Goal: Task Accomplishment & Management: Complete application form

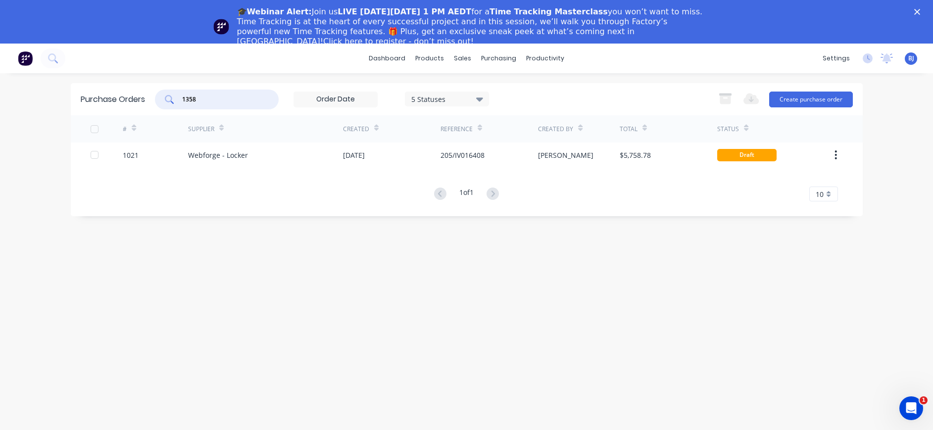
type input "1358"
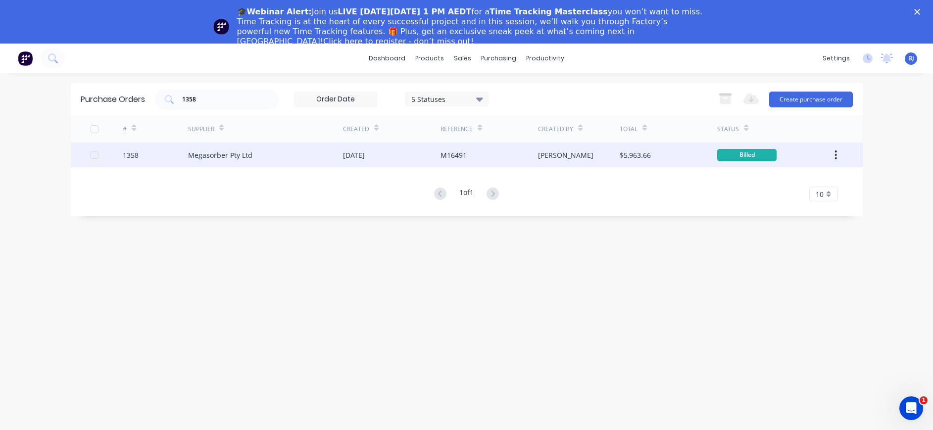
click at [203, 157] on div "Megasorber Pty Ltd" at bounding box center [220, 155] width 64 height 10
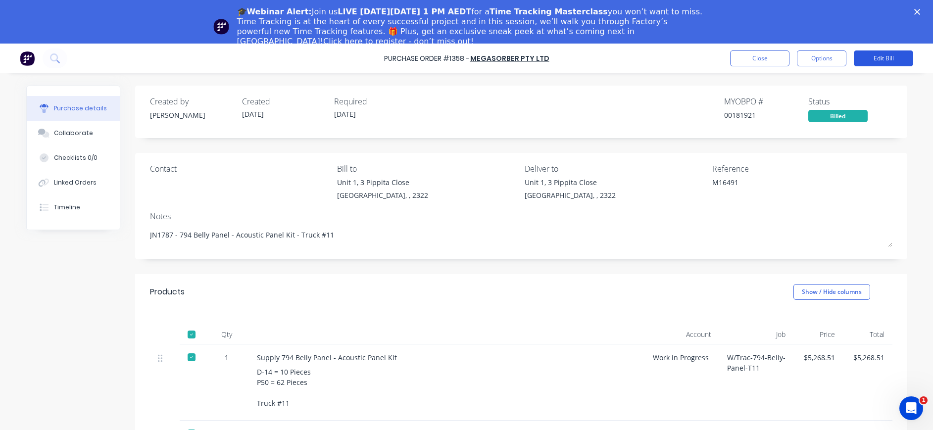
click at [882, 60] on button "Edit Bill" at bounding box center [883, 58] width 59 height 16
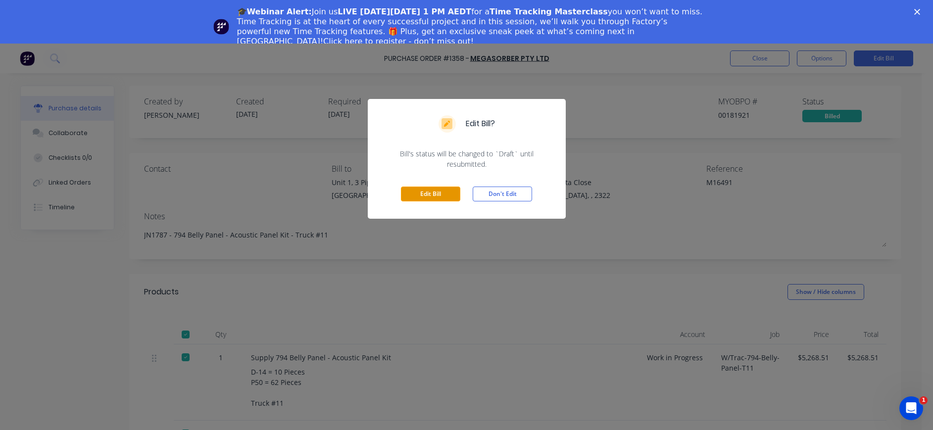
click at [430, 194] on button "Edit Bill" at bounding box center [430, 194] width 59 height 15
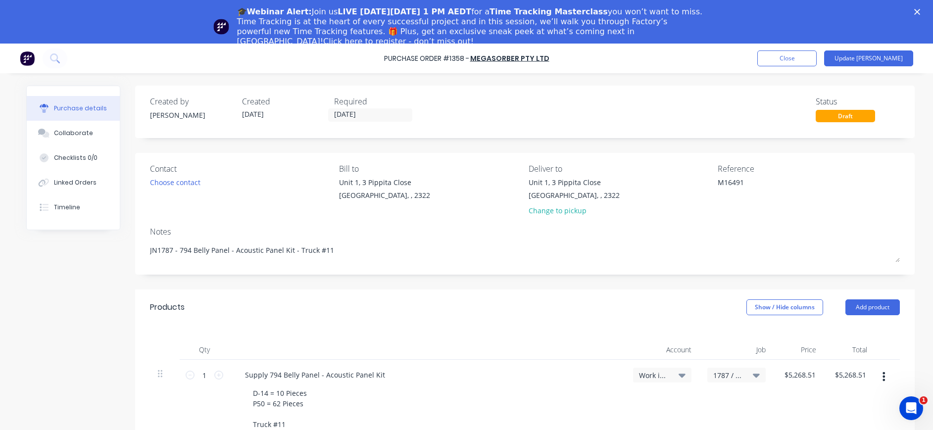
scroll to position [198, 0]
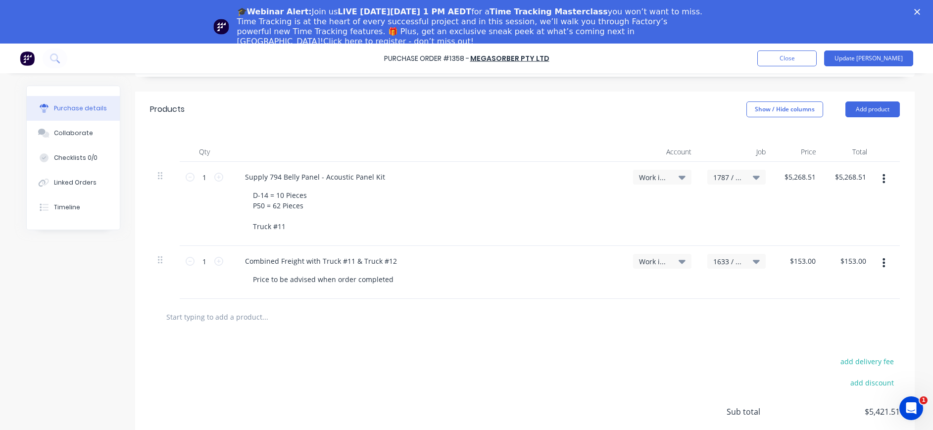
click at [172, 317] on input "text" at bounding box center [265, 317] width 198 height 20
click at [166, 318] on input "text" at bounding box center [265, 317] width 198 height 20
paste input "Purchase order 1358 pricing of $5268.51 +GST is incorrect. Required price adjus…"
type textarea "x"
type input "Purchase order 1358 pricing of $5268.51 +GST is incorrect. Required price adjus…"
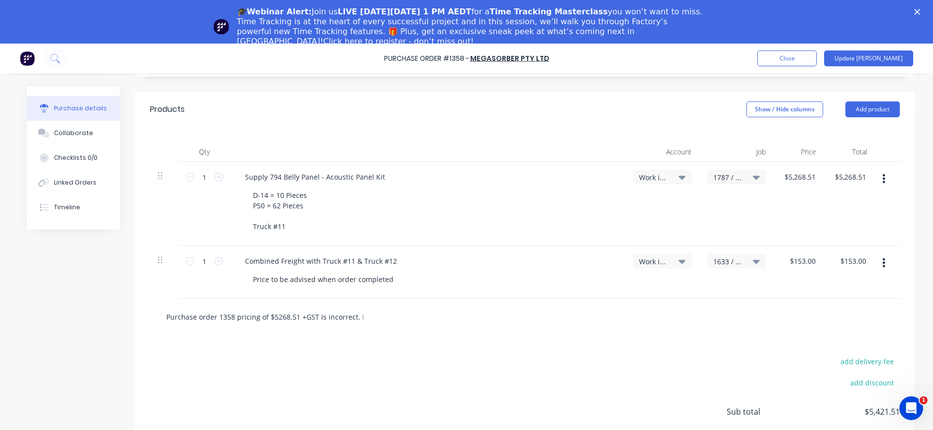
scroll to position [0, 126]
type textarea "x"
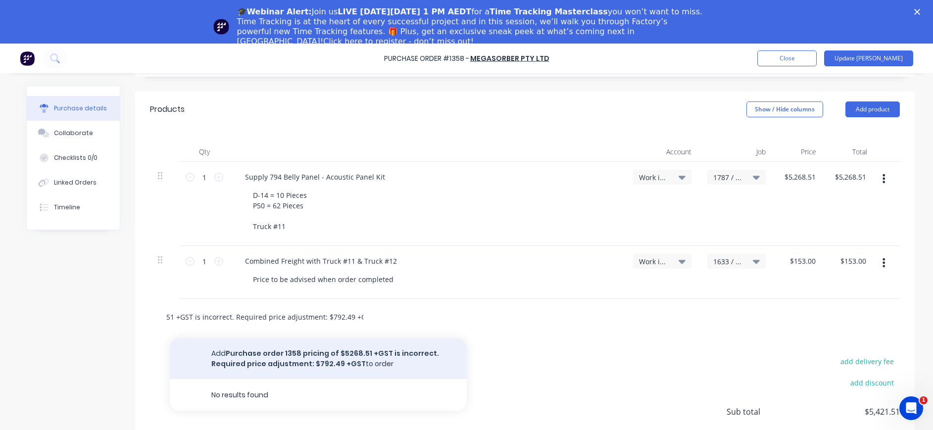
type input "Purchase order 1358 pricing of $5268.51 +GST is incorrect. Required price adjus…"
click at [383, 352] on button "Add Purchase order 1358 pricing of $5268.51 +GST is incorrect. Required price a…" at bounding box center [318, 359] width 297 height 41
type textarea "x"
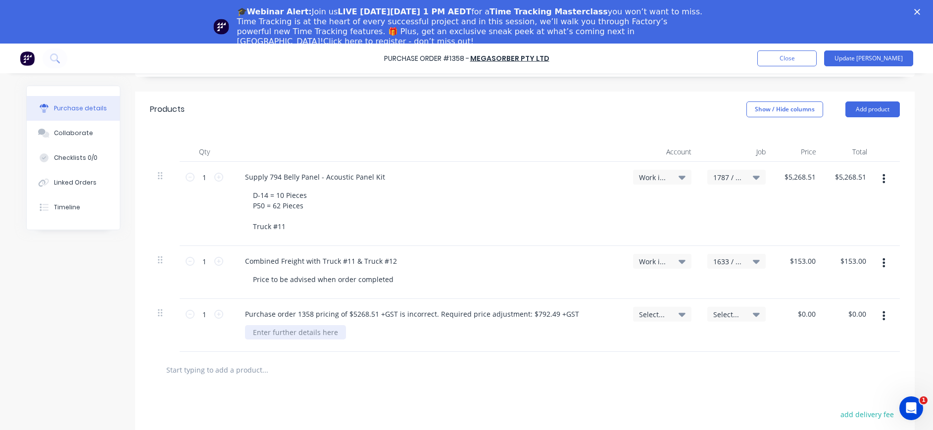
type textarea "x"
click at [329, 336] on div at bounding box center [295, 332] width 101 height 14
drag, startPoint x: 323, startPoint y: 337, endPoint x: 314, endPoint y: 337, distance: 8.9
click at [322, 337] on div "Price adjustment required" at bounding box center [296, 332] width 103 height 14
click at [246, 333] on div "Price adjustment required" at bounding box center [296, 332] width 103 height 14
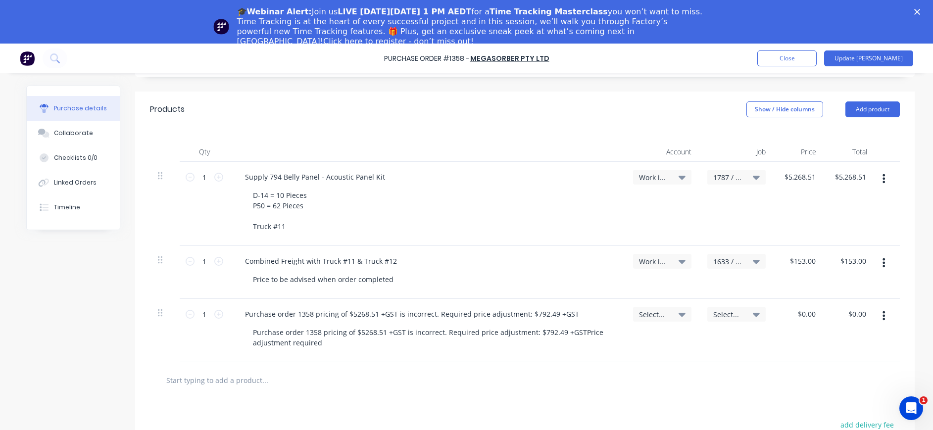
click at [646, 344] on div "Select..." at bounding box center [662, 330] width 74 height 63
click at [661, 313] on span "Select..." at bounding box center [654, 314] width 30 height 10
type textarea "x"
click at [647, 345] on input at bounding box center [629, 344] width 101 height 20
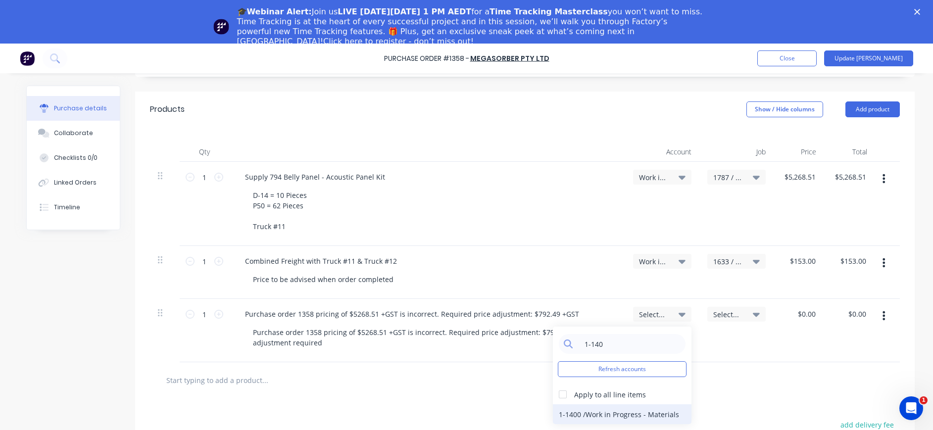
type input "1-140"
click at [653, 416] on div "1-1400 / Work in Progress - Materials" at bounding box center [622, 414] width 139 height 20
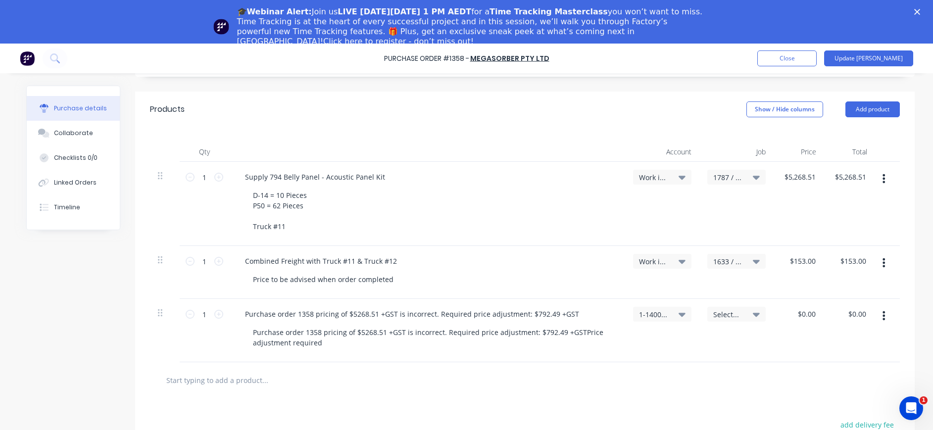
click at [728, 314] on span "Select..." at bounding box center [728, 314] width 30 height 10
type textarea "x"
click at [714, 340] on input at bounding box center [703, 344] width 101 height 20
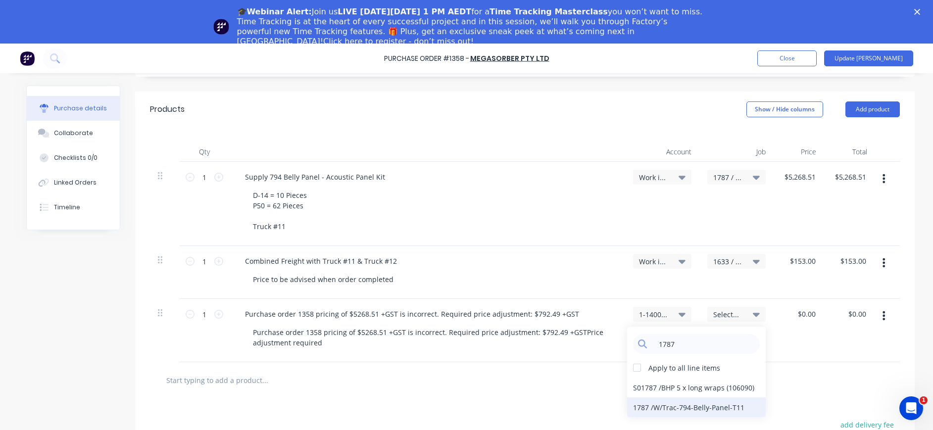
type input "1787"
click at [706, 405] on div "1787 / W/Trac-794-Belly-Panel-T11" at bounding box center [696, 407] width 139 height 20
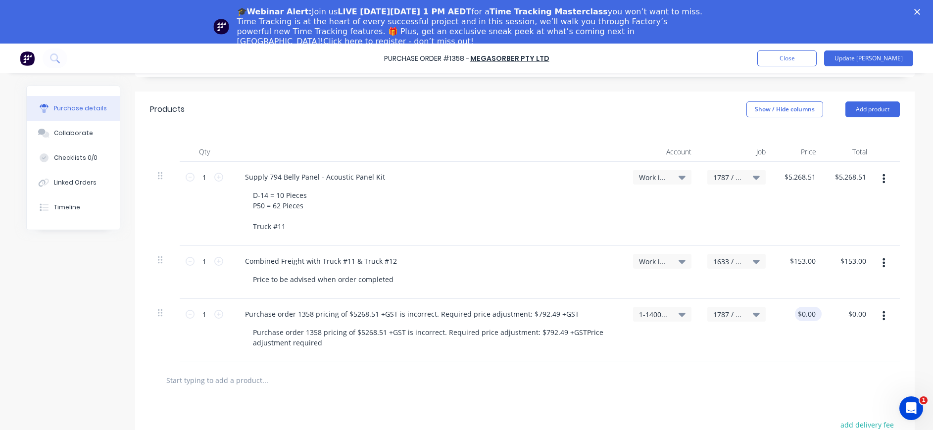
type textarea "x"
drag, startPoint x: 793, startPoint y: 315, endPoint x: 830, endPoint y: 314, distance: 36.1
click at [830, 314] on div "1 1 Purchase order 1358 pricing of $5268.51 +GST is incorrect. Required price a…" at bounding box center [525, 330] width 750 height 63
type input "792.49"
type textarea "x"
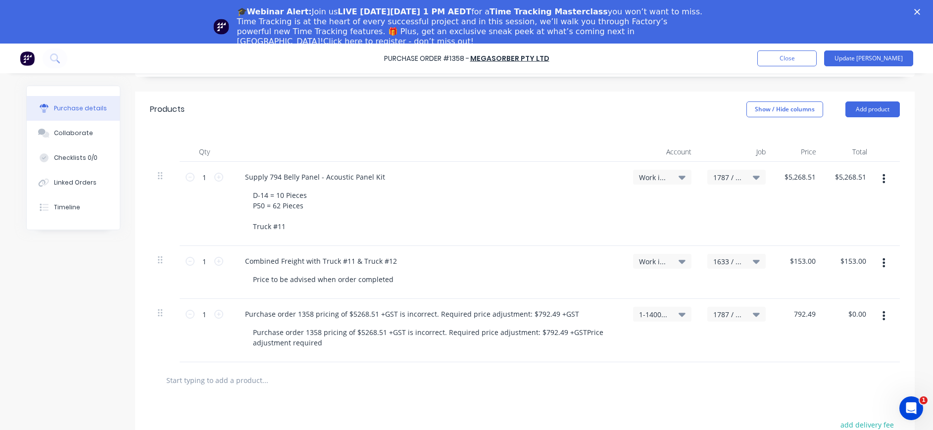
type input "$792.49"
type input "792.49"
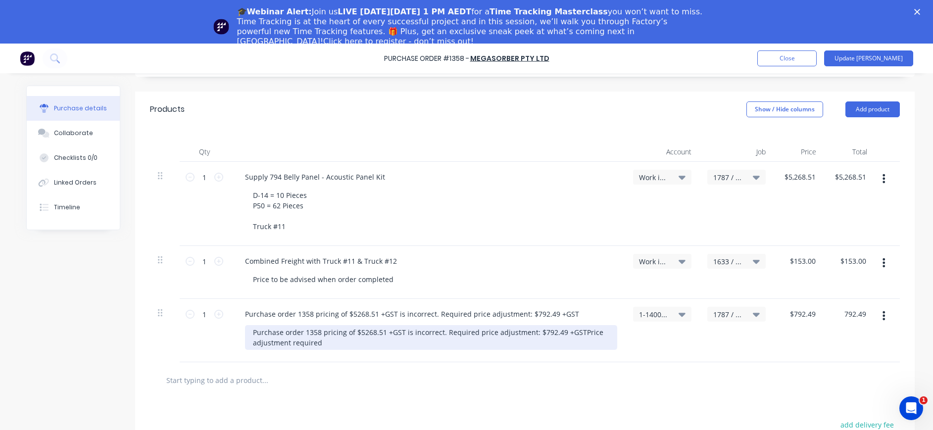
type textarea "x"
type input "$792.49"
click at [331, 346] on div "Purchase order 1358 pricing of $5268.51 +GST is incorrect. Required price adjus…" at bounding box center [431, 337] width 372 height 25
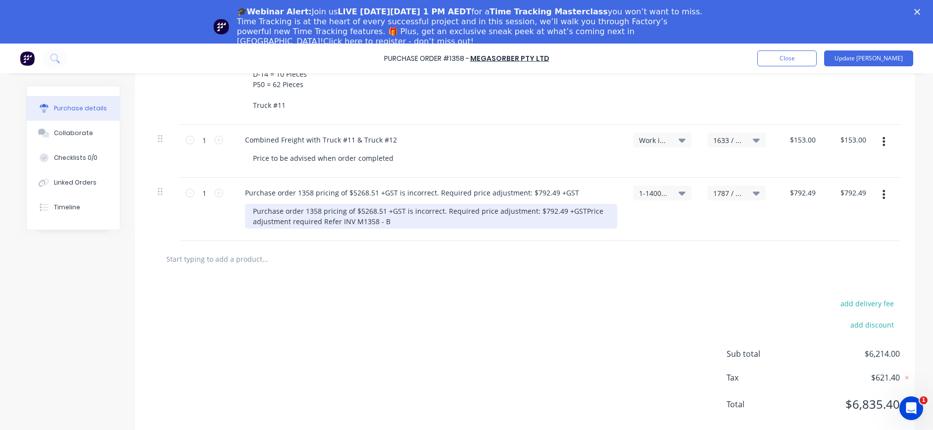
scroll to position [44, 0]
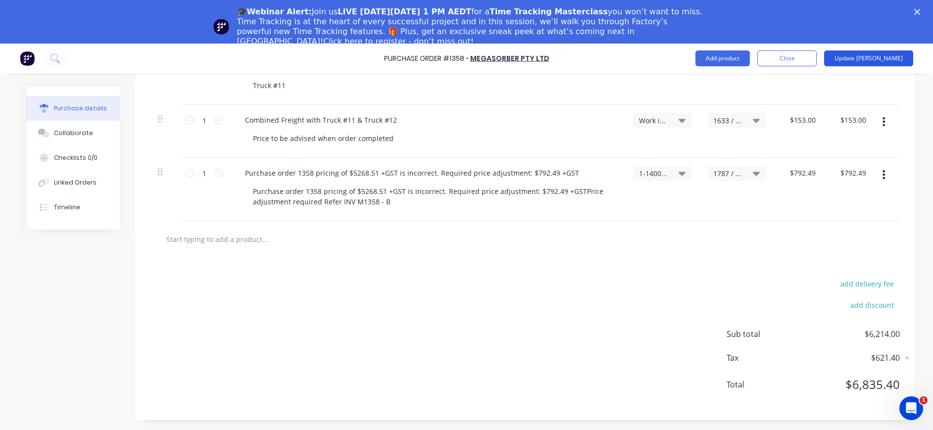
click at [875, 57] on button "Update [PERSON_NAME]" at bounding box center [868, 58] width 89 height 16
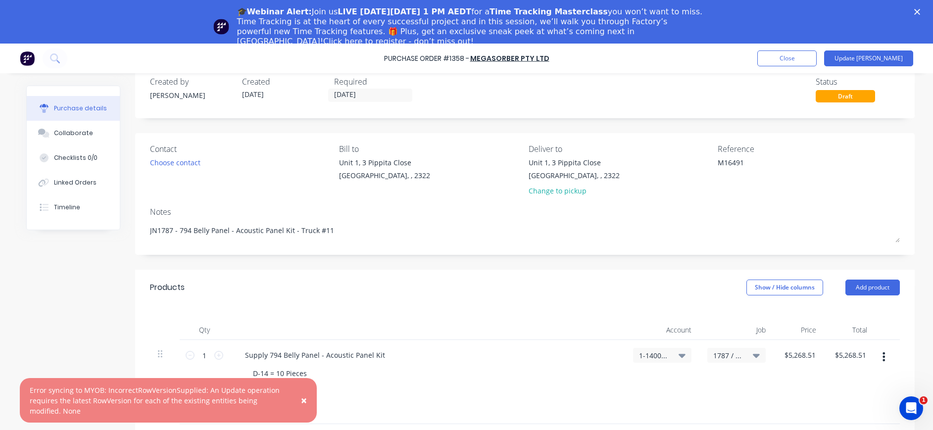
scroll to position [0, 0]
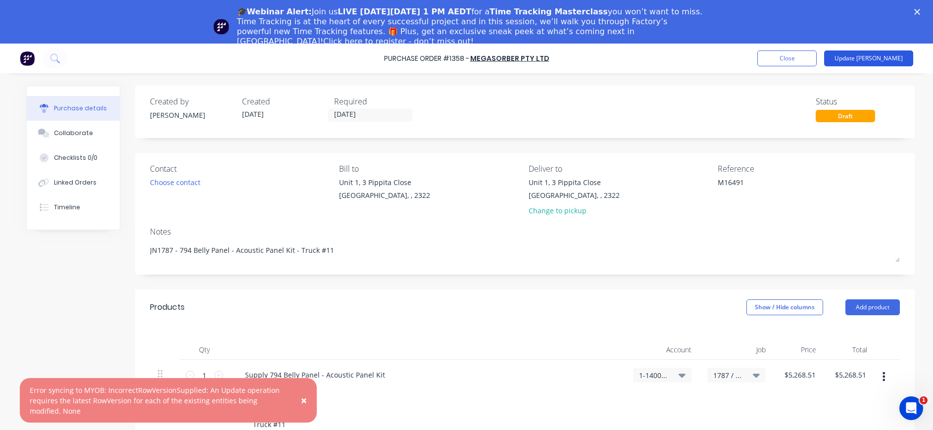
click at [885, 55] on button "Update [PERSON_NAME]" at bounding box center [868, 58] width 89 height 16
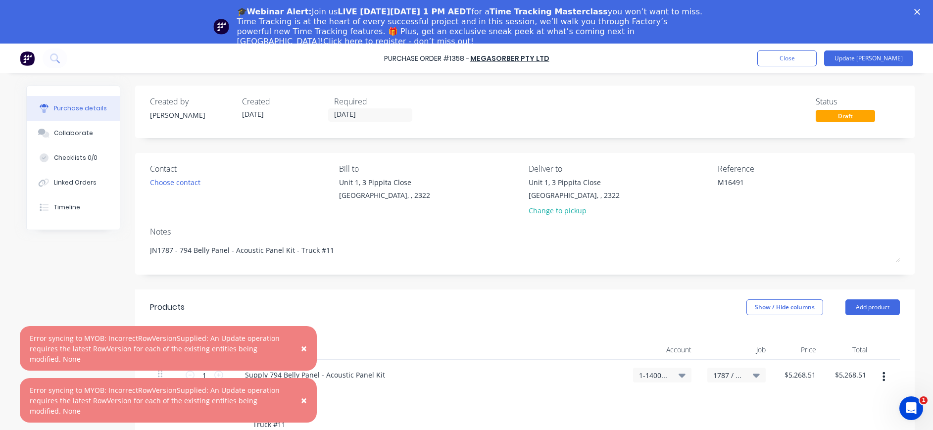
drag, startPoint x: 301, startPoint y: 348, endPoint x: 296, endPoint y: 378, distance: 30.1
click at [301, 349] on span "×" at bounding box center [304, 349] width 6 height 14
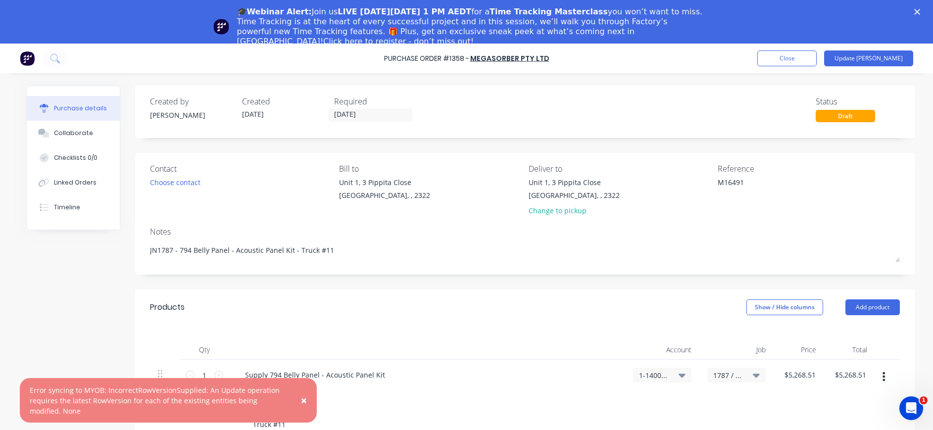
click at [302, 400] on span "×" at bounding box center [304, 401] width 6 height 14
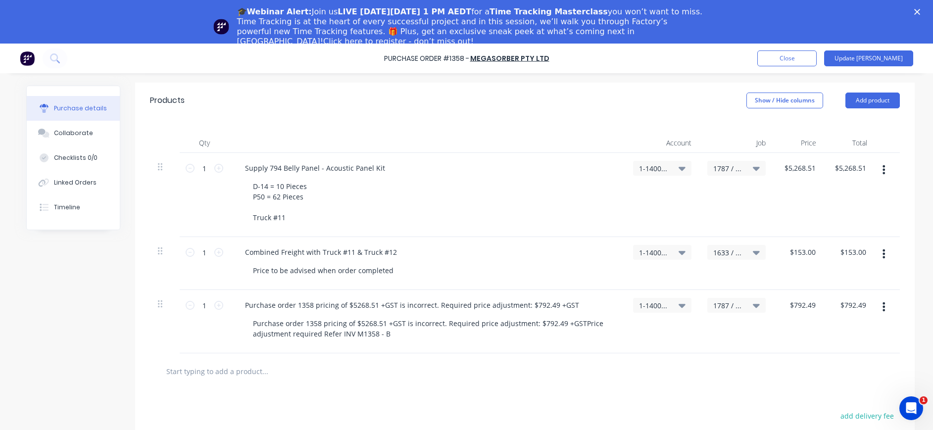
scroll to position [296, 0]
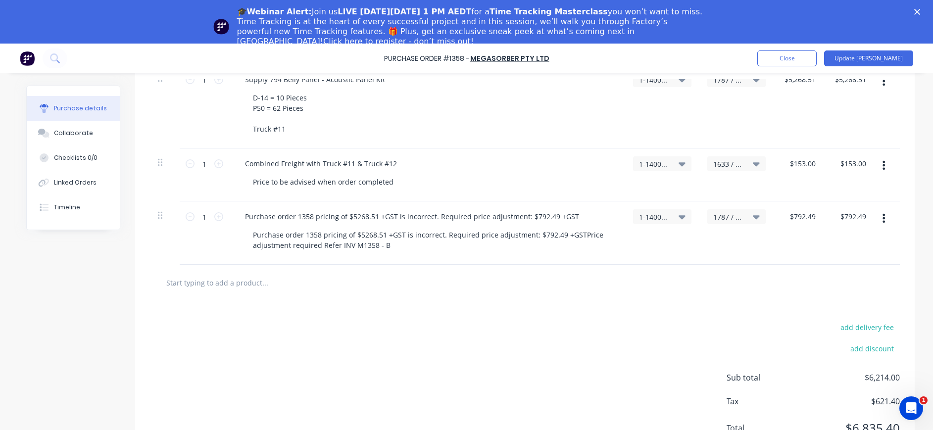
click at [882, 219] on button "button" at bounding box center [883, 218] width 23 height 18
click at [836, 304] on button "Delete" at bounding box center [854, 304] width 84 height 20
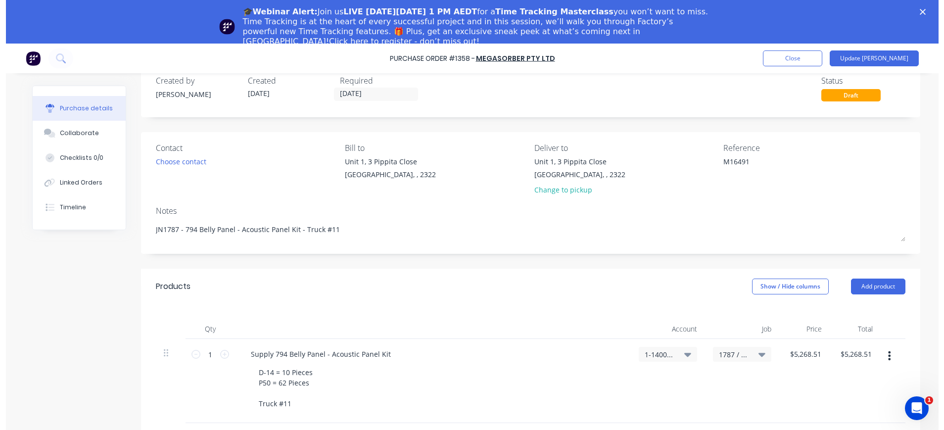
scroll to position [0, 0]
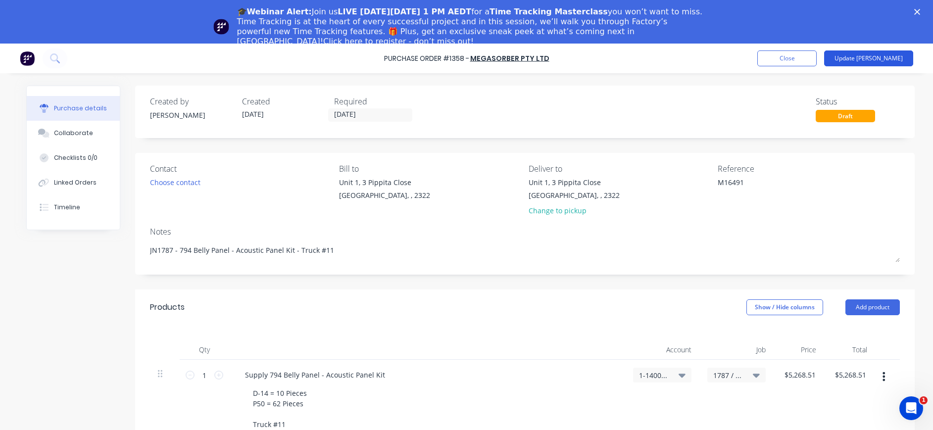
click at [890, 64] on button "Update [PERSON_NAME]" at bounding box center [868, 58] width 89 height 16
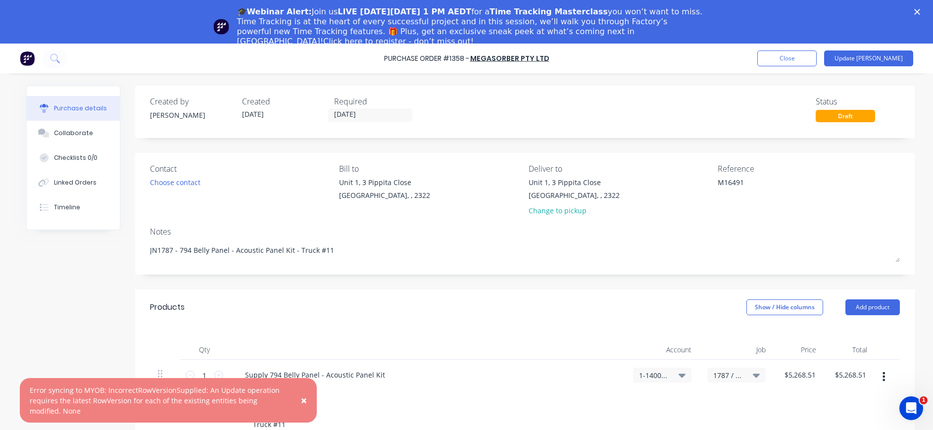
click at [303, 398] on span "×" at bounding box center [304, 401] width 6 height 14
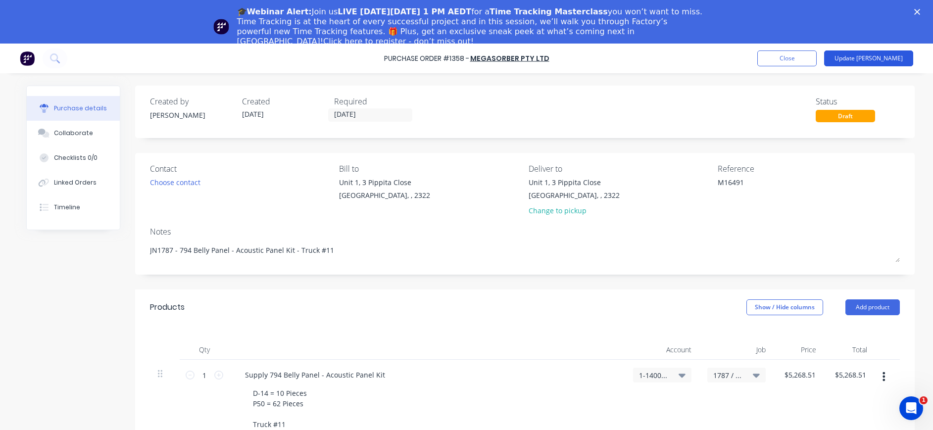
click at [894, 58] on button "Update [PERSON_NAME]" at bounding box center [868, 58] width 89 height 16
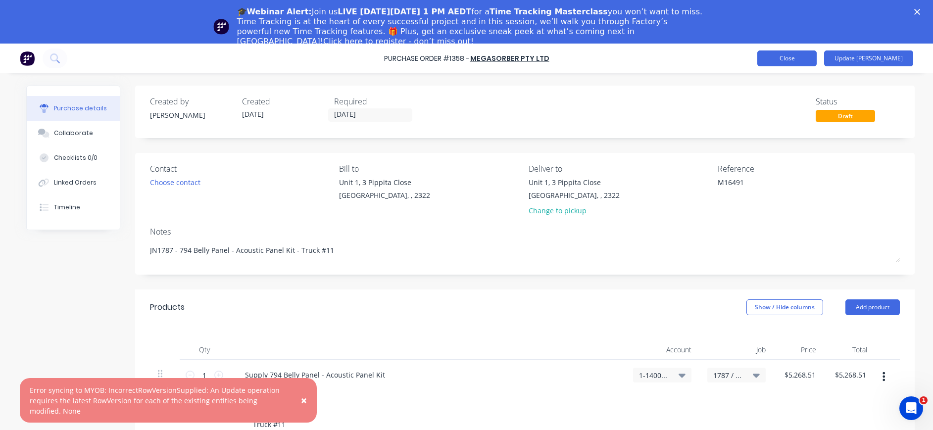
click at [808, 61] on button "Close" at bounding box center [786, 58] width 59 height 16
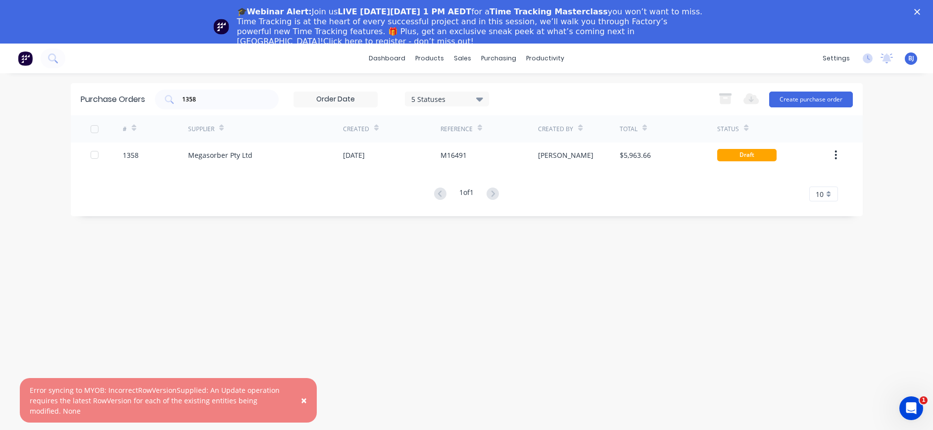
click at [309, 402] on button "×" at bounding box center [304, 401] width 26 height 24
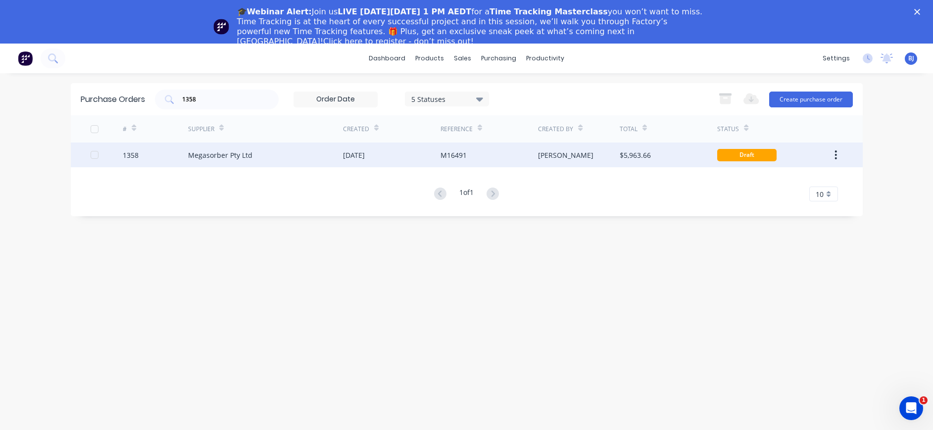
click at [627, 147] on div "$5,963.66" at bounding box center [669, 155] width 98 height 25
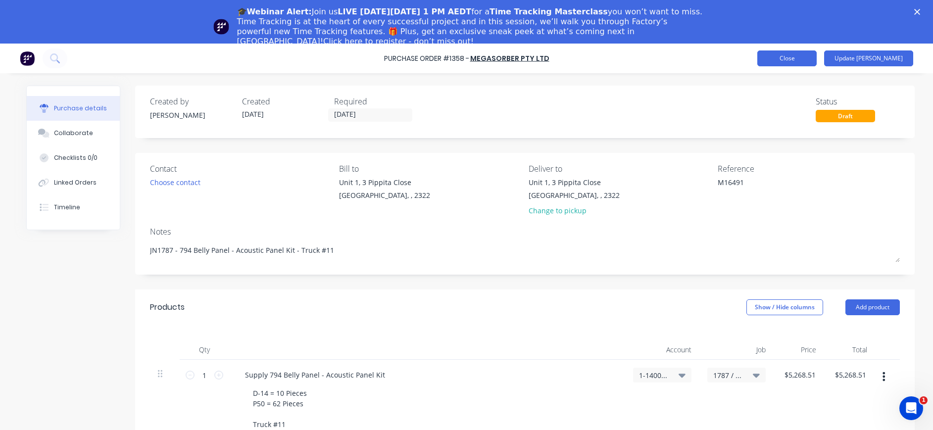
click at [817, 59] on button "Close" at bounding box center [786, 58] width 59 height 16
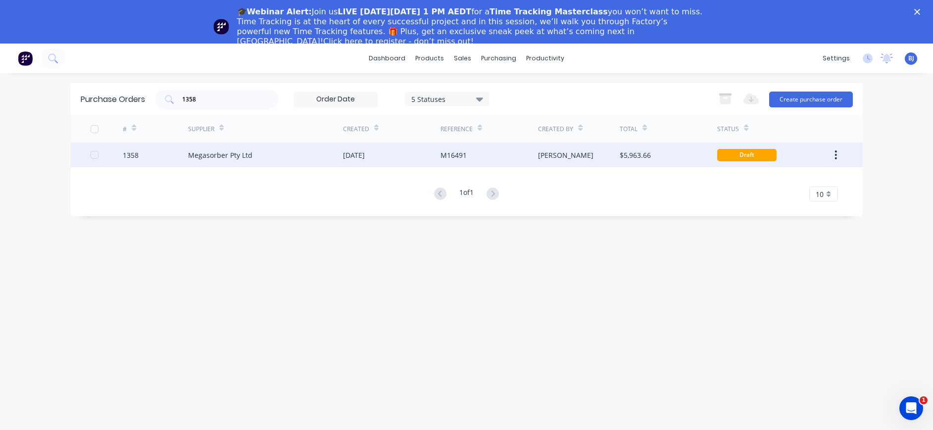
click at [646, 157] on div "$5,963.66" at bounding box center [635, 155] width 31 height 10
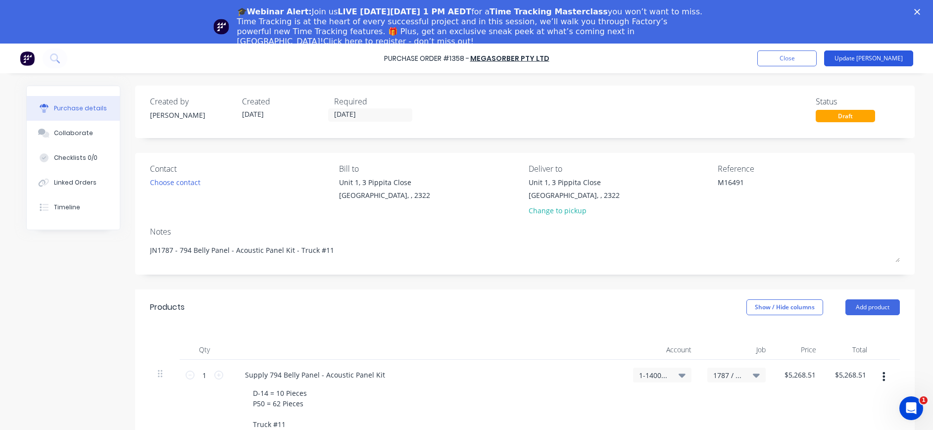
click at [885, 57] on button "Update [PERSON_NAME]" at bounding box center [868, 58] width 89 height 16
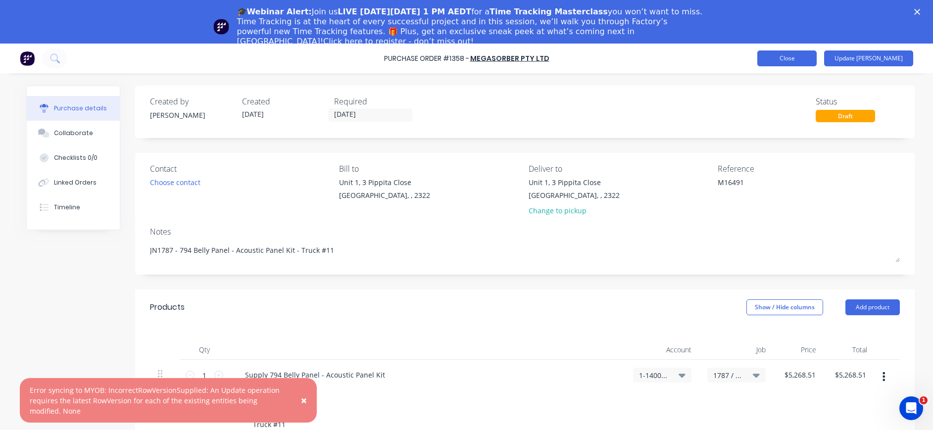
click at [811, 58] on button "Close" at bounding box center [786, 58] width 59 height 16
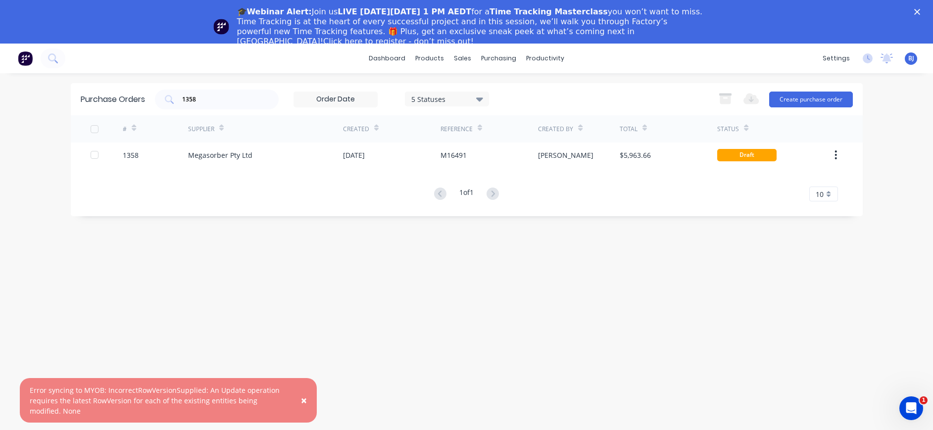
drag, startPoint x: 834, startPoint y: 148, endPoint x: 881, endPoint y: 230, distance: 94.2
click at [881, 230] on div "× Error syncing to MYOB: IncorrectRowVersionSupplied: An Update operation requi…" at bounding box center [466, 259] width 933 height 430
click at [302, 404] on span "×" at bounding box center [304, 401] width 6 height 14
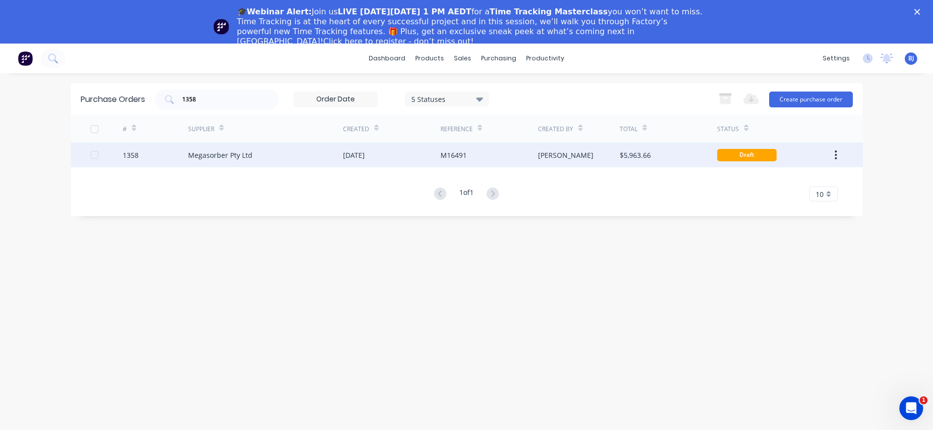
click at [188, 150] on div "Megasorber Pty Ltd" at bounding box center [220, 155] width 64 height 10
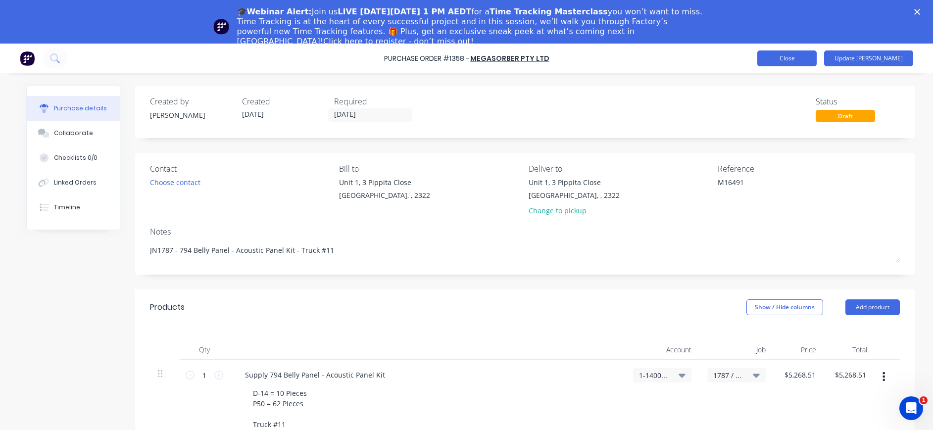
type textarea "x"
click at [817, 55] on button "Close" at bounding box center [786, 58] width 59 height 16
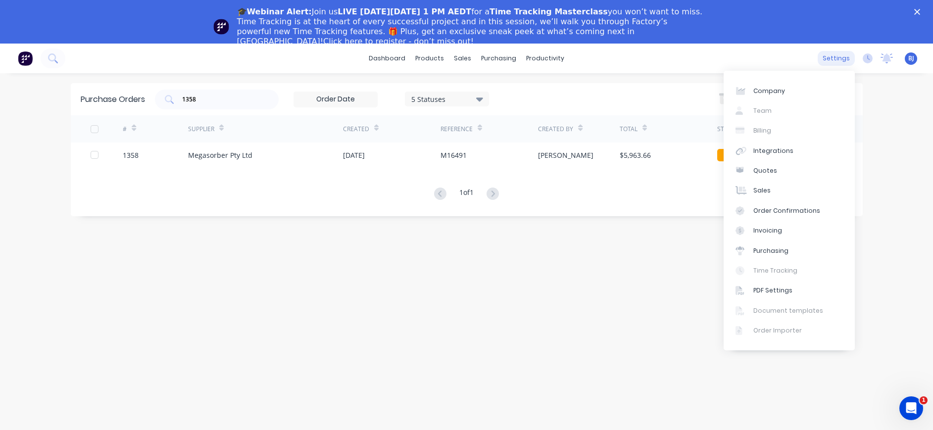
click at [832, 57] on div "settings" at bounding box center [836, 58] width 37 height 15
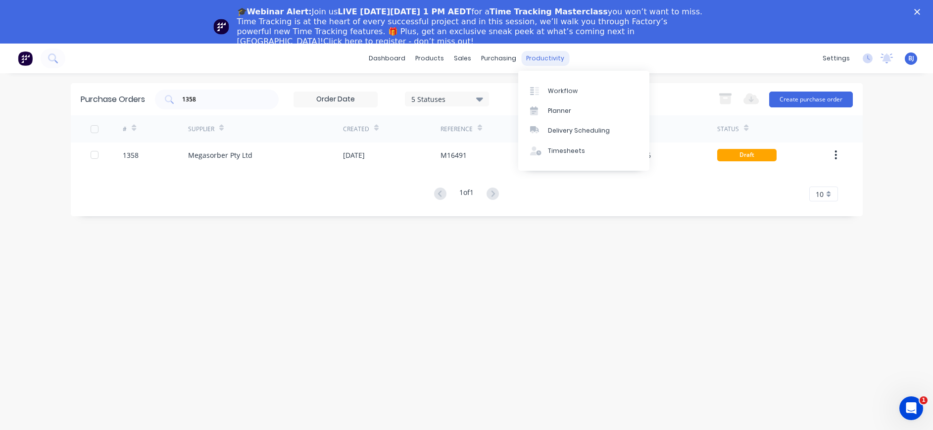
click at [542, 58] on div "productivity" at bounding box center [545, 58] width 48 height 15
click at [560, 150] on div "Timesheets" at bounding box center [566, 151] width 37 height 9
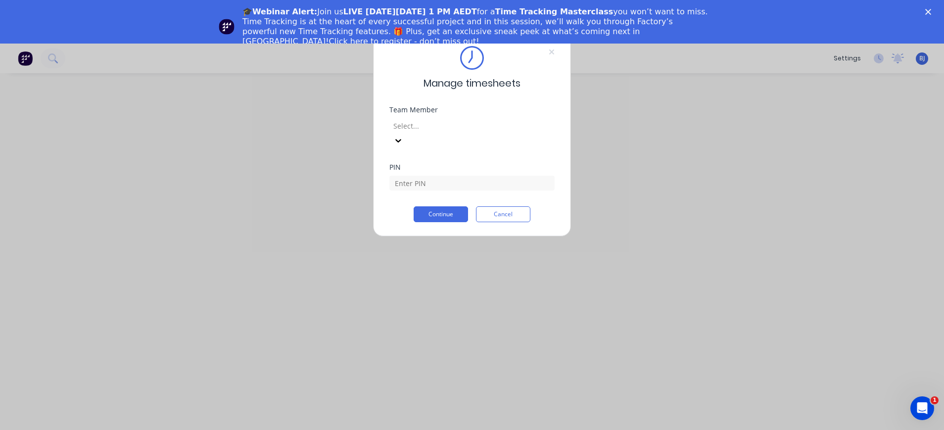
click at [407, 133] on div at bounding box center [399, 141] width 18 height 16
click at [448, 206] on button "Continue" at bounding box center [441, 214] width 54 height 16
click at [448, 176] on input at bounding box center [472, 183] width 165 height 15
type input "4000"
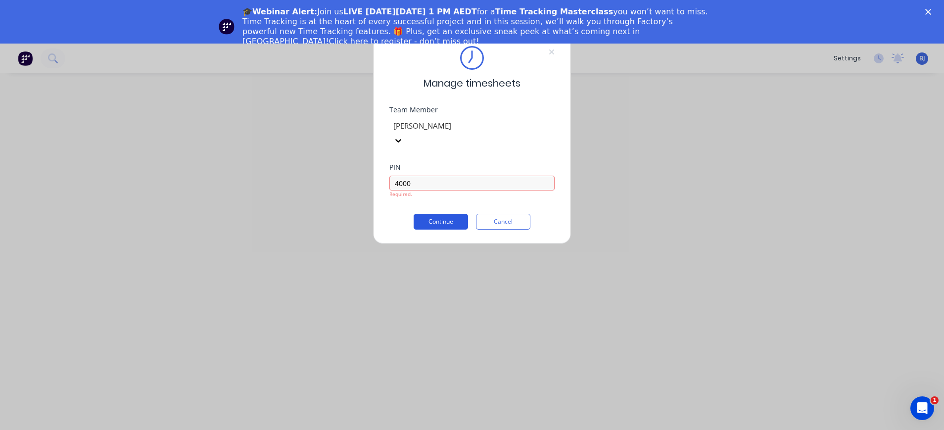
click at [453, 214] on button "Continue" at bounding box center [441, 222] width 54 height 16
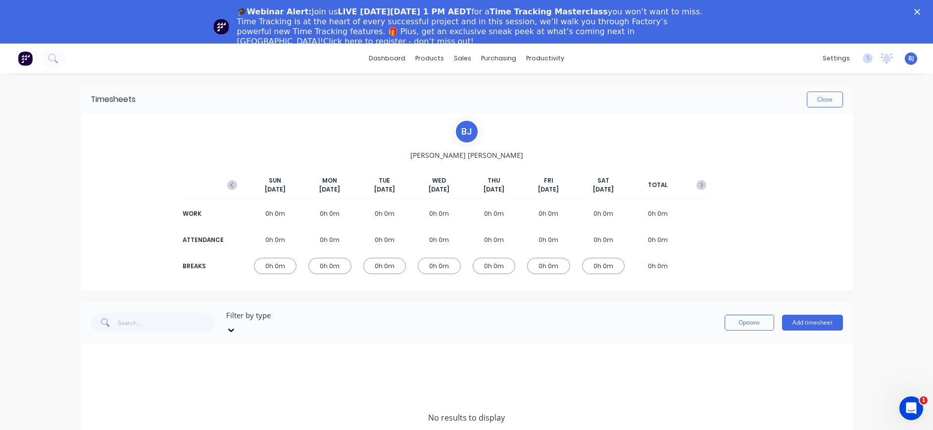
click at [269, 189] on span "[DATE]" at bounding box center [275, 189] width 21 height 9
click at [270, 186] on span "[DATE]" at bounding box center [275, 189] width 21 height 9
click at [267, 212] on div "0h 0m" at bounding box center [275, 213] width 43 height 16
click at [808, 318] on button "Add timesheet" at bounding box center [812, 323] width 61 height 16
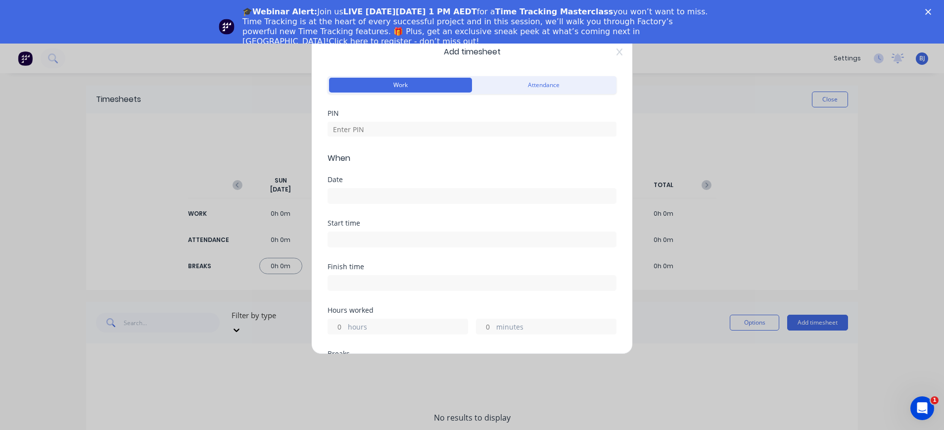
click at [406, 83] on button "Work" at bounding box center [400, 85] width 143 height 15
click at [391, 123] on input at bounding box center [472, 129] width 289 height 15
type input "4000"
click at [377, 196] on input at bounding box center [472, 196] width 288 height 15
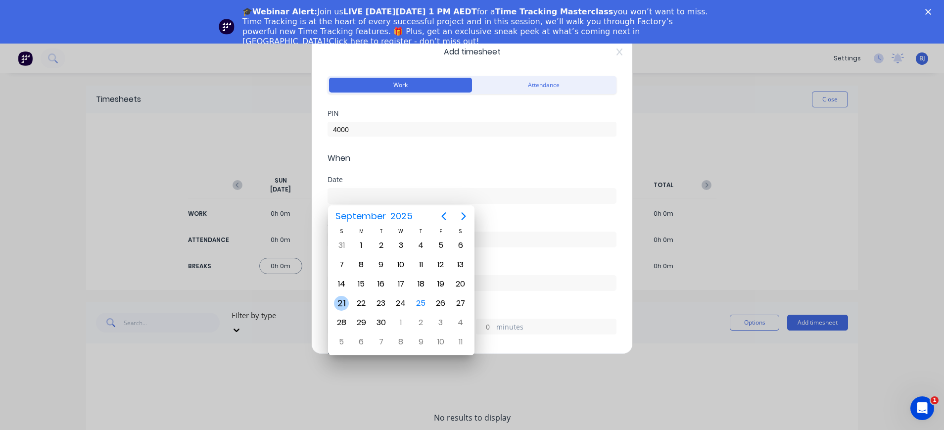
click at [344, 300] on div "21" at bounding box center [341, 303] width 15 height 15
type input "[DATE]"
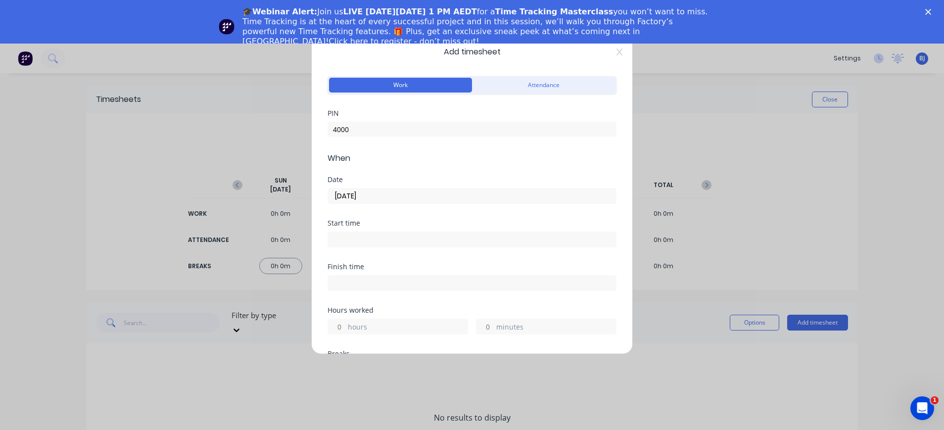
click at [377, 236] on input at bounding box center [472, 239] width 288 height 15
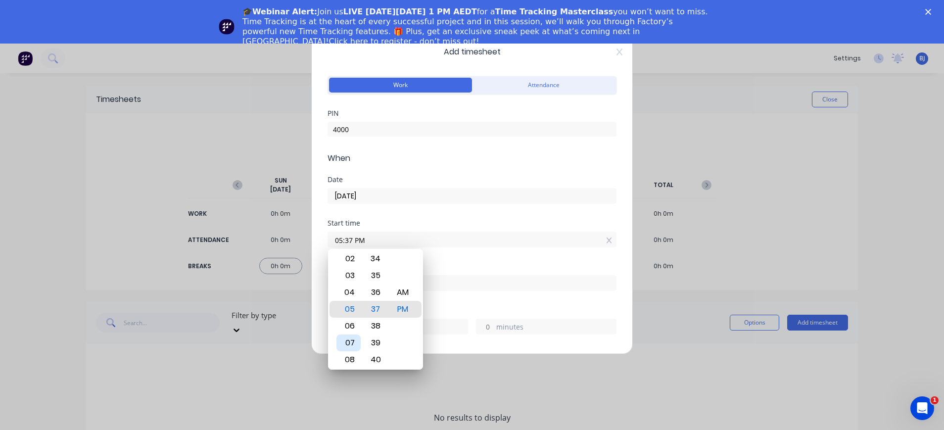
click at [349, 345] on div "07" at bounding box center [349, 343] width 24 height 17
click at [401, 294] on div "AM" at bounding box center [403, 292] width 24 height 17
type input "07:30 AM"
click at [402, 306] on div "AM" at bounding box center [403, 309] width 24 height 17
click at [385, 309] on div "30" at bounding box center [376, 309] width 24 height 17
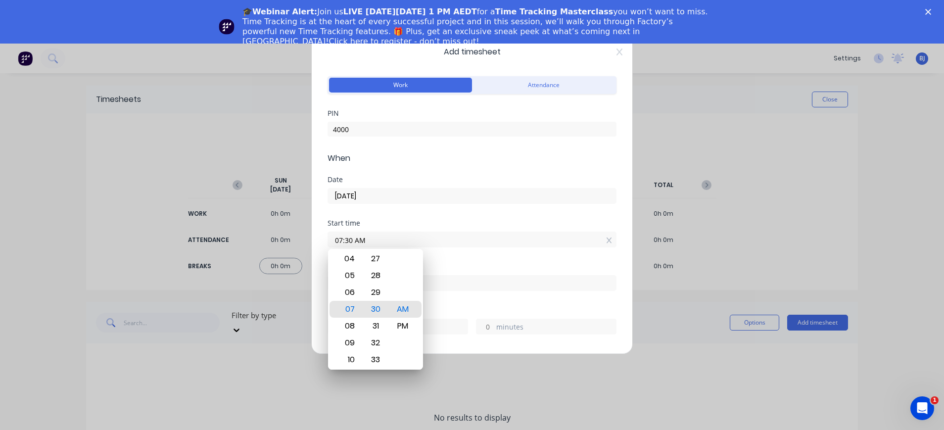
click at [464, 383] on div "Add timesheet Work Attendance PIN 4000 When Date [DATE] Start time 07:30 AM Fin…" at bounding box center [472, 215] width 944 height 430
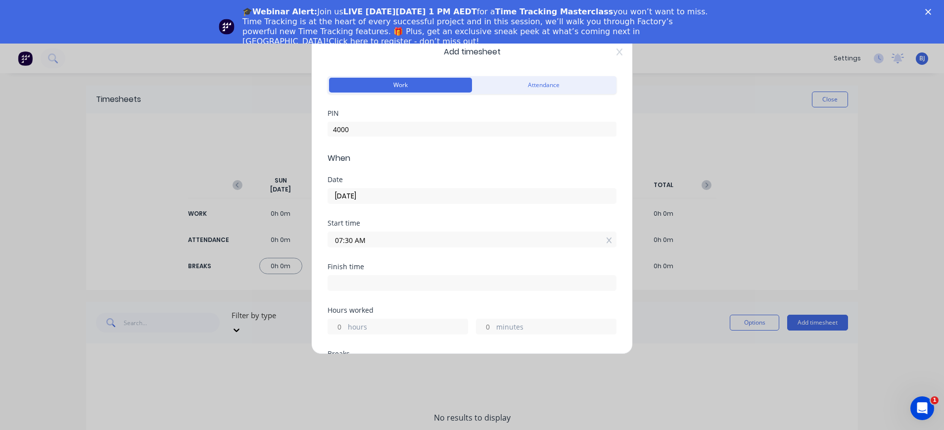
click at [373, 281] on input at bounding box center [472, 283] width 288 height 15
type input "04:38 PM"
type input "9"
type input "8"
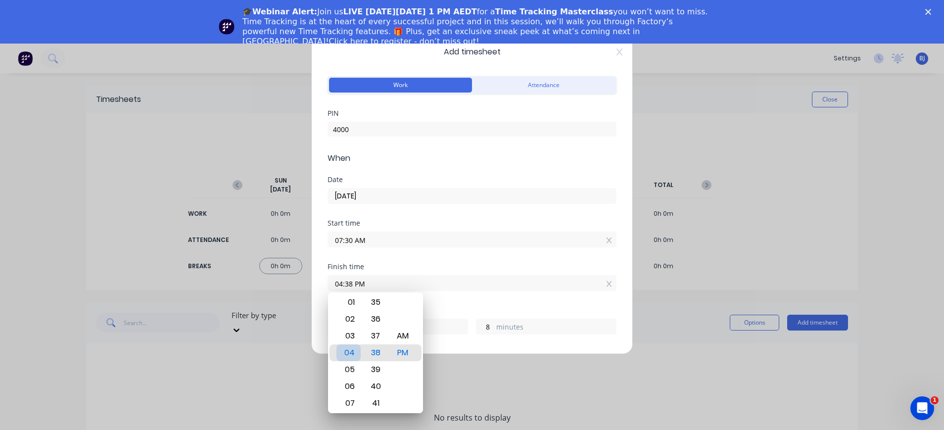
click at [352, 352] on div "04" at bounding box center [349, 353] width 24 height 17
click at [351, 386] on div "06" at bounding box center [349, 386] width 24 height 17
type input "06:38 PM"
type input "11"
drag, startPoint x: 374, startPoint y: 367, endPoint x: 377, endPoint y: 309, distance: 57.5
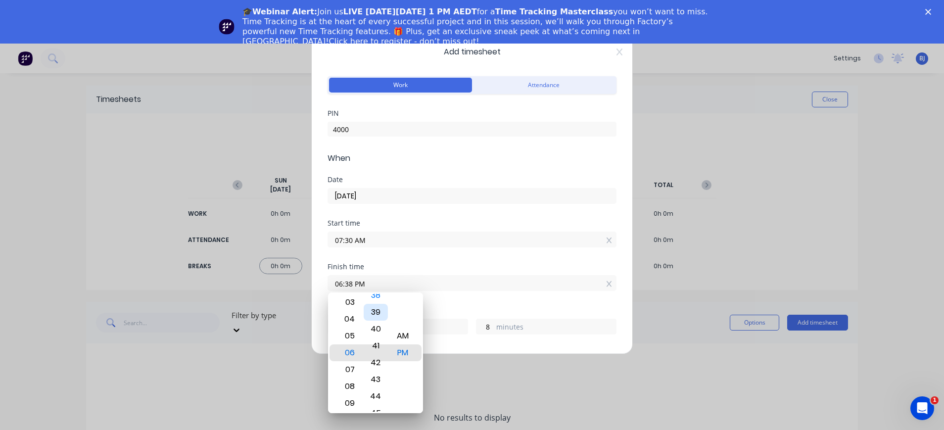
click at [377, 309] on div "39" at bounding box center [376, 312] width 24 height 17
type input "06:41 PM"
type input "11"
drag, startPoint x: 377, startPoint y: 385, endPoint x: 378, endPoint y: 302, distance: 82.2
click at [378, 302] on div "43" at bounding box center [376, 305] width 24 height 17
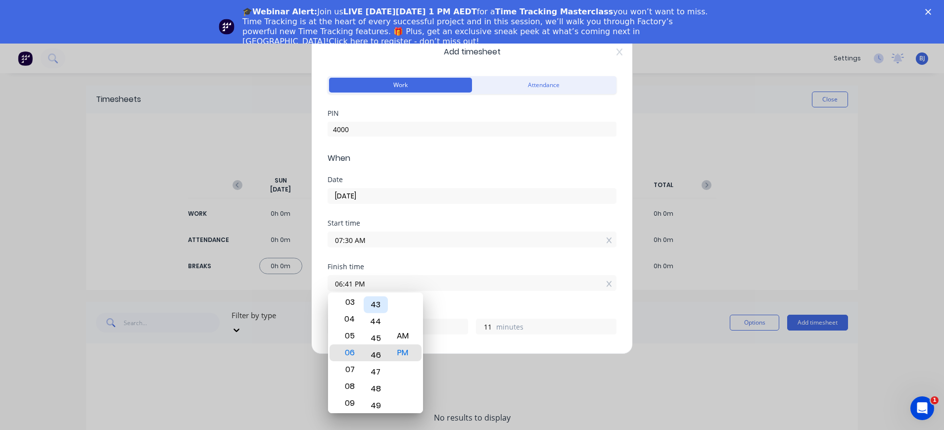
type input "06:46 PM"
type input "16"
drag, startPoint x: 380, startPoint y: 380, endPoint x: 385, endPoint y: 320, distance: 60.6
click at [385, 323] on div "48" at bounding box center [376, 331] width 24 height 17
type input "06:50 PM"
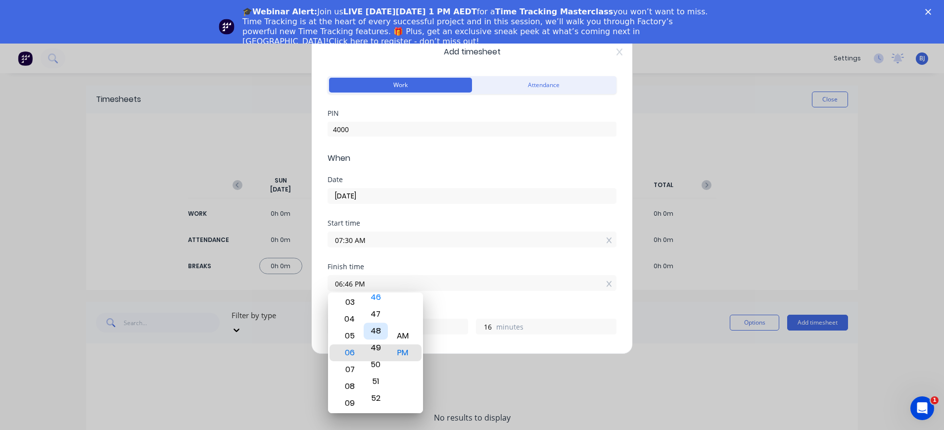
type input "20"
drag, startPoint x: 379, startPoint y: 396, endPoint x: 378, endPoint y: 332, distance: 64.4
click at [378, 338] on div "53" at bounding box center [376, 346] width 24 height 17
type input "06:54 PM"
type input "24"
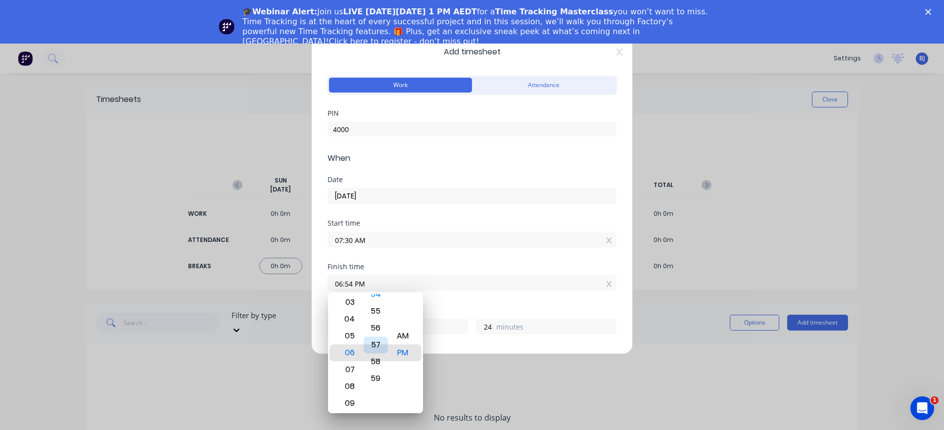
drag, startPoint x: 380, startPoint y: 400, endPoint x: 378, endPoint y: 339, distance: 61.9
click at [378, 339] on div "57" at bounding box center [376, 345] width 24 height 17
type input "06:58 PM"
type input "28"
drag, startPoint x: 381, startPoint y: 385, endPoint x: 373, endPoint y: 456, distance: 72.3
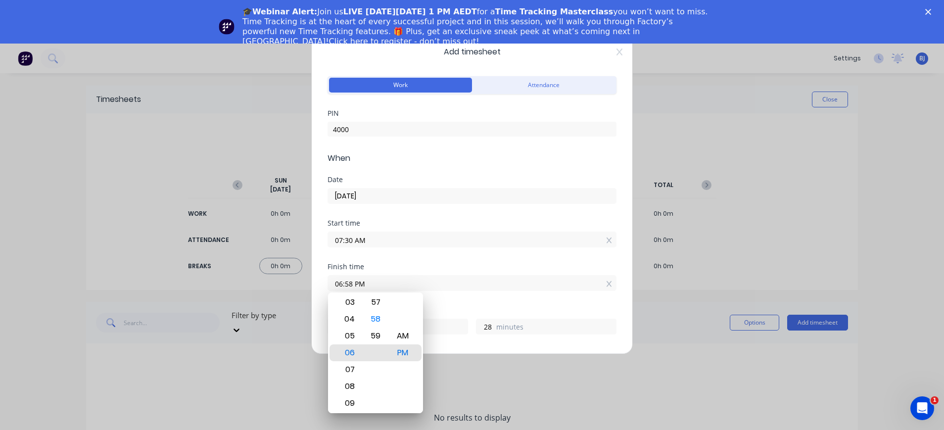
click at [373, 430] on html "dashboard products sales purchasing productivity dashboard products Product Cat…" at bounding box center [472, 237] width 944 height 474
type input "06:44 PM"
type input "14"
drag, startPoint x: 380, startPoint y: 312, endPoint x: 382, endPoint y: 407, distance: 95.1
click at [383, 405] on div "42" at bounding box center [376, 411] width 24 height 17
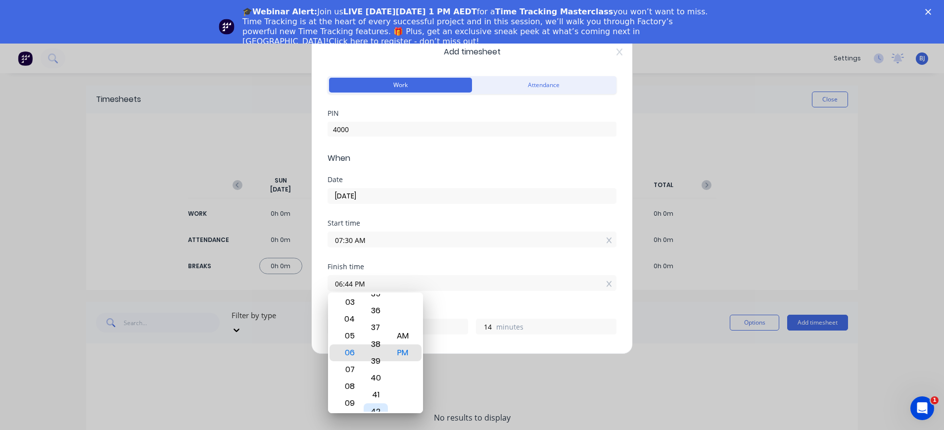
type input "06:38 PM"
type input "8"
type input "06:41 PM"
type input "11"
type input "06:45 PM"
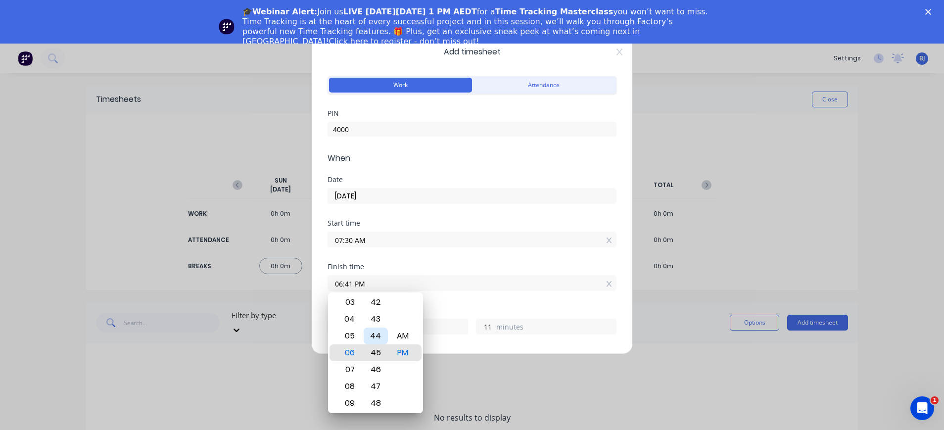
type input "15"
type input "06:49 PM"
type input "19"
type input "06:51 PM"
type input "21"
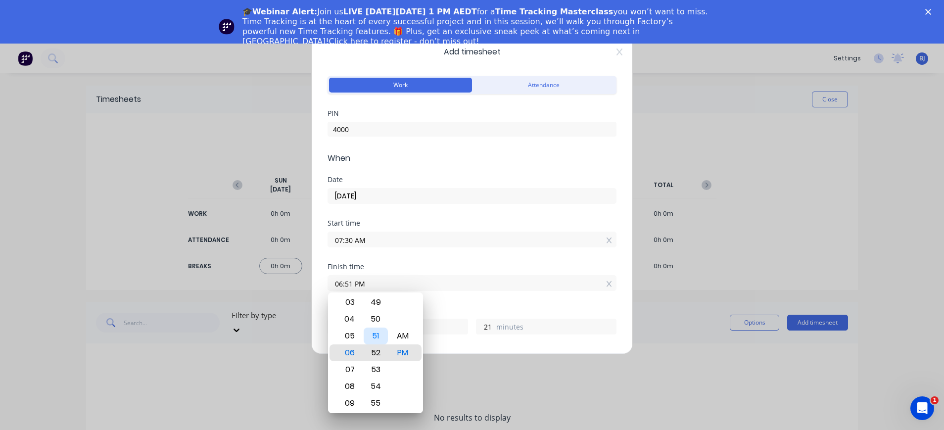
type input "06:52 PM"
type input "22"
type input "06:53 PM"
type input "23"
type input "06:54 PM"
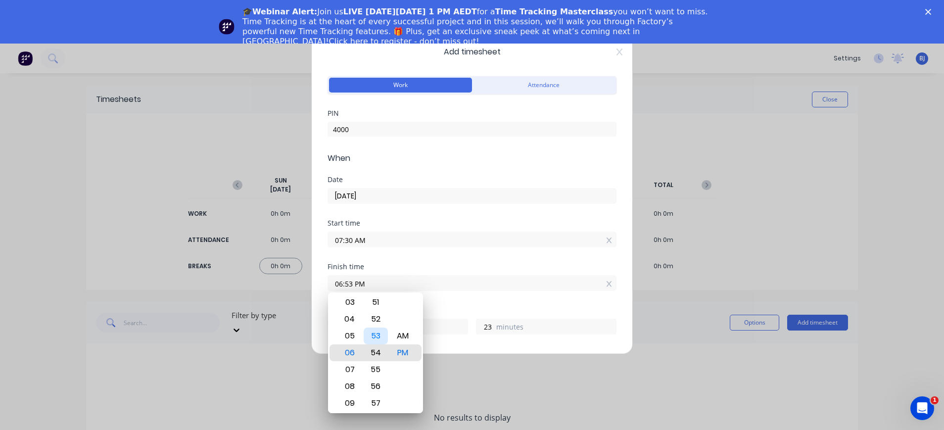
type input "24"
type input "06:55 PM"
type input "25"
type input "06:56 PM"
type input "26"
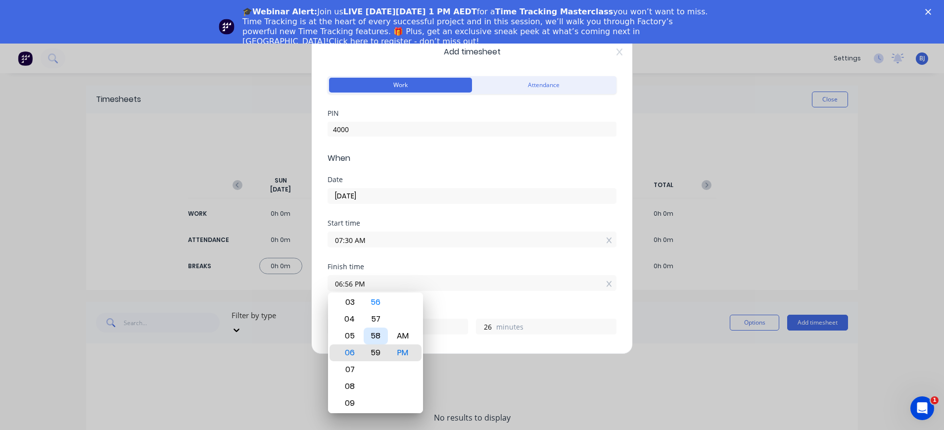
type input "06:59 PM"
type input "29"
type input "06:56 PM"
type input "26"
type input "06:59 PM"
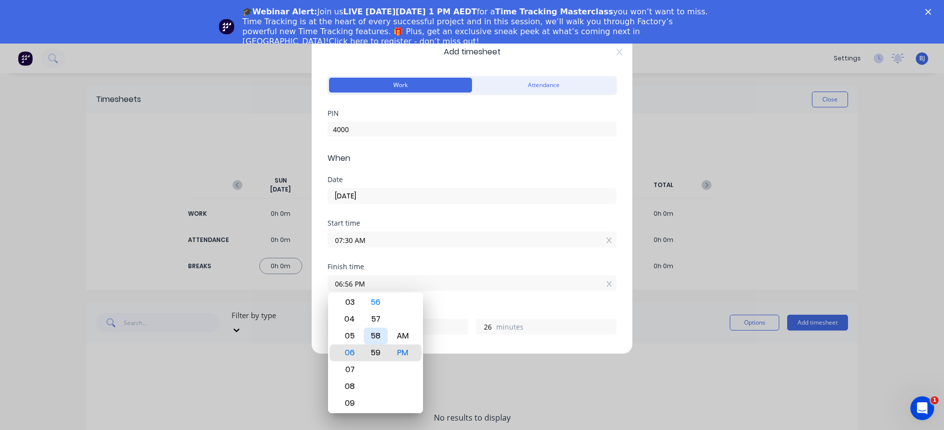
type input "29"
type input "06:56 PM"
type input "26"
type input "06:50 PM"
type input "20"
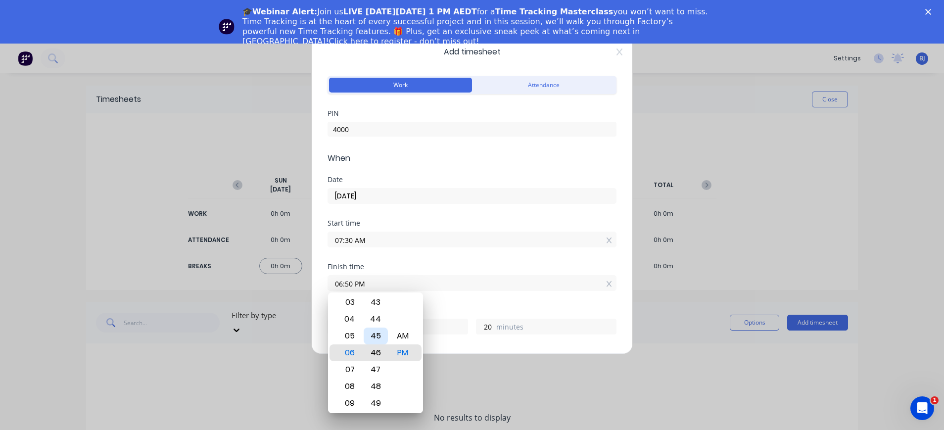
type input "06:46 PM"
type input "16"
type input "06:41 PM"
type input "11"
type input "06:37 PM"
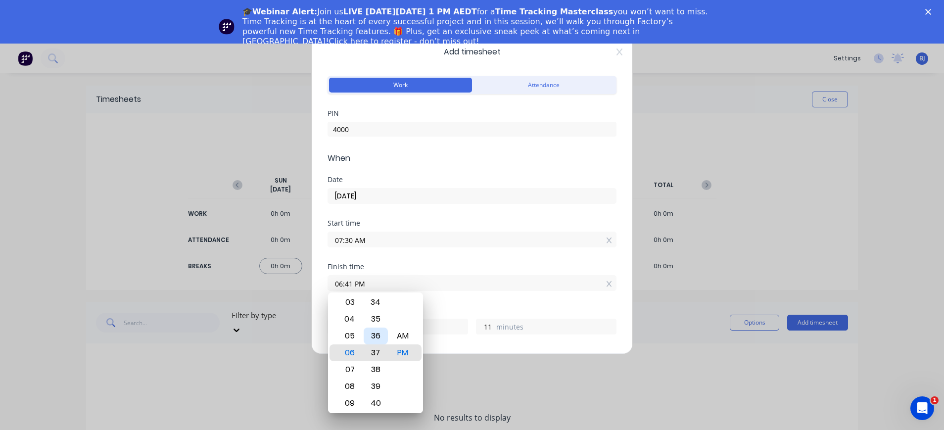
type input "7"
type input "06:32 PM"
type input "2"
type input "06:28 PM"
type input "10"
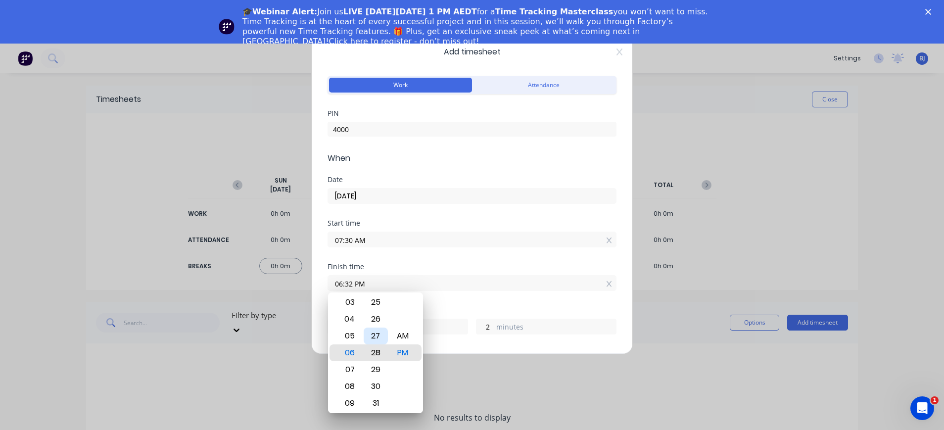
type input "58"
type input "06:23 PM"
type input "53"
type input "06:20 PM"
type input "50"
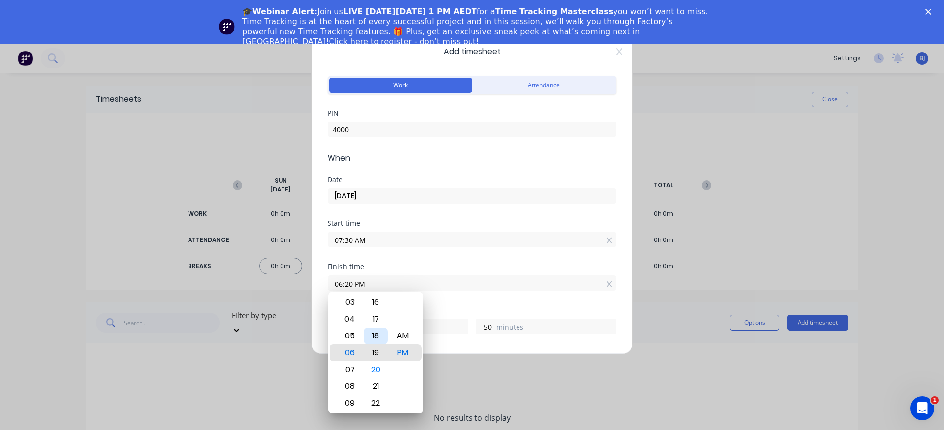
type input "06:19 PM"
type input "49"
type input "06:18 PM"
type input "48"
type input "06:14 PM"
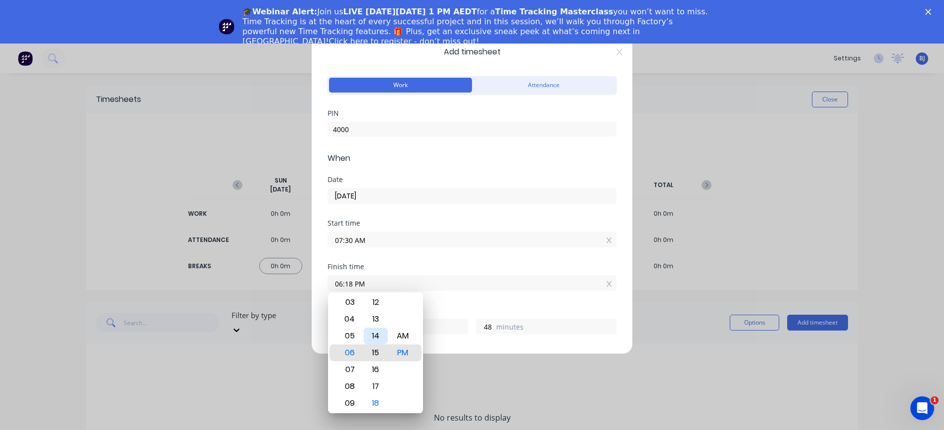
type input "44"
type input "06:12 PM"
type input "42"
type input "06:11 PM"
type input "41"
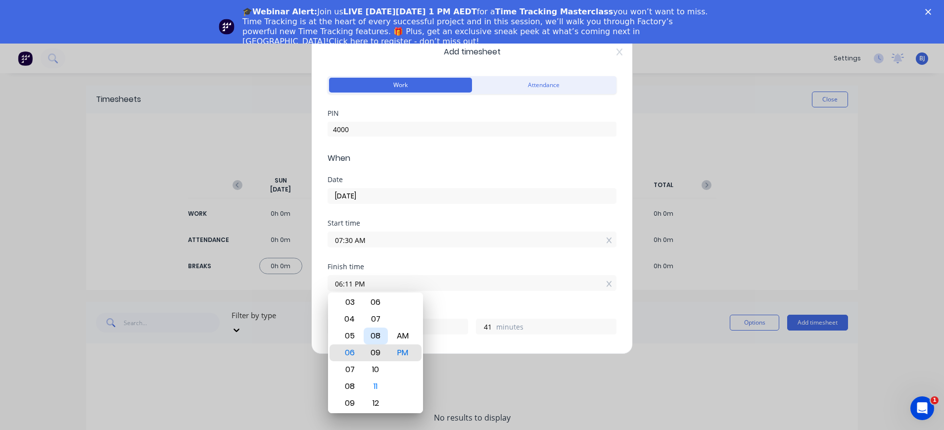
type input "06:09 PM"
type input "39"
type input "06:08 PM"
type input "38"
type input "06:05 PM"
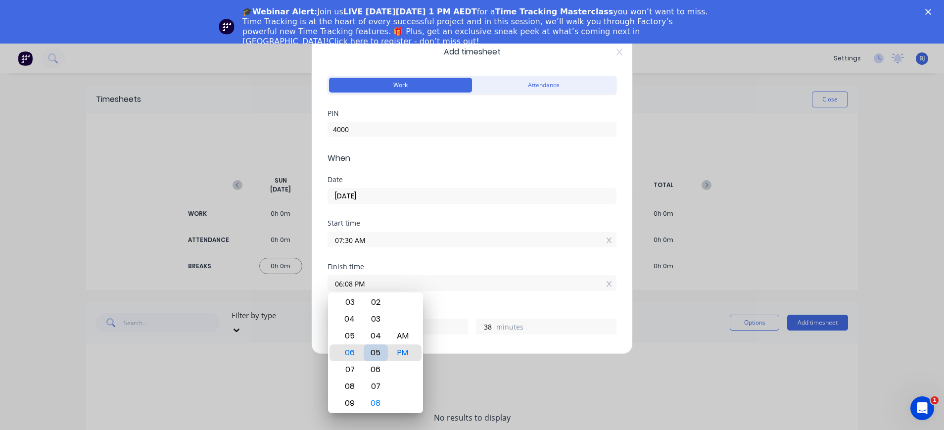
type input "35"
type input "06:04 PM"
type input "34"
type input "06:03 PM"
type input "33"
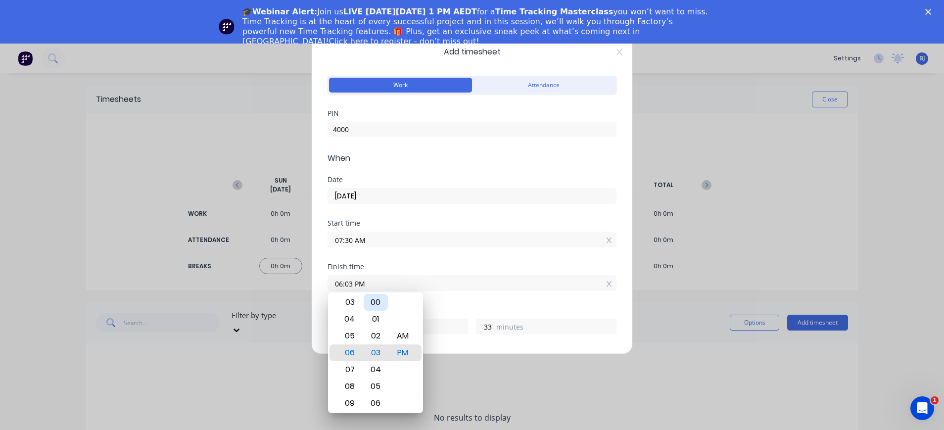
click at [383, 304] on div "00" at bounding box center [376, 302] width 24 height 17
type input "06:00 PM"
type input "30"
click at [399, 353] on div "PM" at bounding box center [403, 353] width 24 height 17
click at [462, 374] on div "Add timesheet Work Attendance PIN 4000 When Date [DATE] Start time 07:30 AM Fin…" at bounding box center [472, 215] width 944 height 430
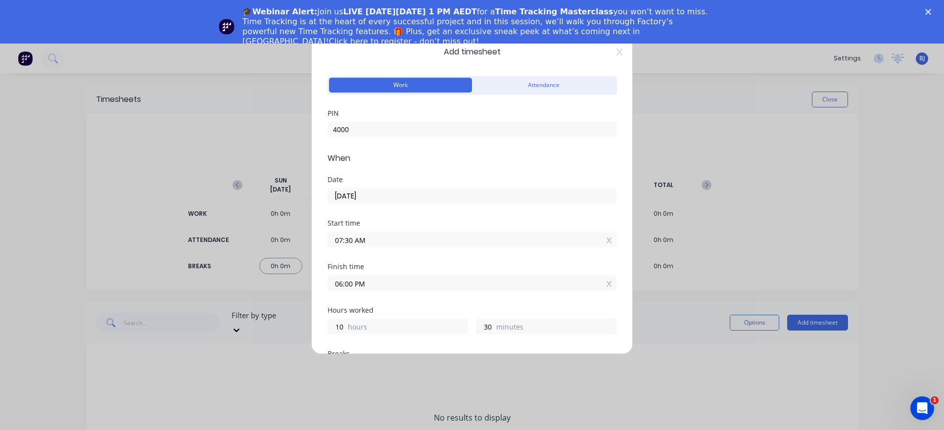
scroll to position [198, 0]
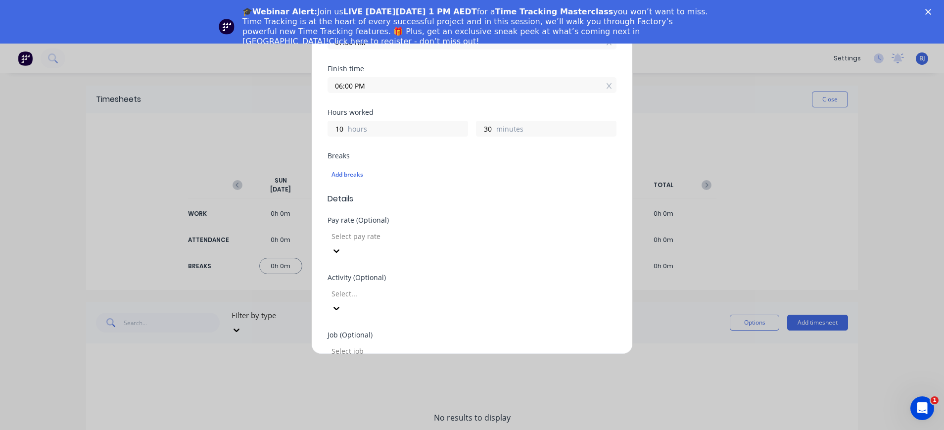
click at [342, 246] on icon at bounding box center [337, 251] width 10 height 10
click at [346, 300] on div at bounding box center [337, 308] width 18 height 16
click at [473, 288] on div at bounding box center [402, 294] width 143 height 12
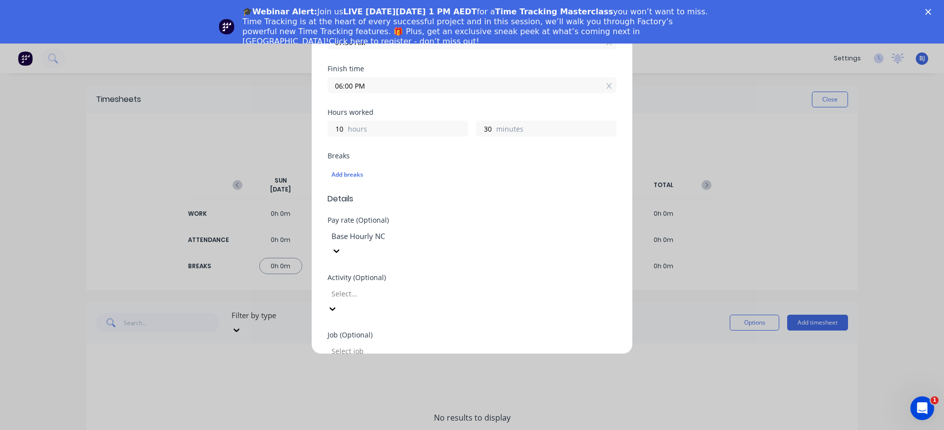
click at [473, 345] on div at bounding box center [402, 351] width 143 height 12
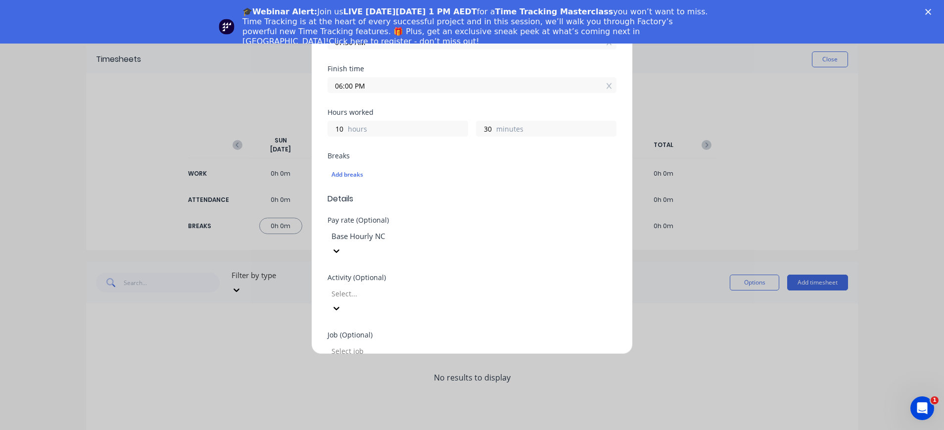
click at [473, 345] on div at bounding box center [402, 351] width 143 height 12
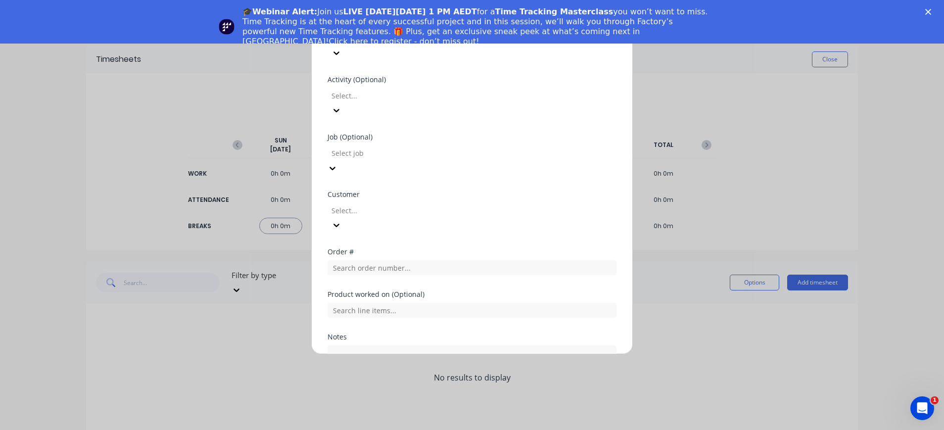
scroll to position [426, 0]
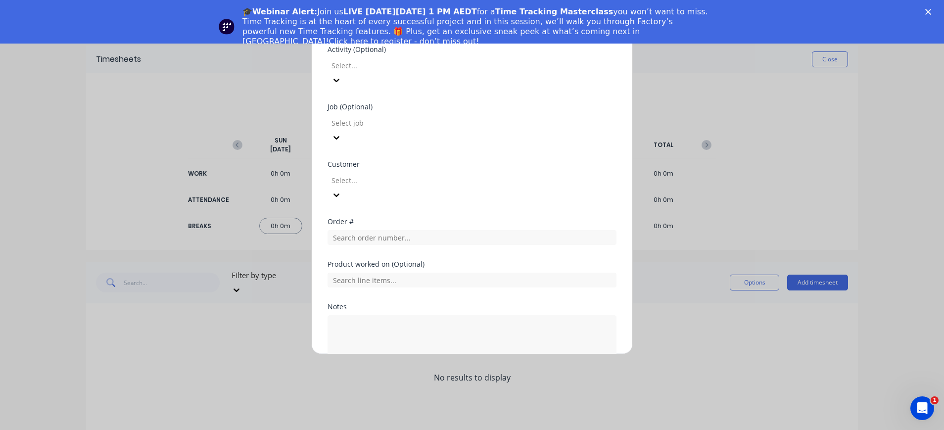
click at [455, 384] on button "Add manual time entry" at bounding box center [449, 392] width 84 height 16
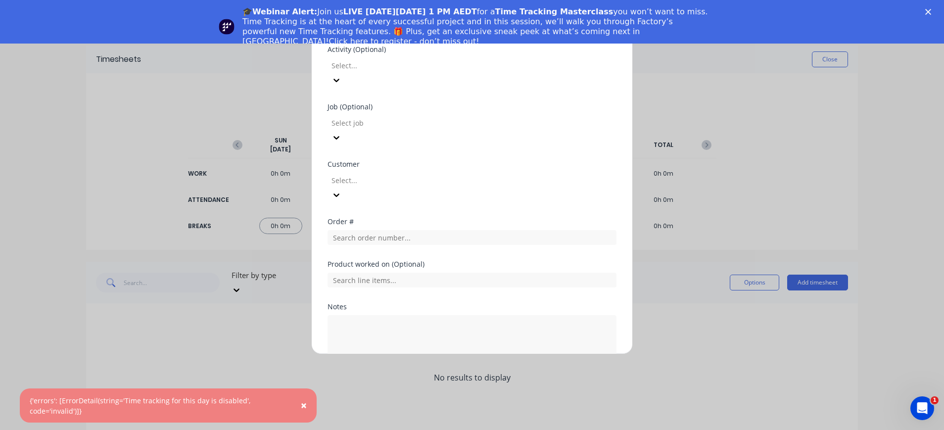
click at [304, 405] on span "×" at bounding box center [304, 405] width 6 height 14
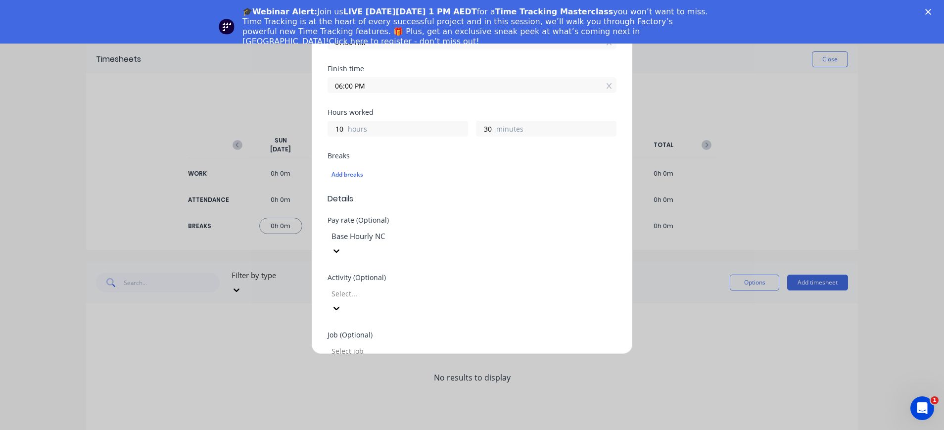
scroll to position [0, 0]
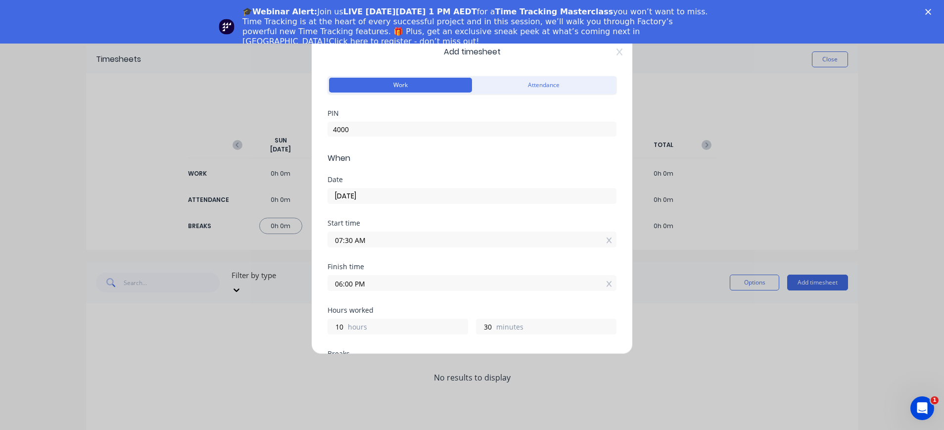
click at [483, 50] on span "Add timesheet" at bounding box center [472, 52] width 289 height 12
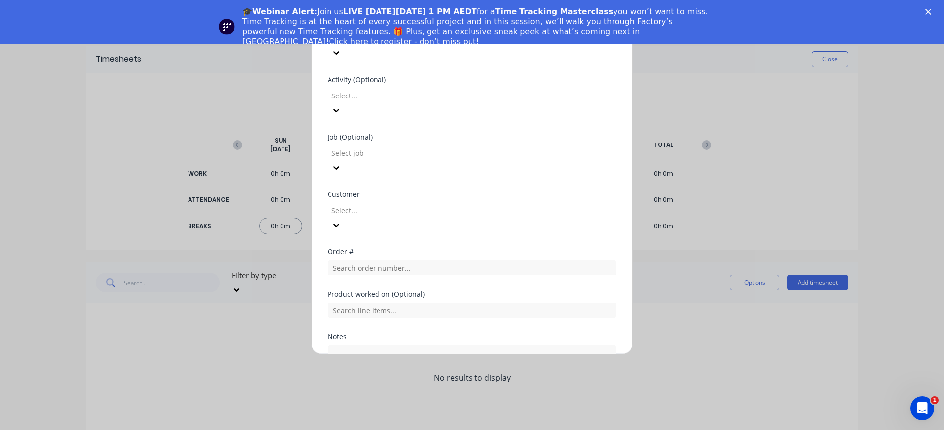
scroll to position [426, 0]
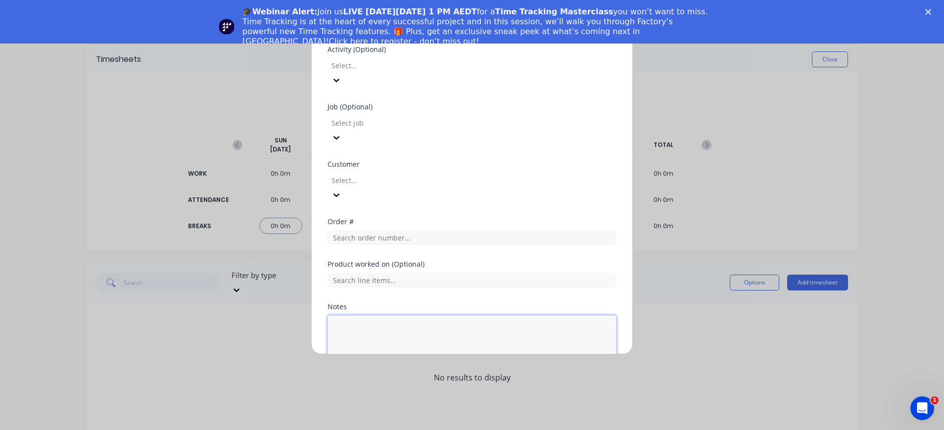
click at [487, 315] on textarea at bounding box center [472, 341] width 289 height 52
click at [480, 273] on input "text" at bounding box center [472, 280] width 289 height 15
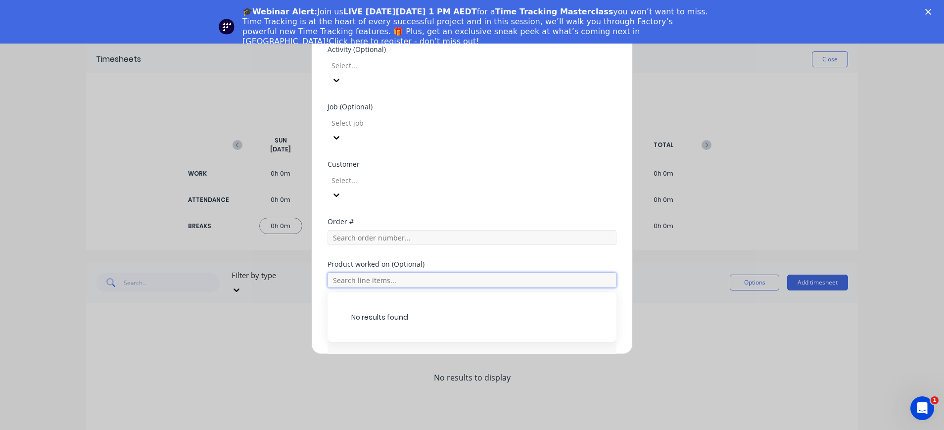
scroll to position [228, 0]
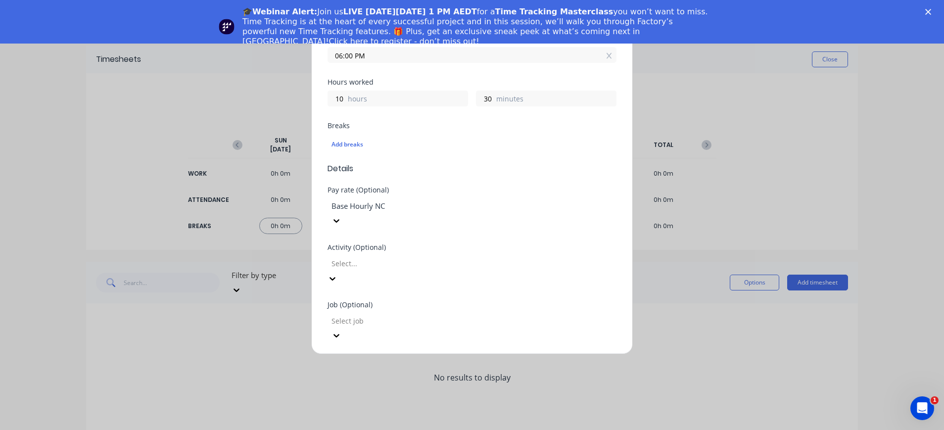
click at [338, 274] on icon at bounding box center [333, 279] width 10 height 10
type input "ad"
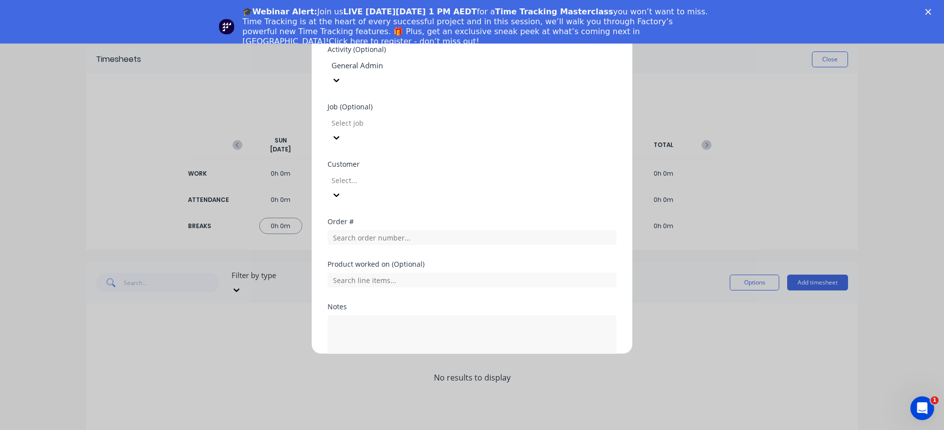
click at [677, 275] on div "Add timesheet Work Attendance PIN 4000 When Date [DATE] Start time 07:30 AM Fin…" at bounding box center [472, 215] width 944 height 430
click at [567, 385] on div "Add timesheet Work Attendance PIN 4000 When Date [DATE] Start time 07:30 AM Fin…" at bounding box center [472, 215] width 944 height 430
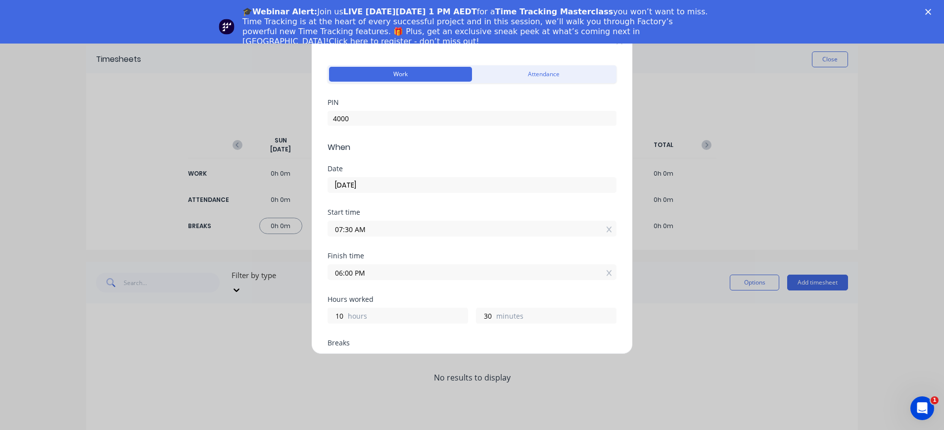
scroll to position [0, 0]
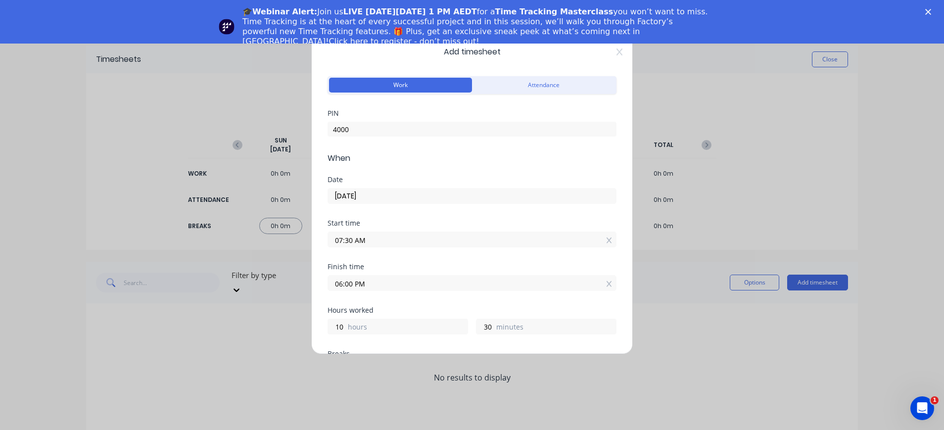
click at [416, 87] on button "Work" at bounding box center [400, 85] width 143 height 15
click at [416, 79] on button "Work" at bounding box center [400, 85] width 143 height 15
click at [657, 276] on div "Add timesheet Work Attendance PIN 4000 When Date [DATE] Start time 07:30 AM Fin…" at bounding box center [472, 215] width 944 height 430
click at [752, 280] on div "Add timesheet Work Attendance PIN 4000 When Date [DATE] Start time 07:30 AM Fin…" at bounding box center [472, 215] width 944 height 430
click at [546, 392] on div "Add timesheet Work Attendance PIN 4000 When Date [DATE] Start time 07:30 AM Fin…" at bounding box center [472, 215] width 944 height 430
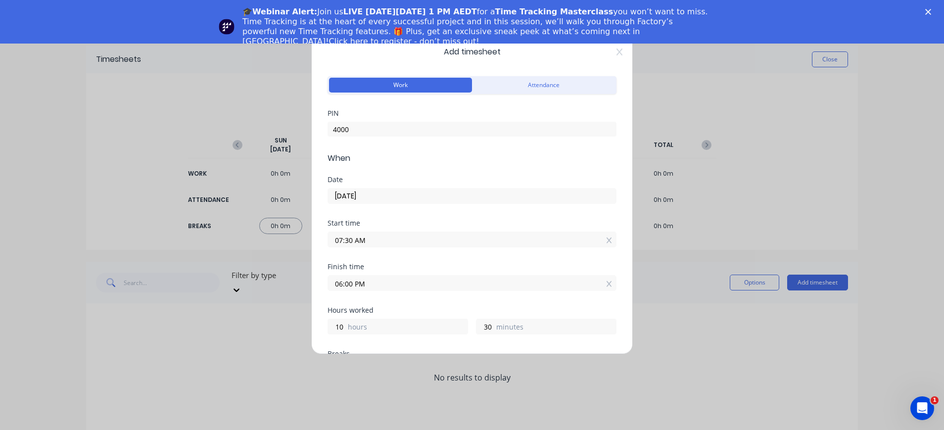
click at [433, 82] on button "Work" at bounding box center [400, 85] width 143 height 15
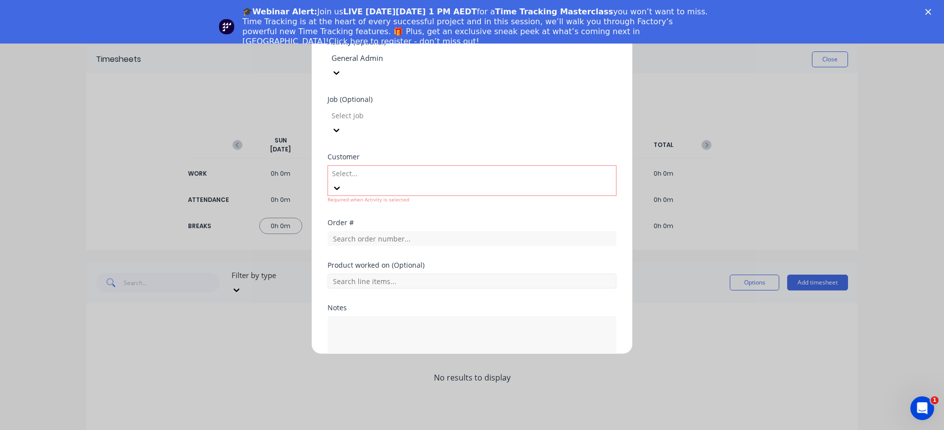
scroll to position [236, 0]
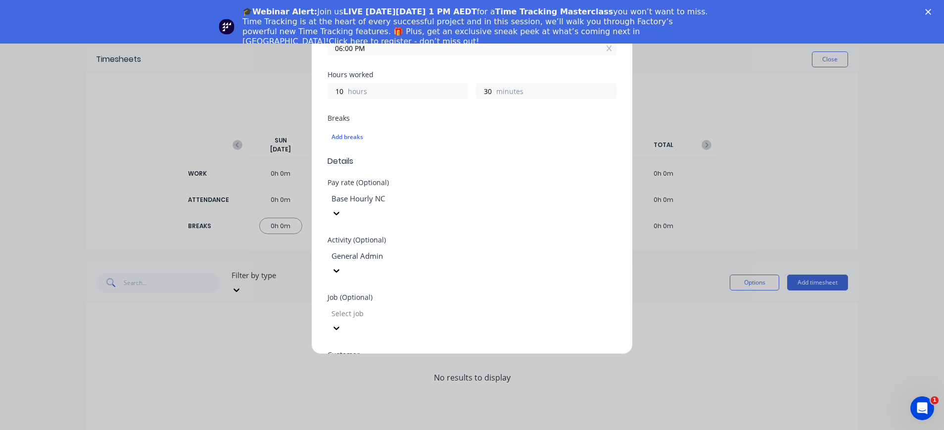
click at [522, 294] on div "Job (Optional)" at bounding box center [472, 297] width 289 height 7
click at [717, 383] on div "Add timesheet Work Attendance PIN 4000 When Date [DATE] Start time 07:30 AM Fin…" at bounding box center [472, 215] width 944 height 430
click at [747, 277] on div "Add timesheet Work Attendance PIN 4000 When Date [DATE] Start time 07:30 AM Fin…" at bounding box center [472, 215] width 944 height 430
click at [821, 57] on div "Add timesheet Work Attendance PIN 4000 When Date [DATE] Start time 07:30 AM Fin…" at bounding box center [472, 215] width 944 height 430
click at [685, 296] on div "Add timesheet Work Attendance PIN 4000 When Date [DATE] Start time 07:30 AM Fin…" at bounding box center [472, 215] width 944 height 430
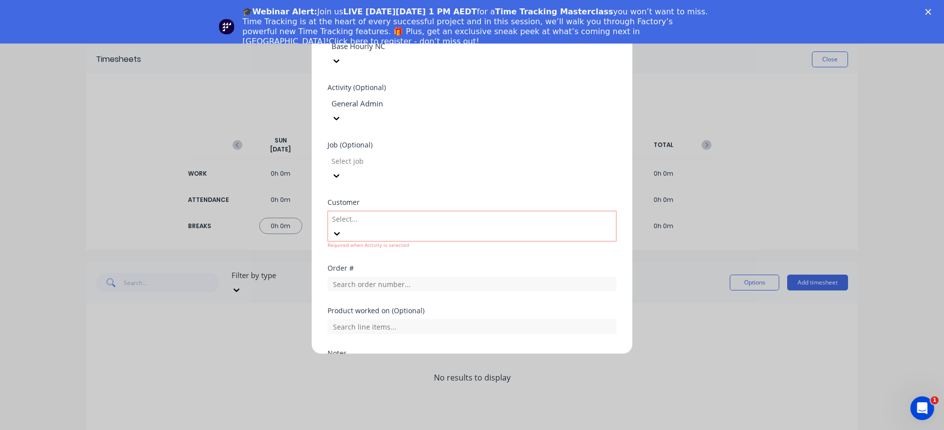
scroll to position [434, 0]
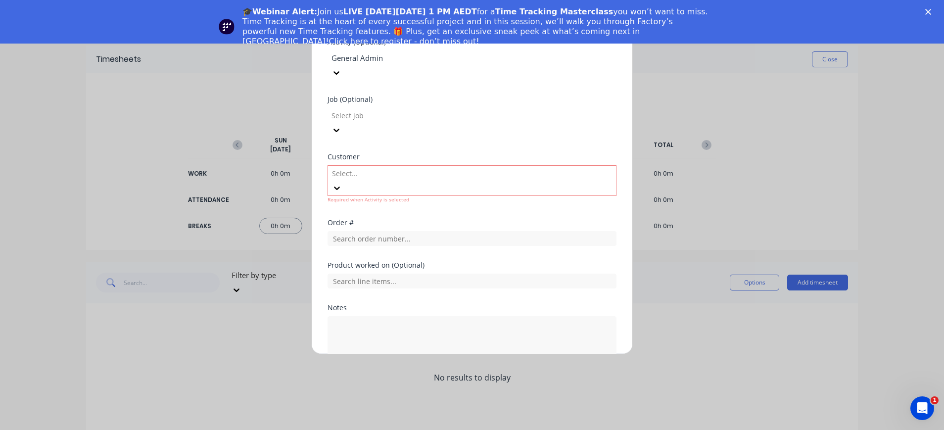
click at [524, 385] on button "Cancel" at bounding box center [518, 393] width 40 height 16
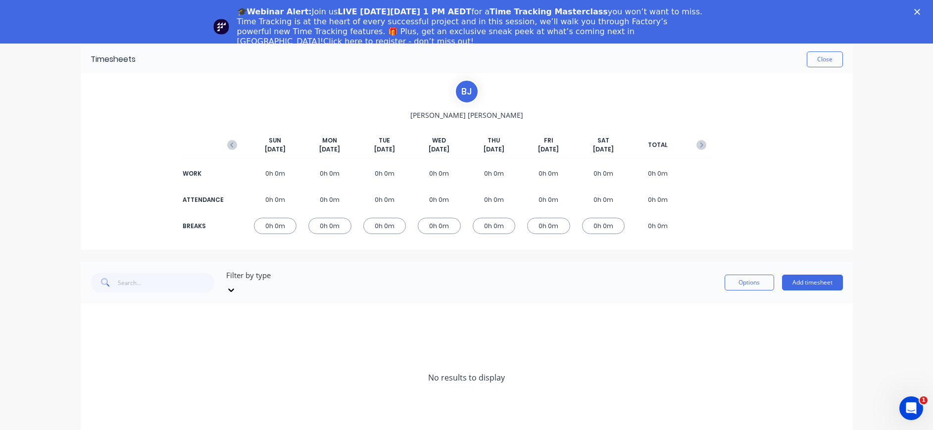
click at [325, 144] on span "MON" at bounding box center [329, 140] width 15 height 9
click at [329, 145] on span "MON" at bounding box center [329, 140] width 15 height 9
click at [801, 278] on button "Add timesheet" at bounding box center [812, 283] width 61 height 16
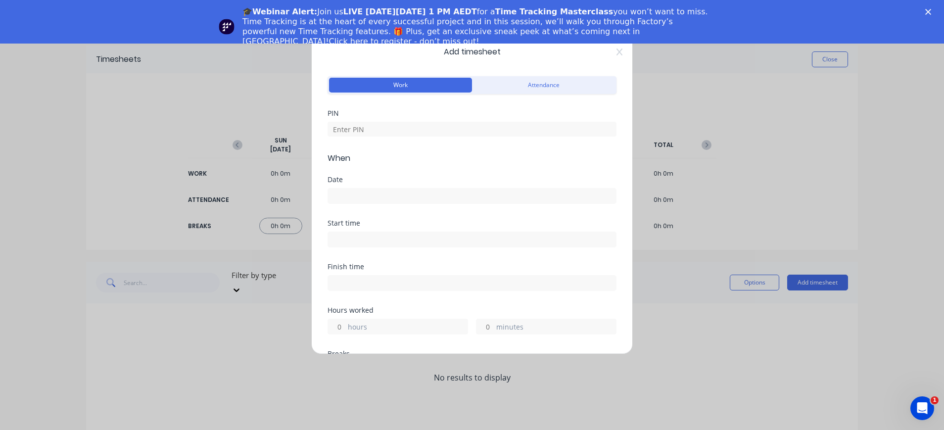
click at [408, 80] on button "Work" at bounding box center [400, 85] width 143 height 15
click at [410, 130] on input at bounding box center [472, 129] width 289 height 15
type input "4000"
click at [397, 190] on input at bounding box center [472, 196] width 288 height 15
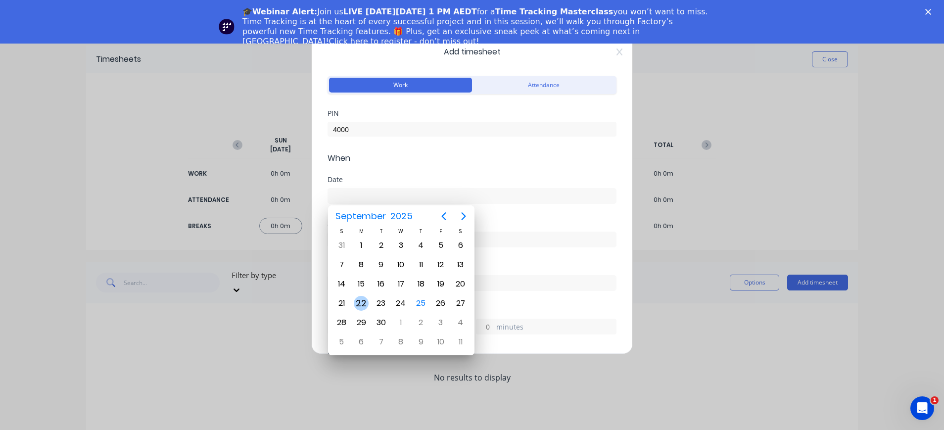
click at [362, 304] on div "22" at bounding box center [361, 303] width 15 height 15
type input "[DATE]"
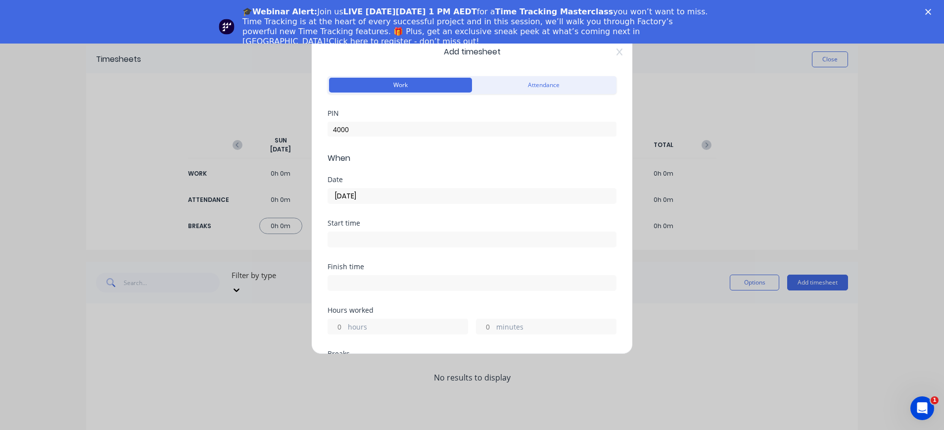
click at [380, 239] on input at bounding box center [472, 239] width 288 height 15
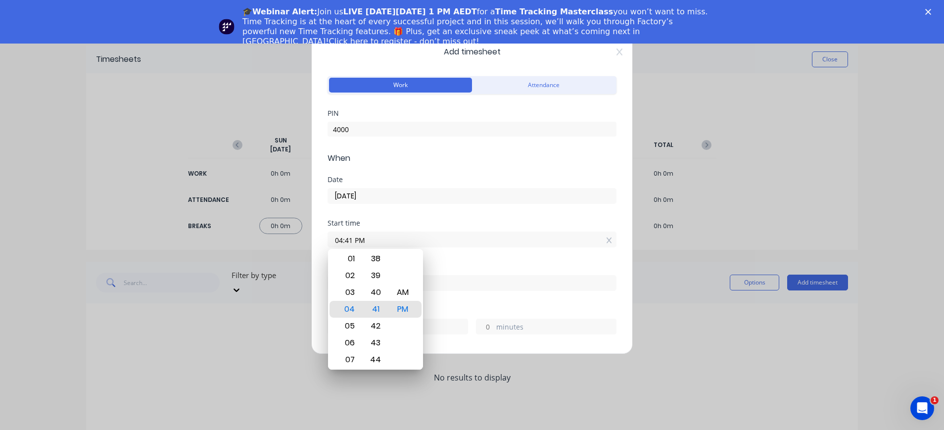
drag, startPoint x: 354, startPoint y: 241, endPoint x: 327, endPoint y: 241, distance: 26.7
click at [327, 241] on div "Add timesheet Work Attendance PIN 4000 When Date [DATE] Start time 04:41 PM Fin…" at bounding box center [472, 193] width 322 height 323
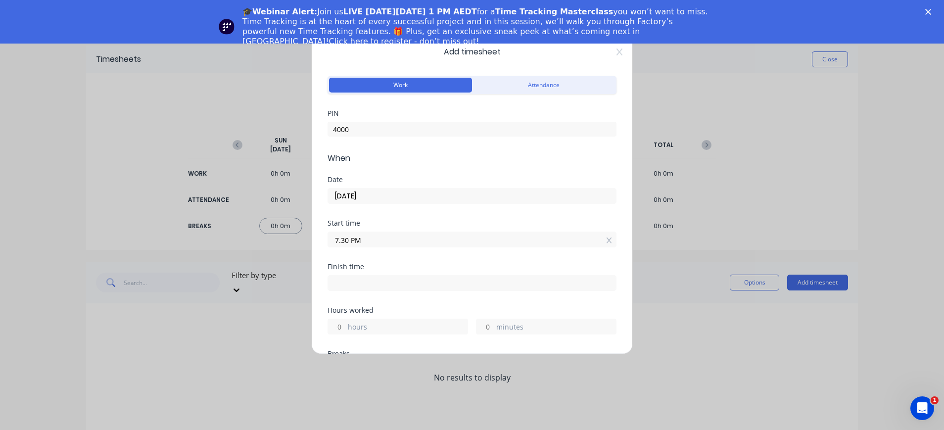
click at [389, 236] on input "7.30 PM" at bounding box center [472, 239] width 288 height 15
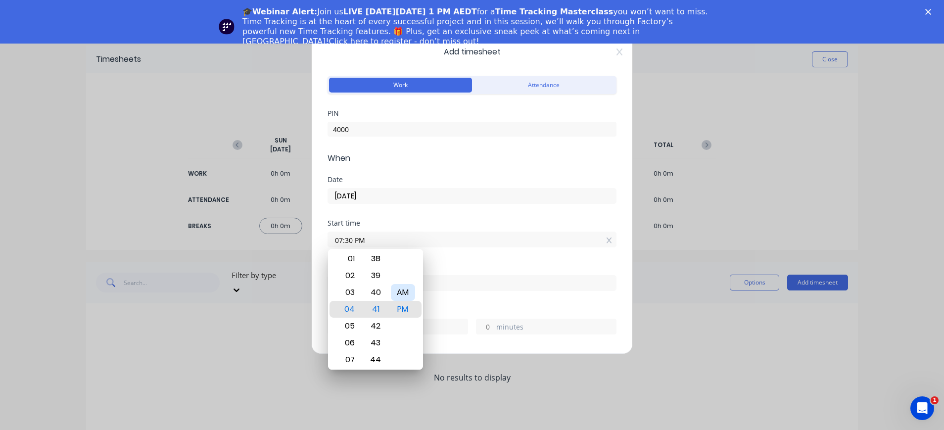
click at [405, 292] on div "AM" at bounding box center [403, 292] width 24 height 17
type input "07:30 AM"
click at [455, 278] on input at bounding box center [472, 283] width 288 height 15
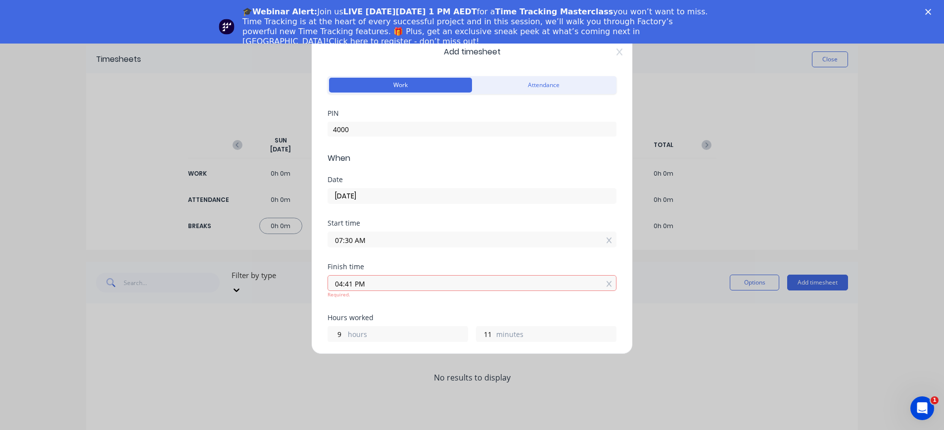
type input "04:41 PM"
type input "9"
type input "11"
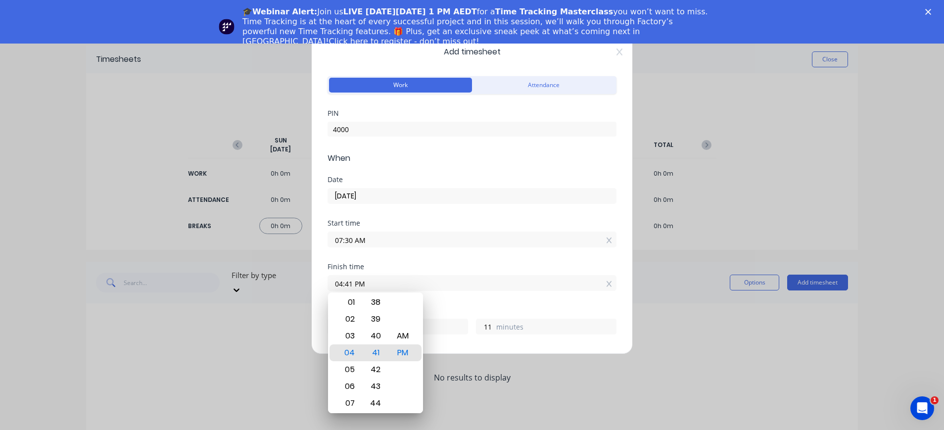
drag, startPoint x: 355, startPoint y: 284, endPoint x: 315, endPoint y: 284, distance: 40.1
click at [315, 284] on div "Add timesheet Work Attendance PIN 4000 When Date [DATE] Start time 07:30 AM Fin…" at bounding box center [472, 193] width 322 height 323
click at [455, 277] on input "6.00PM" at bounding box center [472, 283] width 288 height 15
type input "06:00 AM"
type input "22"
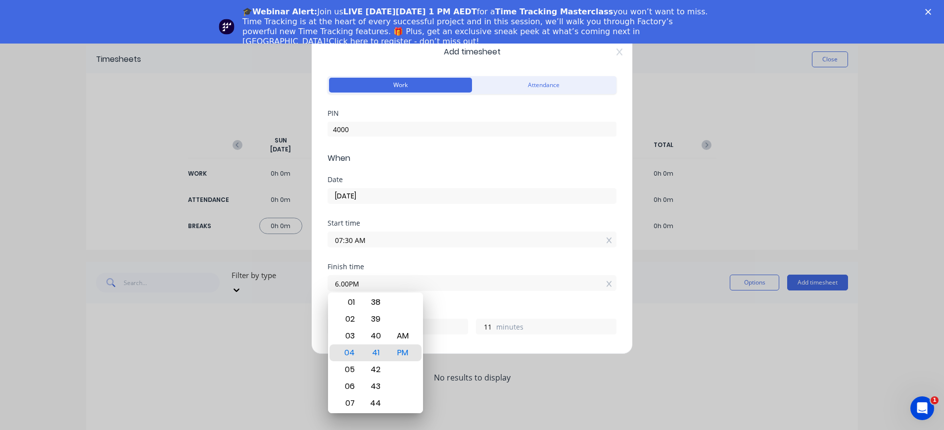
type input "30"
click at [531, 292] on div "Finish time 06:00 AM" at bounding box center [472, 285] width 289 height 44
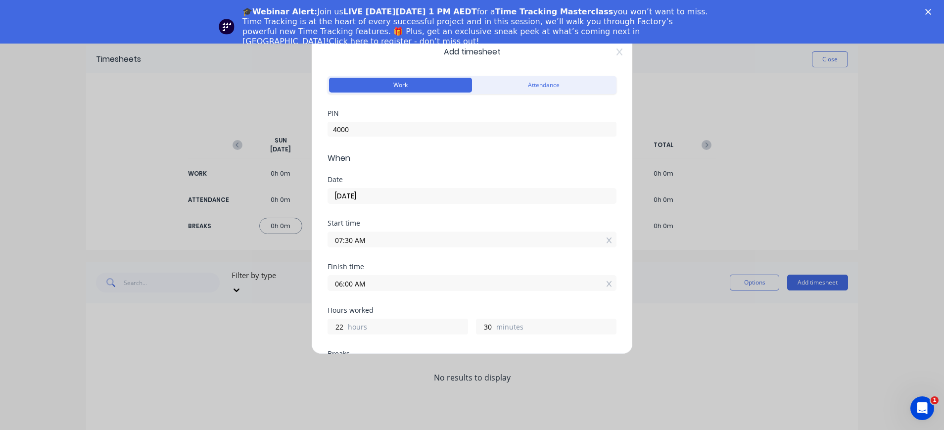
scroll to position [198, 0]
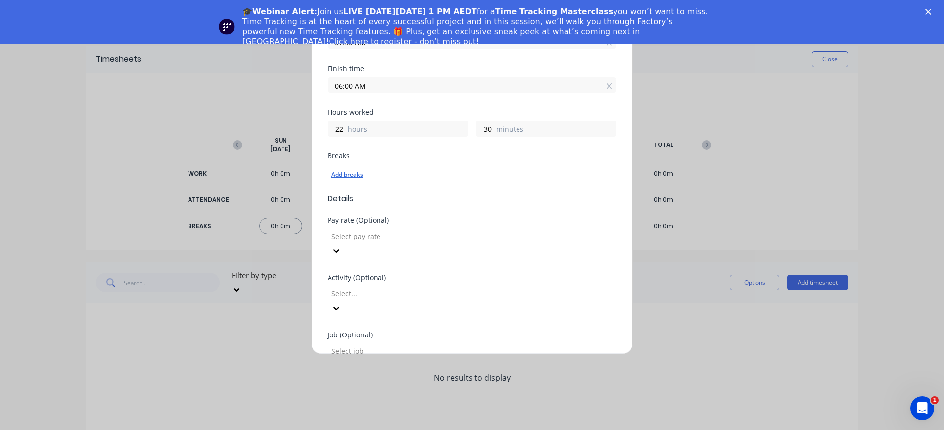
click at [358, 176] on div "Add breaks" at bounding box center [472, 174] width 281 height 13
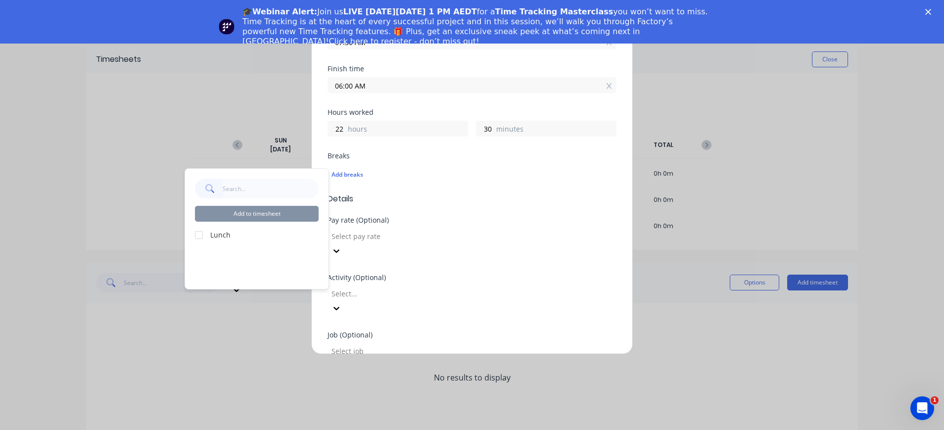
click at [217, 232] on label "Lunch" at bounding box center [264, 235] width 108 height 10
drag, startPoint x: 198, startPoint y: 232, endPoint x: 203, endPoint y: 236, distance: 6.7
click at [200, 234] on div at bounding box center [199, 235] width 20 height 20
click at [379, 189] on div "Breaks Add breaks" at bounding box center [472, 172] width 289 height 41
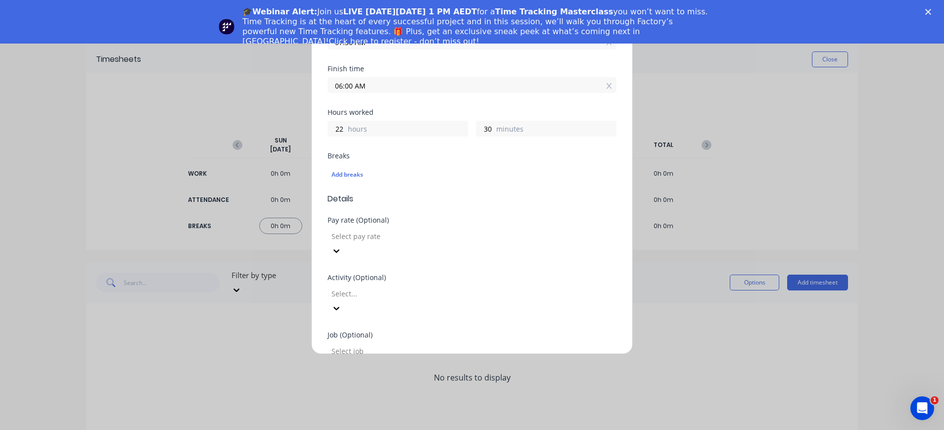
scroll to position [0, 0]
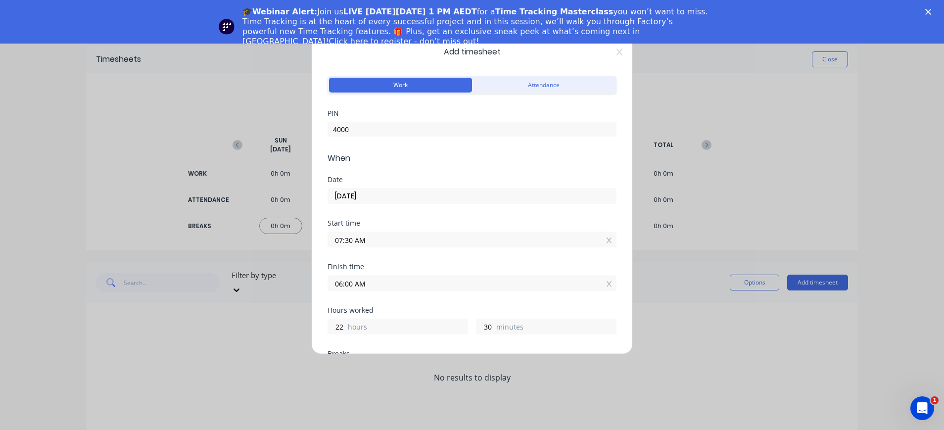
click at [396, 290] on label "06:00 AM" at bounding box center [472, 283] width 289 height 16
click at [396, 290] on input "06:00 AM" at bounding box center [472, 283] width 288 height 15
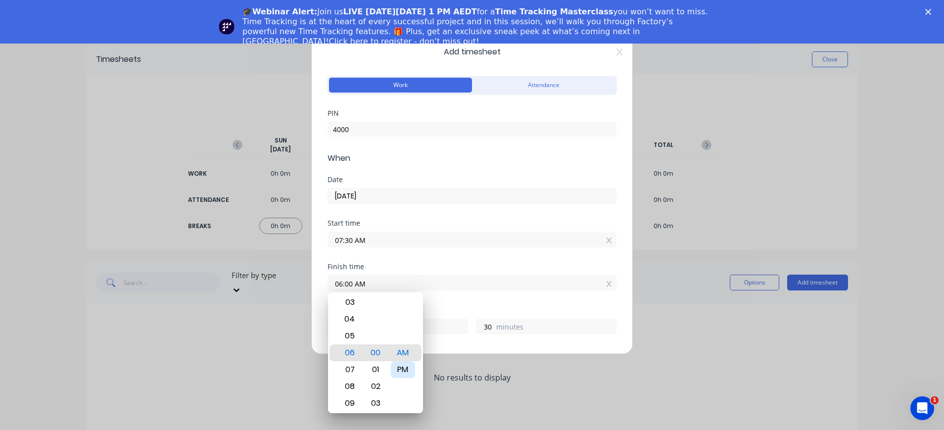
click at [405, 367] on div "PM" at bounding box center [403, 369] width 24 height 17
type input "06:00 PM"
type input "10"
click at [424, 277] on input "06:00 PM" at bounding box center [472, 283] width 288 height 15
click at [396, 352] on div "PM" at bounding box center [403, 353] width 24 height 17
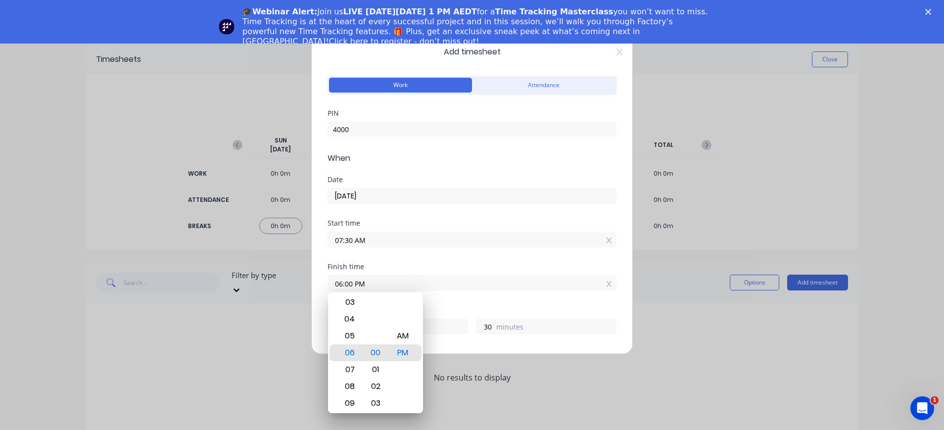
click at [504, 327] on label "minutes" at bounding box center [556, 328] width 120 height 12
click at [494, 327] on input "30" at bounding box center [485, 326] width 17 height 15
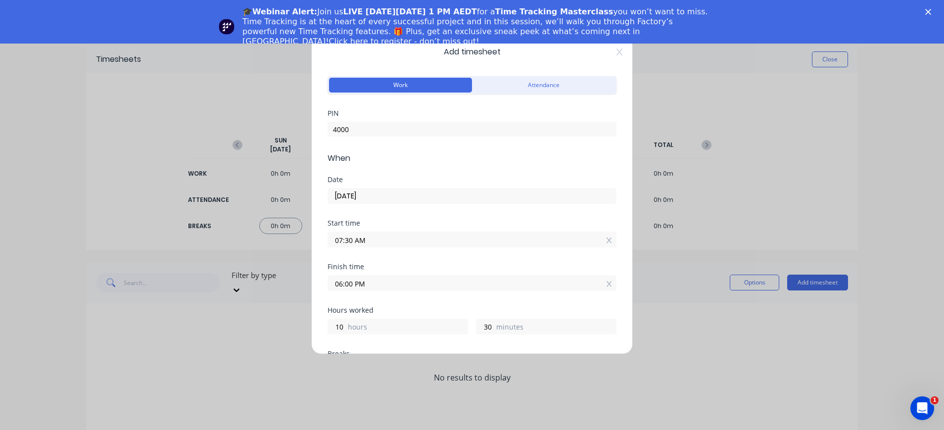
scroll to position [198, 0]
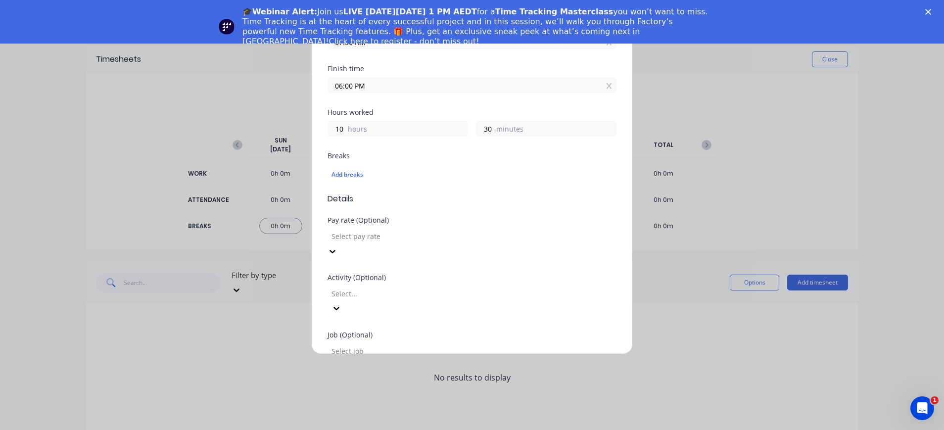
click at [338, 247] on icon at bounding box center [333, 252] width 10 height 10
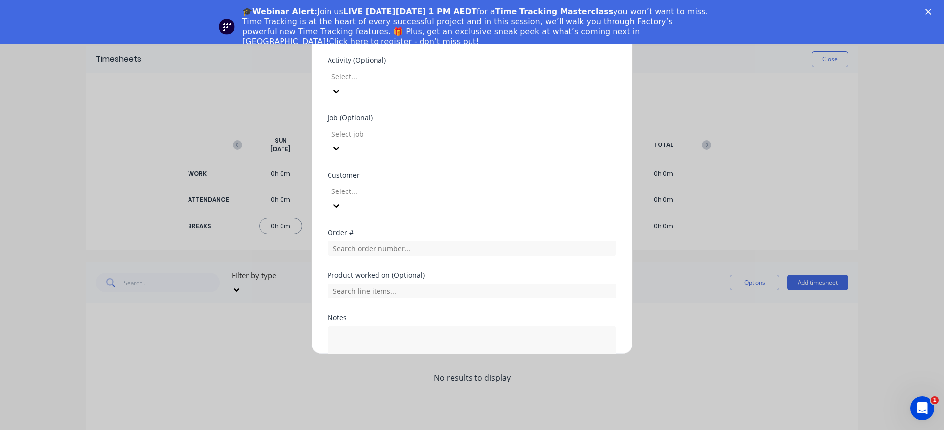
scroll to position [426, 0]
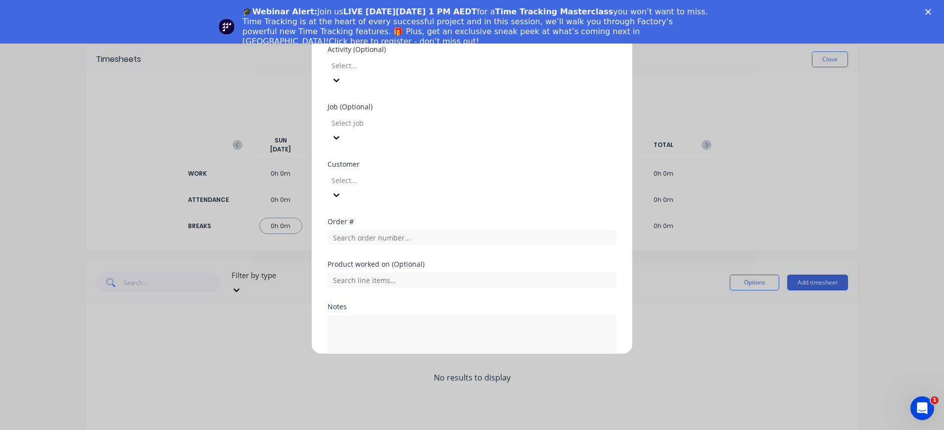
click at [441, 384] on button "Add manual time entry" at bounding box center [449, 392] width 84 height 16
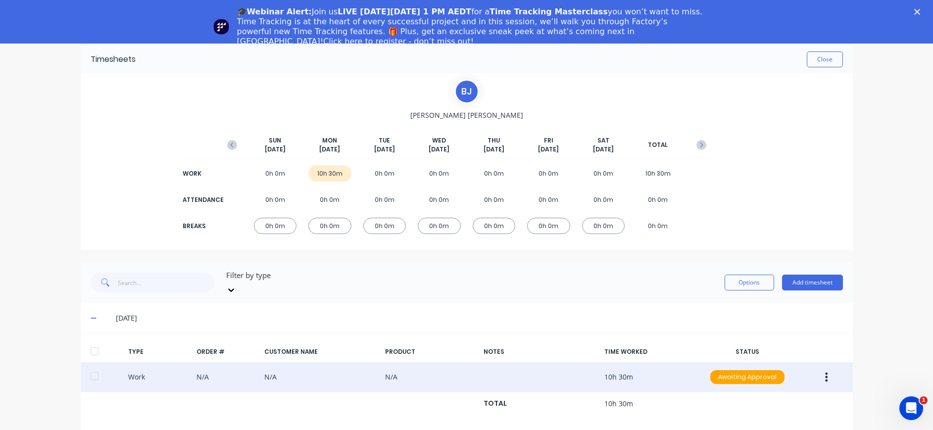
click at [826, 373] on icon "button" at bounding box center [827, 377] width 2 height 9
click at [807, 373] on div "Duplicate" at bounding box center [791, 379] width 76 height 14
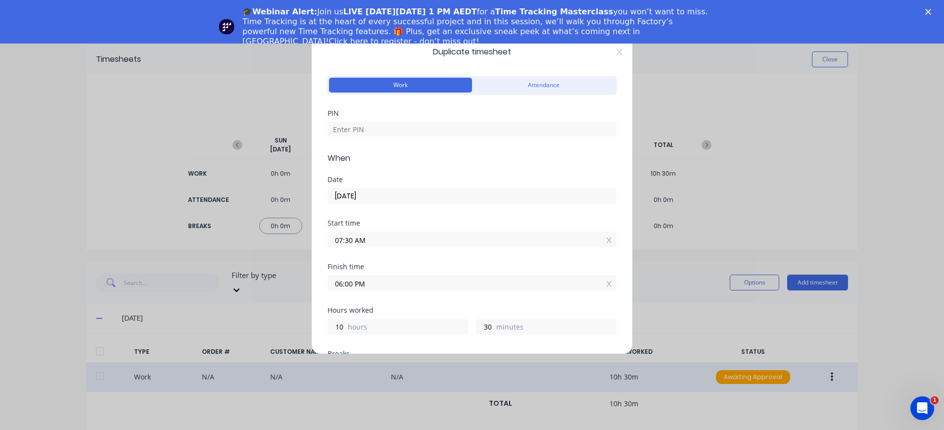
click at [349, 196] on input "[DATE]" at bounding box center [472, 196] width 288 height 15
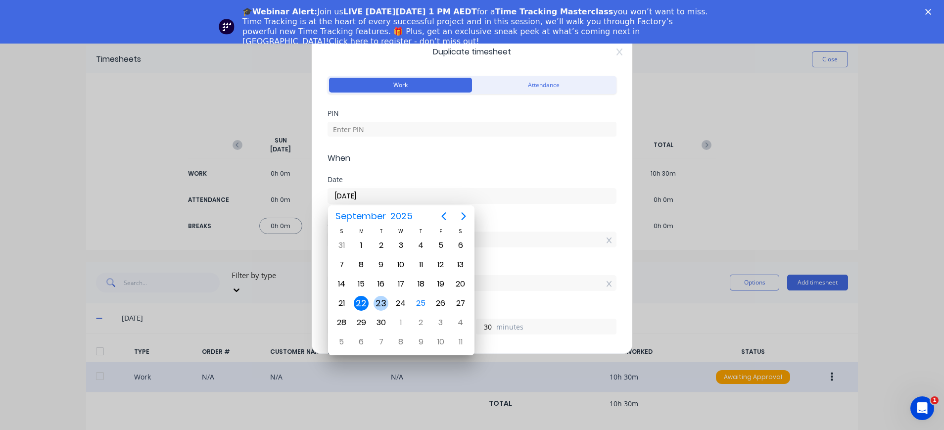
click at [383, 307] on div "23" at bounding box center [381, 303] width 15 height 15
type input "[DATE]"
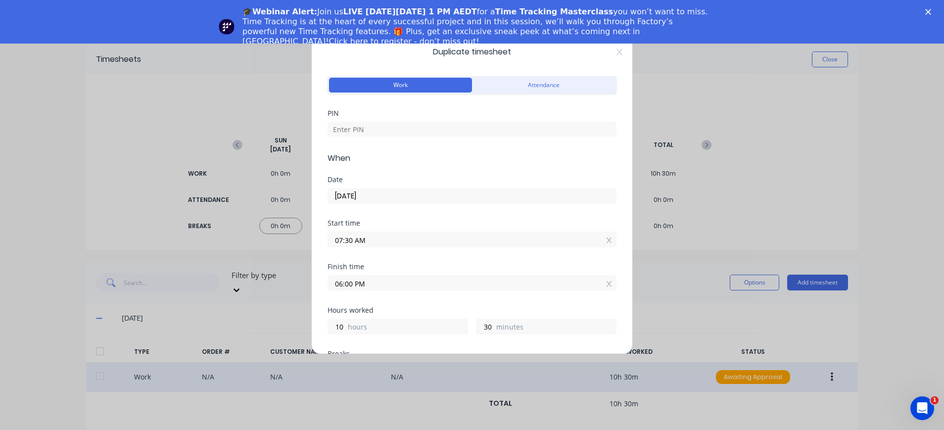
drag, startPoint x: 344, startPoint y: 242, endPoint x: 354, endPoint y: 243, distance: 10.4
click at [354, 243] on input "07:30 AM" at bounding box center [472, 239] width 288 height 15
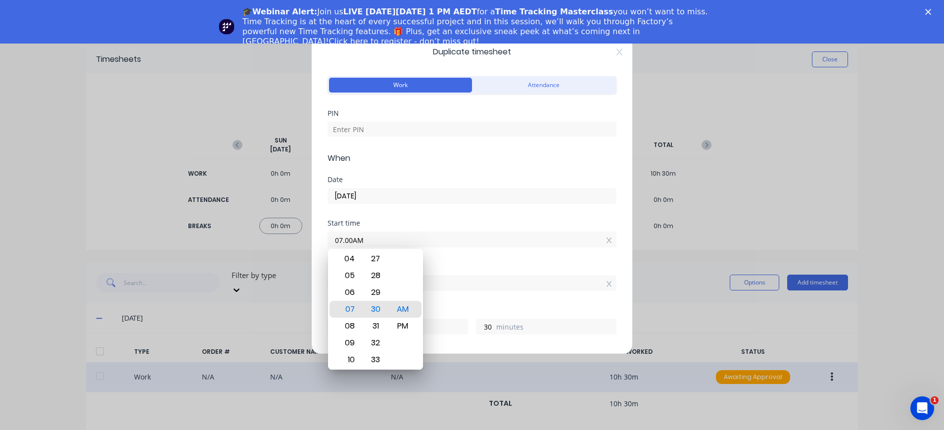
click at [382, 241] on input "07.00AM" at bounding box center [472, 239] width 288 height 15
type input "07:00 AM"
type input "11"
type input "0"
click at [480, 275] on div "06:00 PM" at bounding box center [472, 282] width 289 height 18
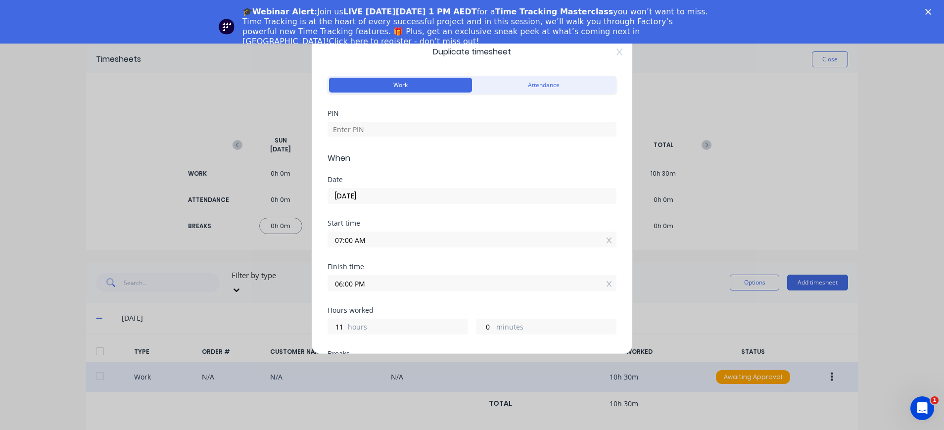
drag, startPoint x: 342, startPoint y: 240, endPoint x: 330, endPoint y: 239, distance: 12.4
click at [330, 239] on input "07:00 AM" at bounding box center [472, 239] width 288 height 15
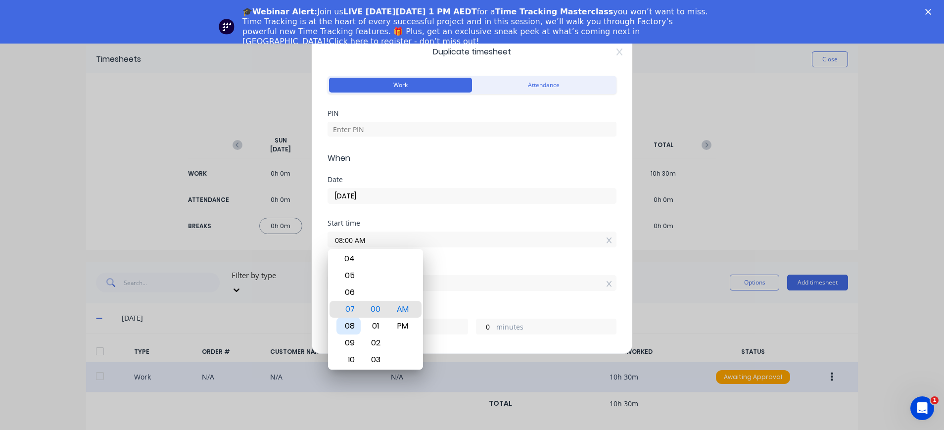
type input "08:00 AM"
type input "10"
click at [355, 326] on div "08" at bounding box center [349, 326] width 24 height 17
click at [464, 261] on div "Start time 08:00 AM" at bounding box center [472, 242] width 289 height 44
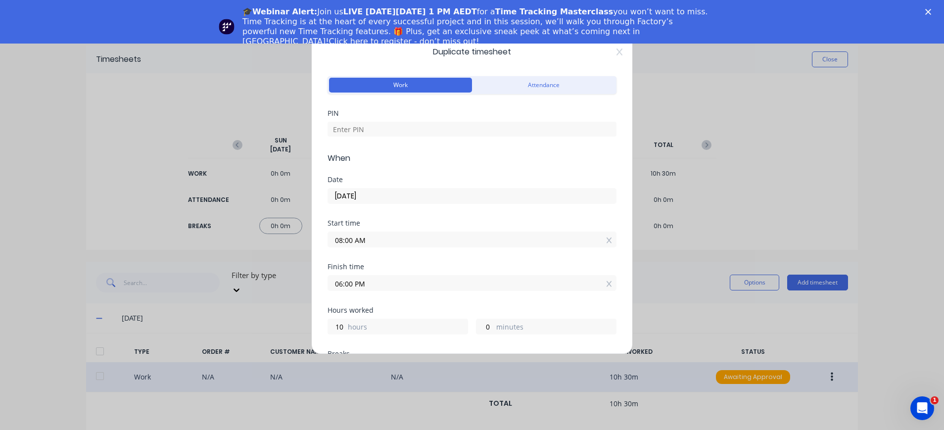
click at [373, 284] on input "06:00 PM" at bounding box center [472, 283] width 288 height 15
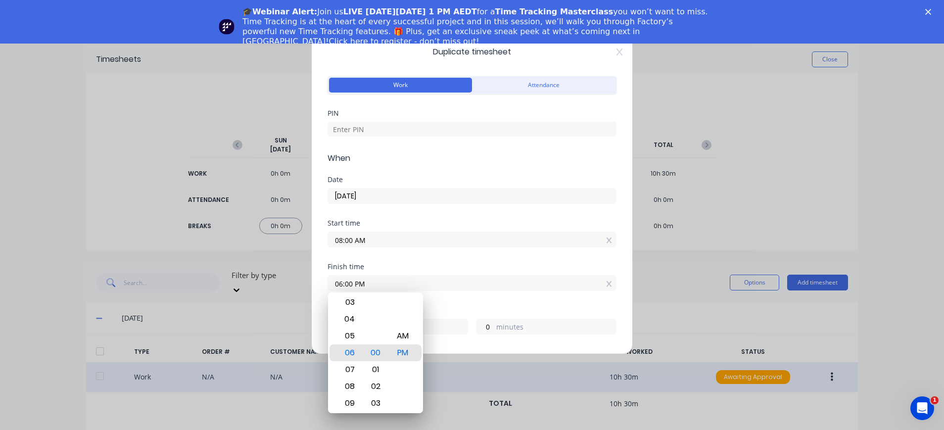
click at [500, 272] on div "Finish time 06:00 PM" at bounding box center [472, 277] width 289 height 28
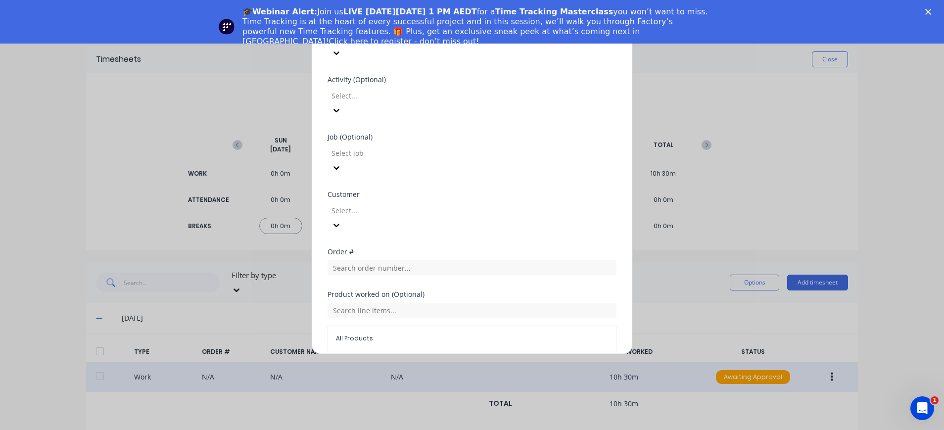
scroll to position [198, 0]
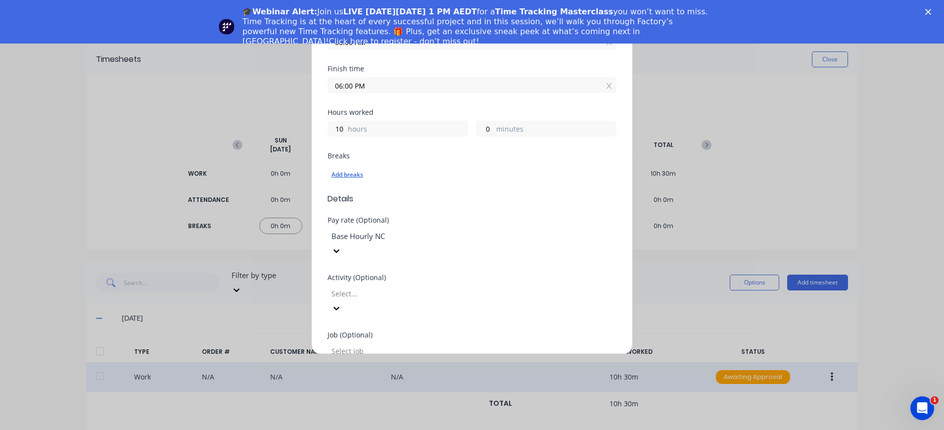
click at [345, 171] on div "Add breaks" at bounding box center [472, 174] width 281 height 13
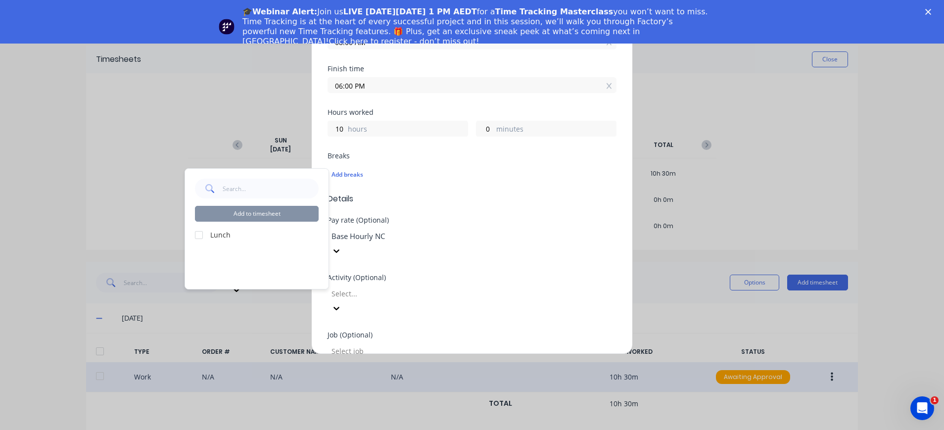
click at [199, 235] on div at bounding box center [199, 235] width 20 height 20
click at [526, 169] on div "Add breaks" at bounding box center [472, 174] width 281 height 13
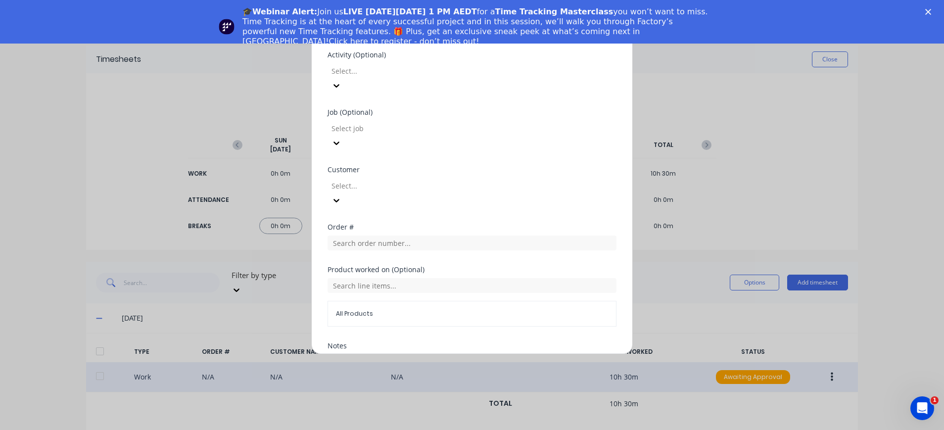
scroll to position [460, 0]
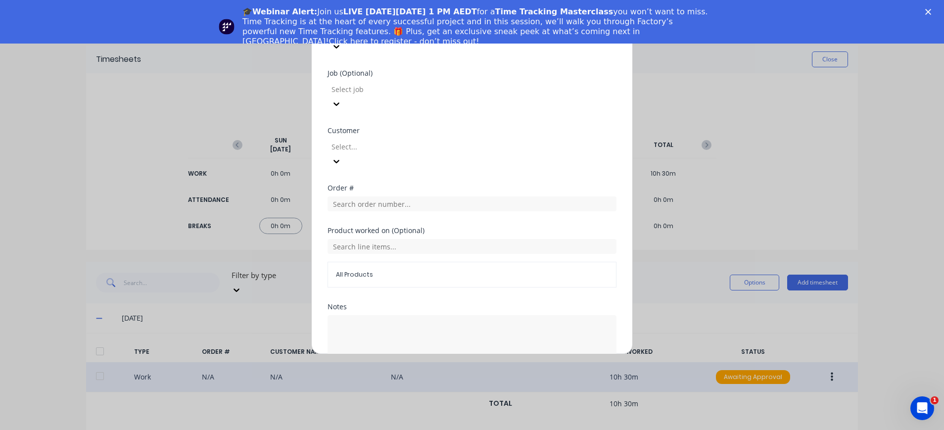
click at [458, 384] on button "Duplicate time entry" at bounding box center [448, 392] width 77 height 16
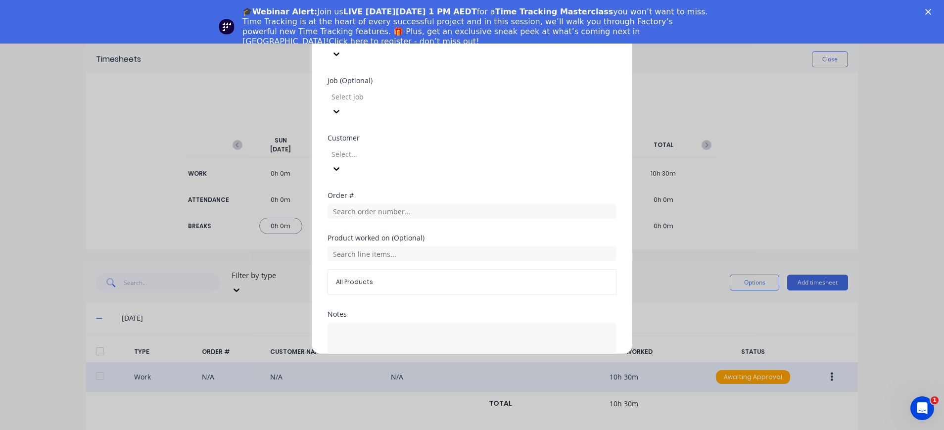
scroll to position [467, 0]
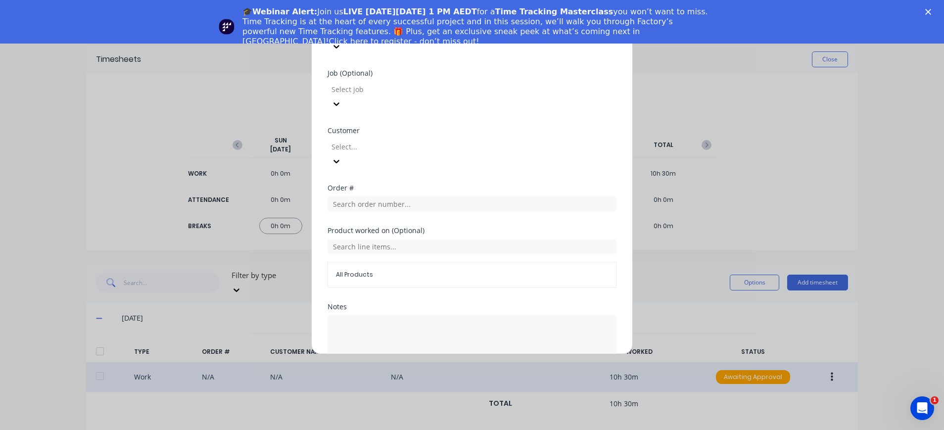
click at [438, 384] on button "Duplicate time entry" at bounding box center [448, 392] width 77 height 16
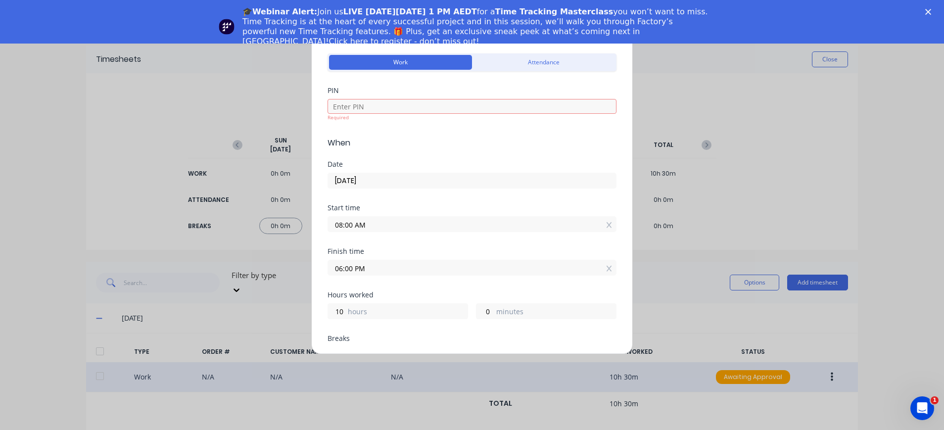
scroll to position [0, 0]
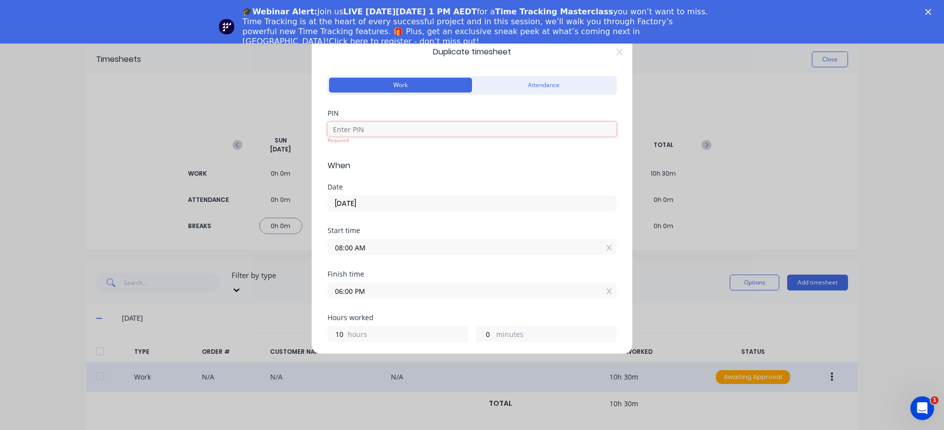
click at [406, 128] on input at bounding box center [472, 129] width 289 height 15
type input "4000"
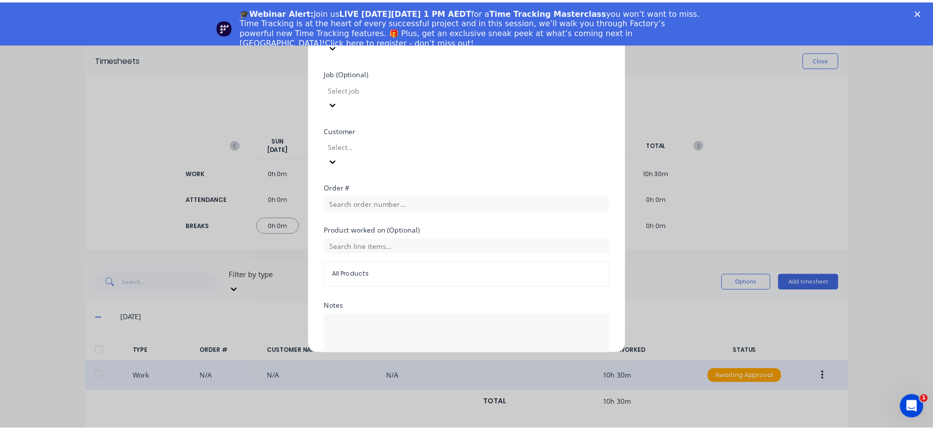
scroll to position [460, 0]
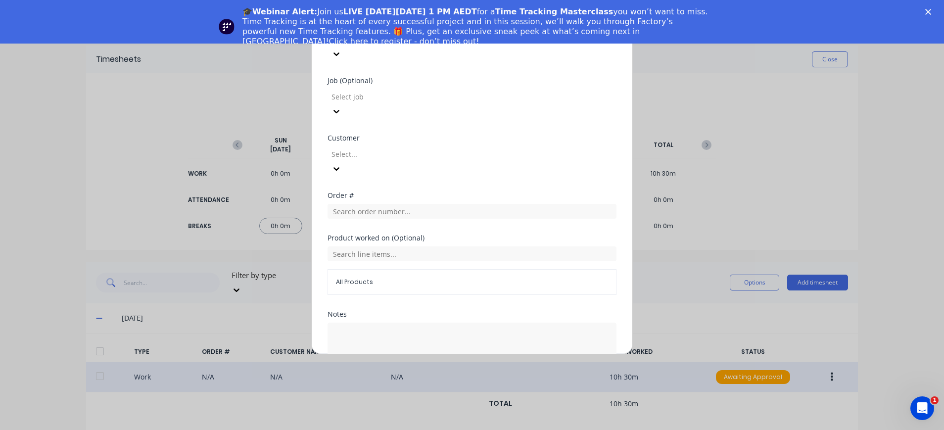
click at [470, 391] on button "Duplicate time entry" at bounding box center [448, 399] width 77 height 16
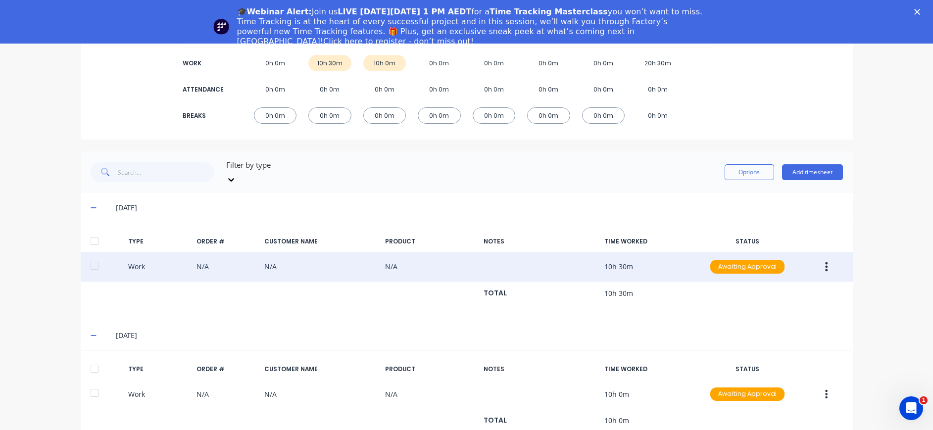
scroll to position [127, 0]
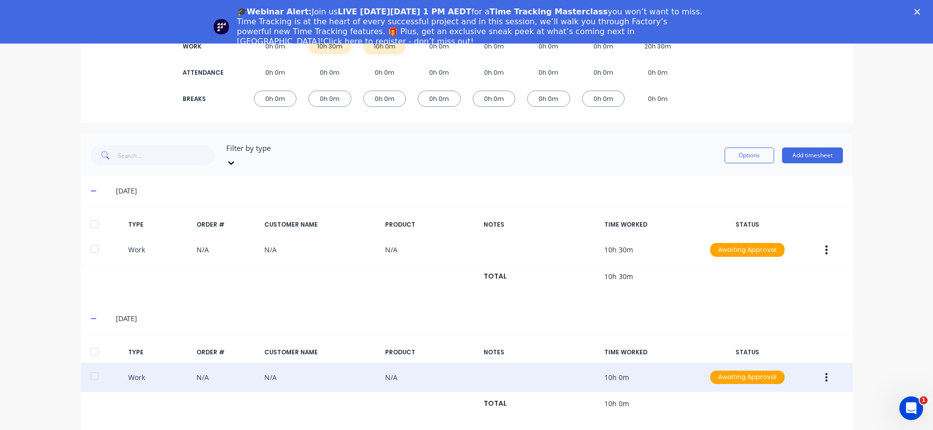
click at [128, 365] on div "Work N/A N/A N/A 10h 0m Awaiting Approval" at bounding box center [467, 378] width 772 height 30
click at [85, 368] on div at bounding box center [95, 376] width 20 height 20
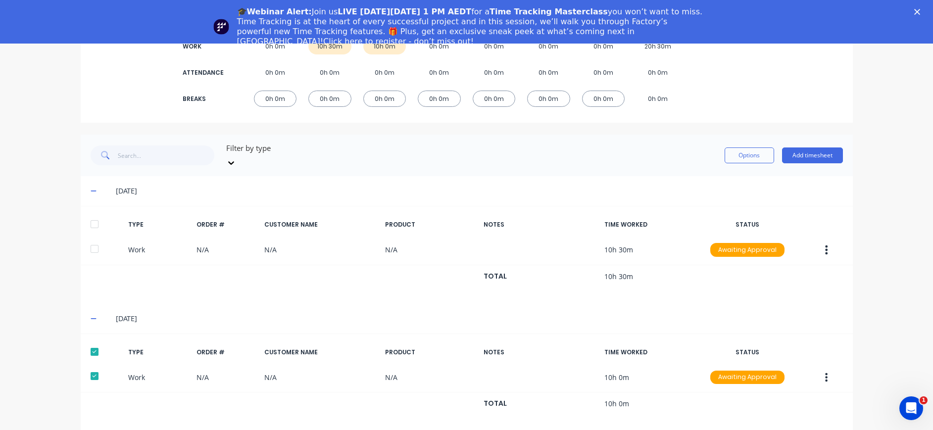
click at [123, 313] on div "[DATE]" at bounding box center [479, 318] width 727 height 11
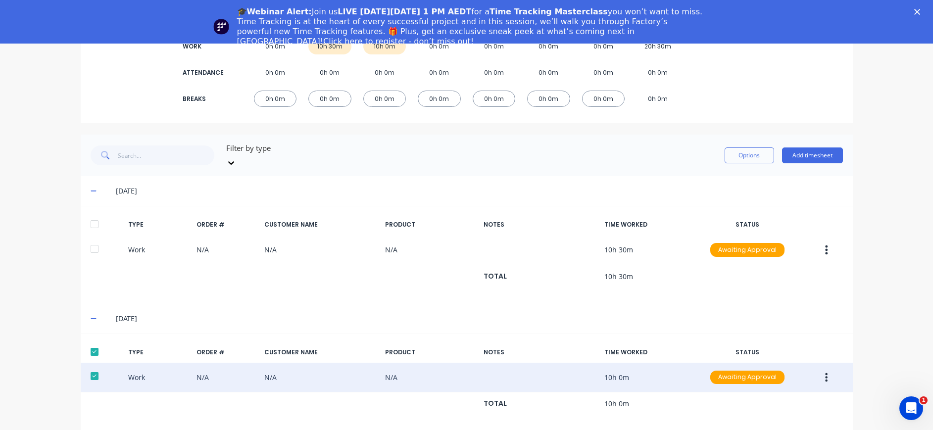
click at [85, 366] on div at bounding box center [95, 376] width 20 height 20
click at [86, 366] on div at bounding box center [95, 376] width 20 height 20
click at [826, 373] on icon "button" at bounding box center [827, 377] width 2 height 9
click at [801, 353] on div "Edit" at bounding box center [791, 360] width 76 height 14
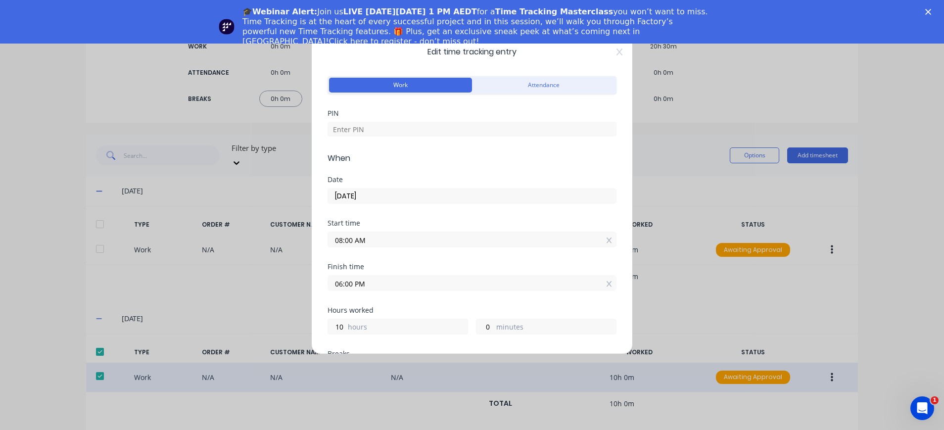
scroll to position [198, 0]
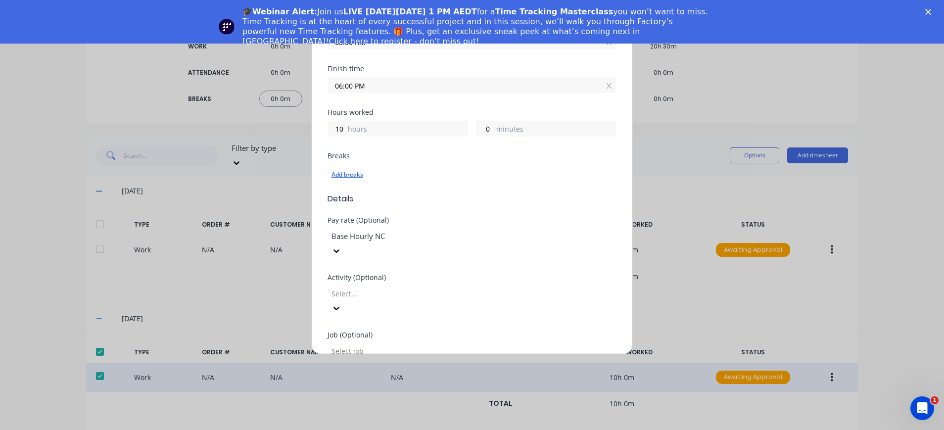
click at [356, 174] on div "Add breaks" at bounding box center [472, 174] width 281 height 13
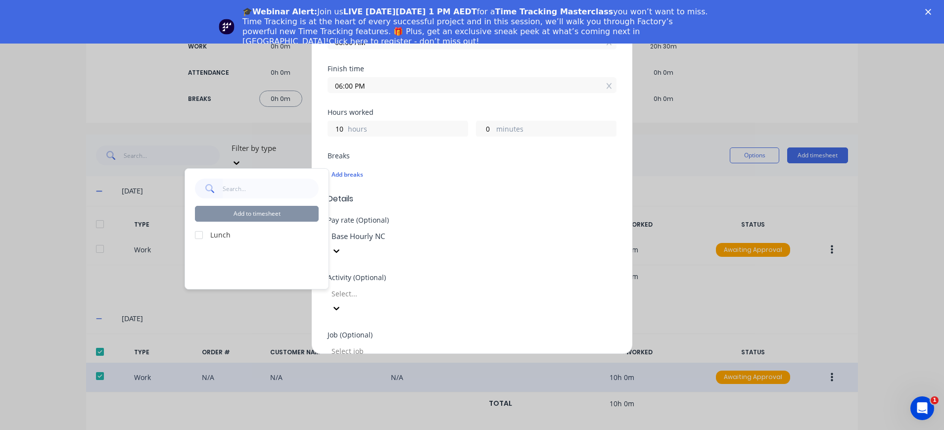
click at [202, 233] on div at bounding box center [199, 235] width 20 height 20
click at [257, 210] on button "Add to timesheet" at bounding box center [257, 214] width 124 height 16
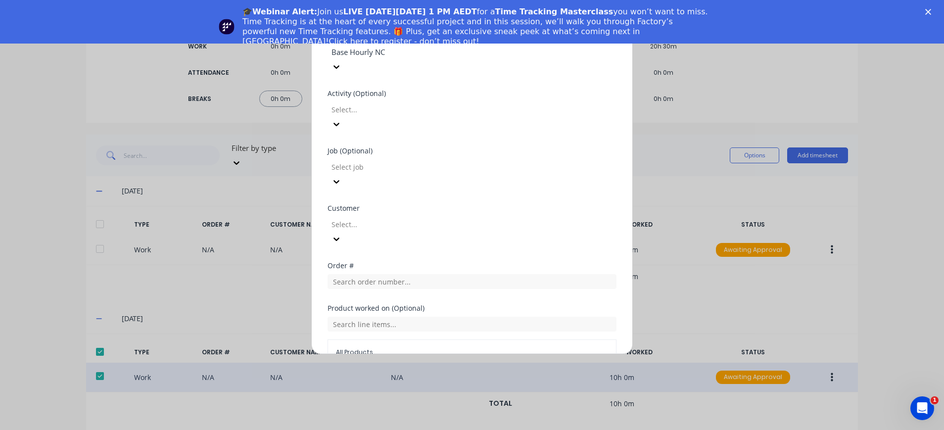
scroll to position [475, 0]
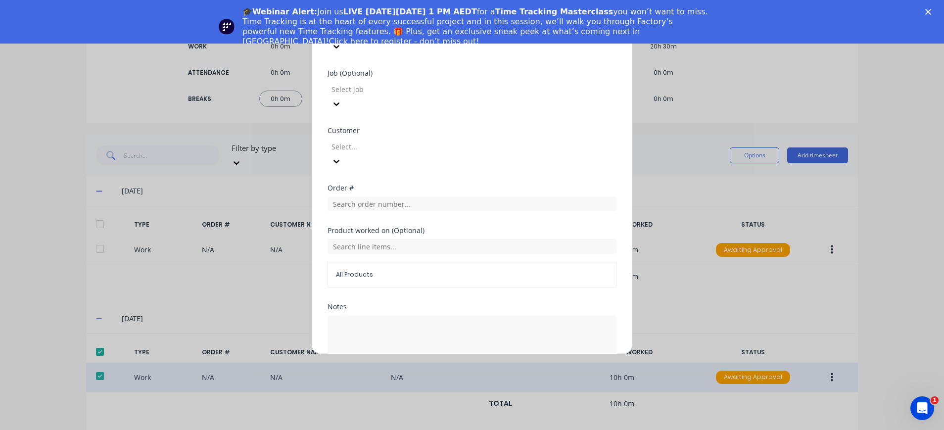
click at [457, 384] on button "Edit time tracking entry" at bounding box center [448, 392] width 85 height 16
click at [440, 384] on button "Edit time tracking entry" at bounding box center [448, 392] width 85 height 16
drag, startPoint x: 440, startPoint y: 329, endPoint x: 450, endPoint y: 325, distance: 10.5
click at [444, 384] on button "Edit time tracking entry" at bounding box center [448, 392] width 85 height 16
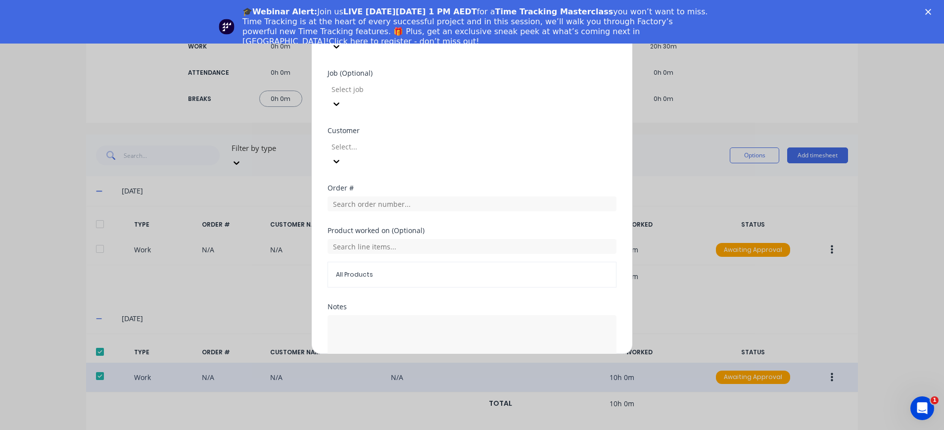
click at [427, 384] on button "Edit time tracking entry" at bounding box center [448, 392] width 85 height 16
click at [754, 297] on div "Edit time tracking entry Work Attendance PIN Required When Date [DATE] Start ti…" at bounding box center [472, 215] width 944 height 430
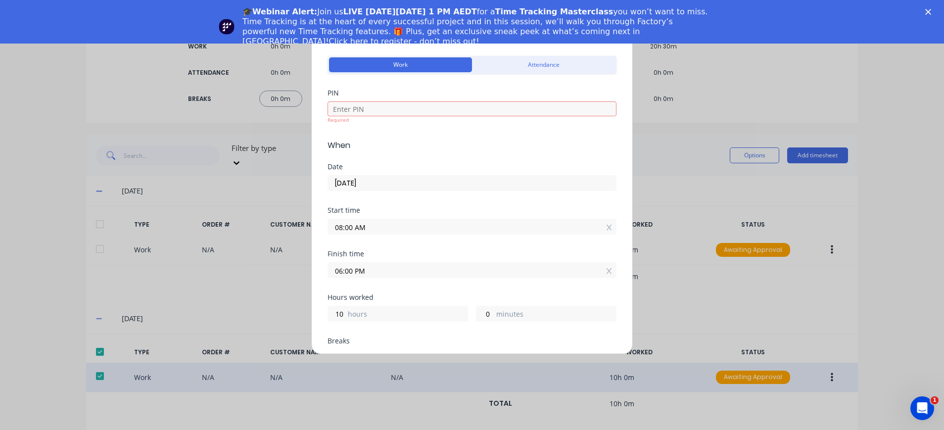
scroll to position [0, 0]
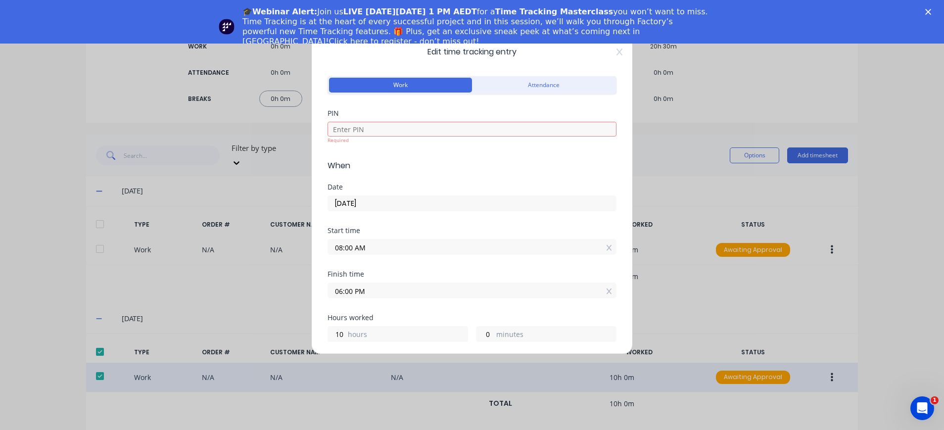
click at [376, 121] on div "Required" at bounding box center [472, 131] width 289 height 25
click at [357, 124] on input at bounding box center [472, 129] width 289 height 15
type input "4000"
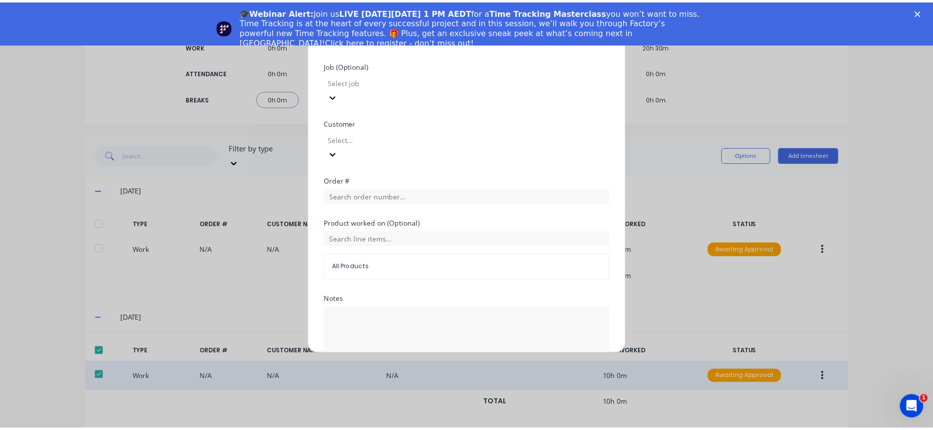
scroll to position [475, 0]
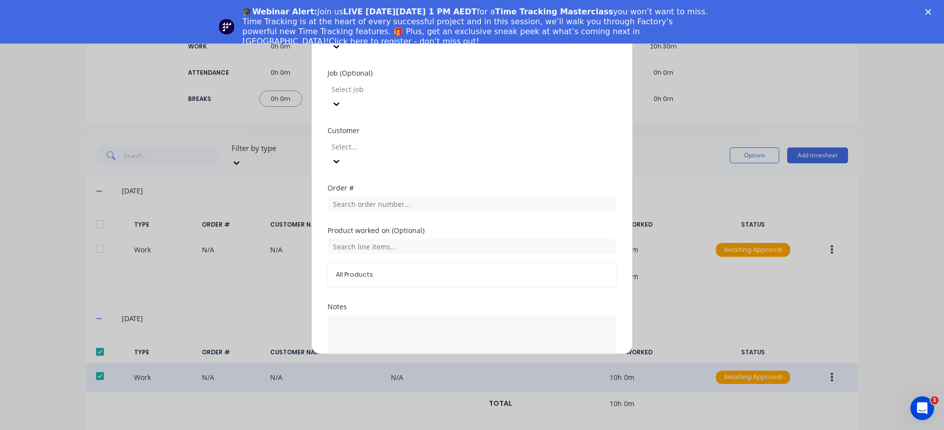
click at [458, 384] on button "Edit time tracking entry" at bounding box center [448, 392] width 85 height 16
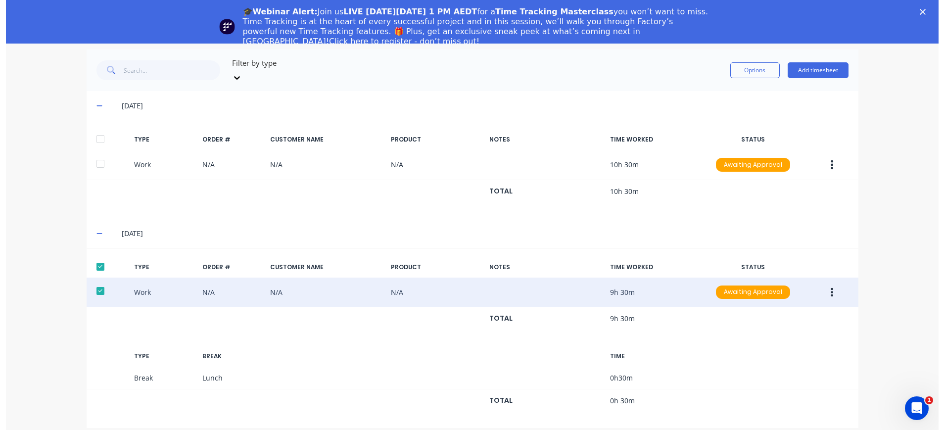
scroll to position [44, 0]
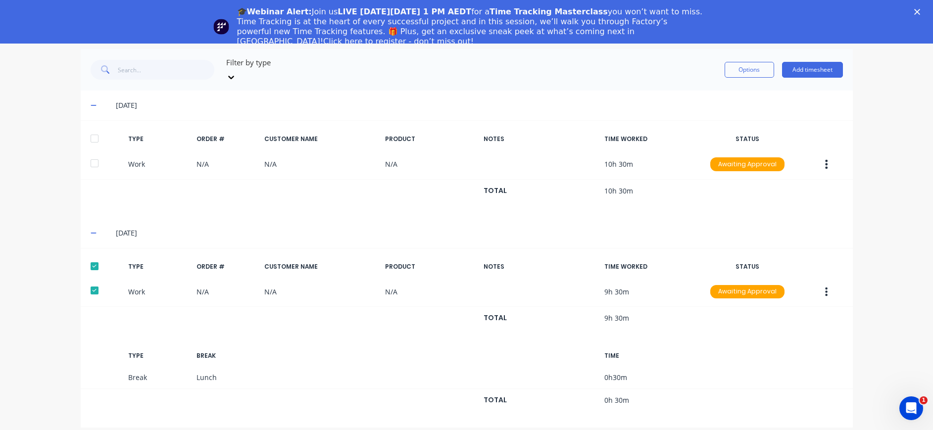
click at [826, 160] on icon "button" at bounding box center [827, 164] width 2 height 9
click at [792, 140] on div "Edit" at bounding box center [791, 147] width 76 height 14
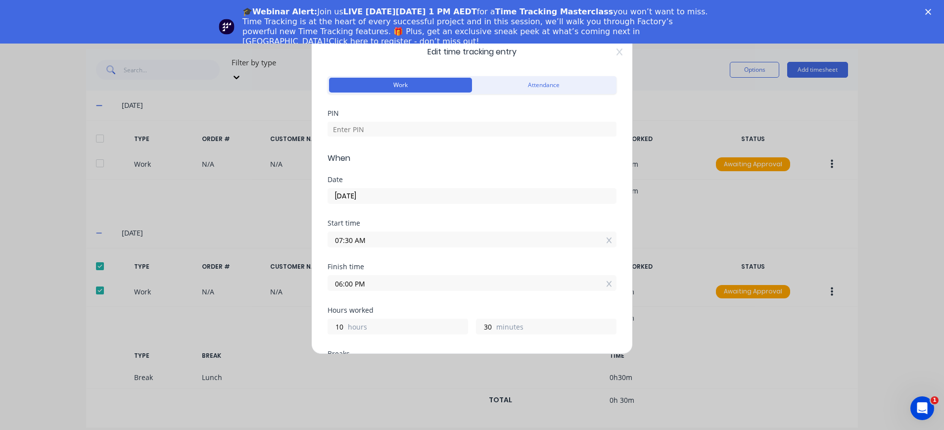
scroll to position [198, 0]
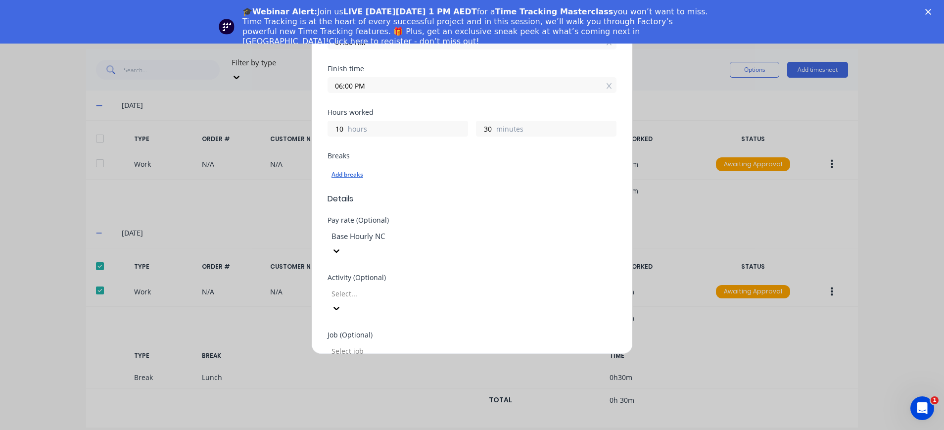
click at [358, 173] on div "Add breaks" at bounding box center [472, 174] width 281 height 13
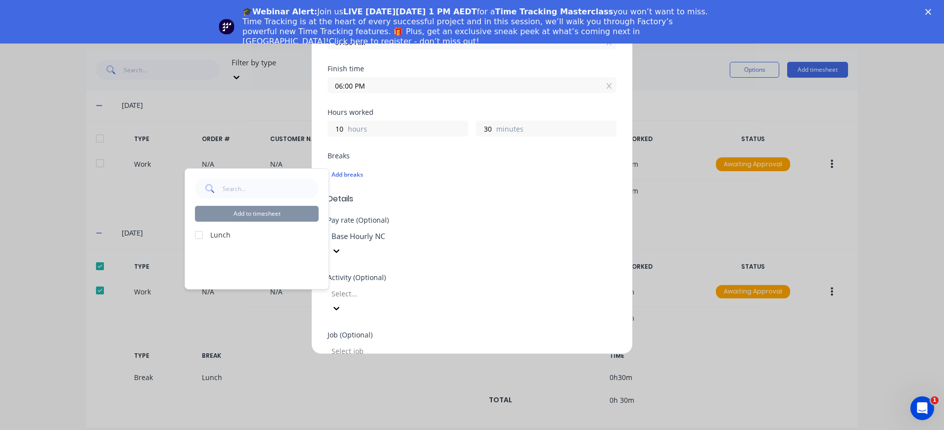
click at [197, 234] on div at bounding box center [199, 235] width 20 height 20
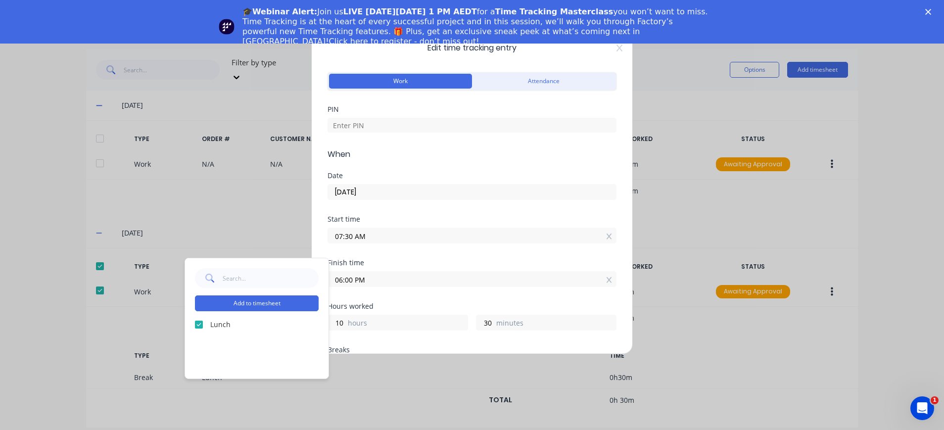
scroll to position [0, 0]
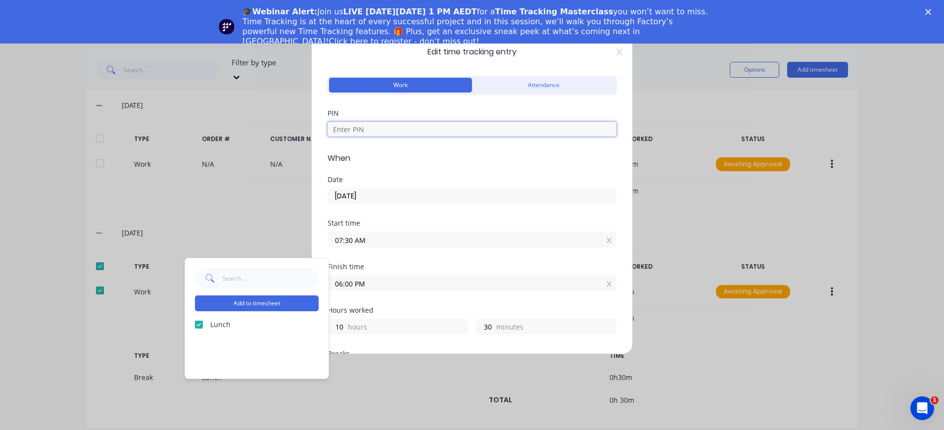
click at [357, 131] on input at bounding box center [472, 129] width 289 height 15
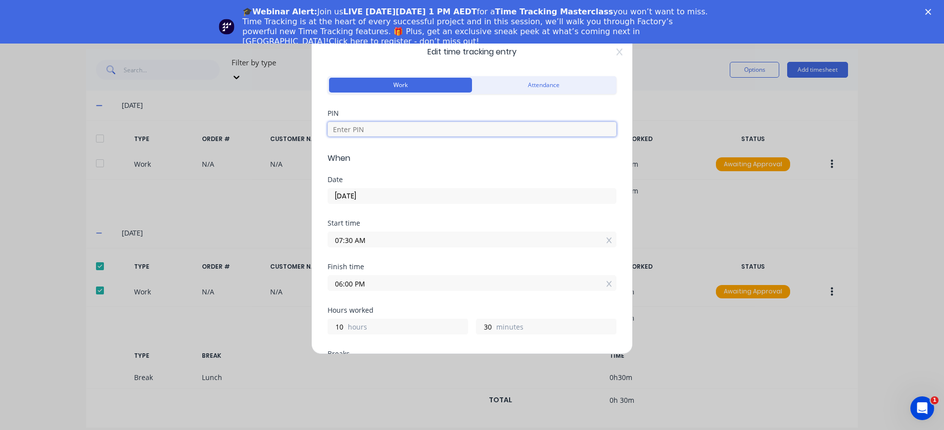
type input "4000"
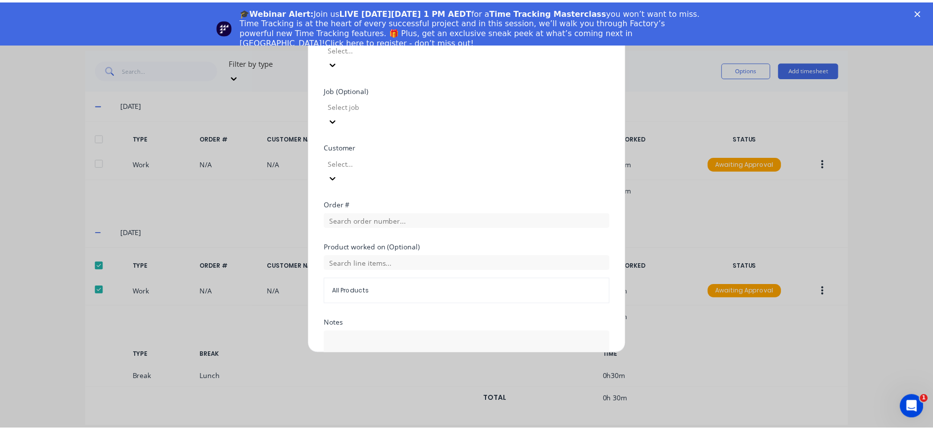
scroll to position [460, 0]
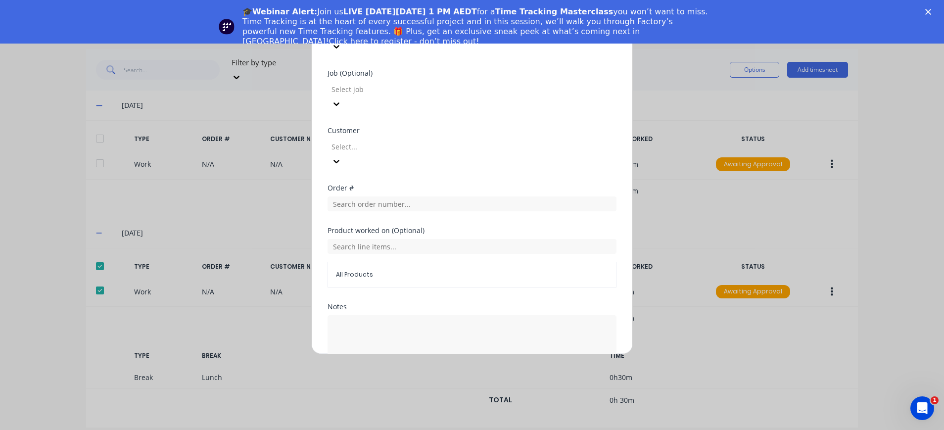
click at [459, 384] on button "Edit time tracking entry" at bounding box center [448, 392] width 85 height 16
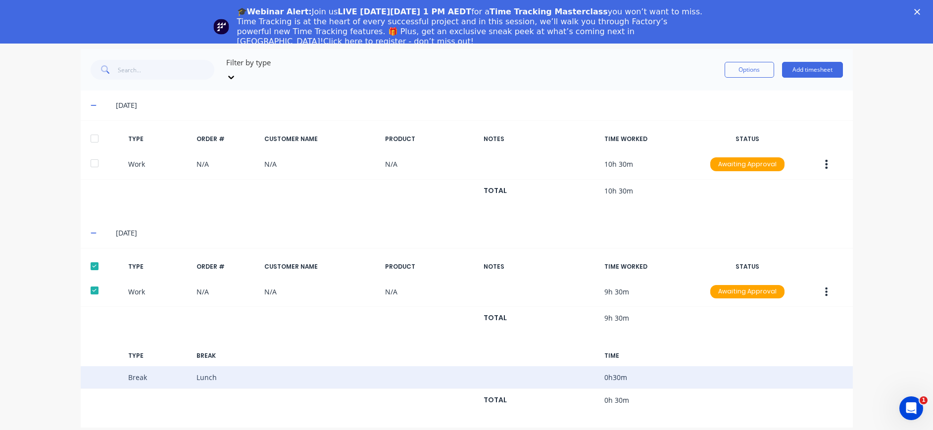
drag, startPoint x: 823, startPoint y: 283, endPoint x: 822, endPoint y: 357, distance: 74.3
click at [822, 366] on div "Break Lunch 0 h 30 m" at bounding box center [467, 377] width 772 height 23
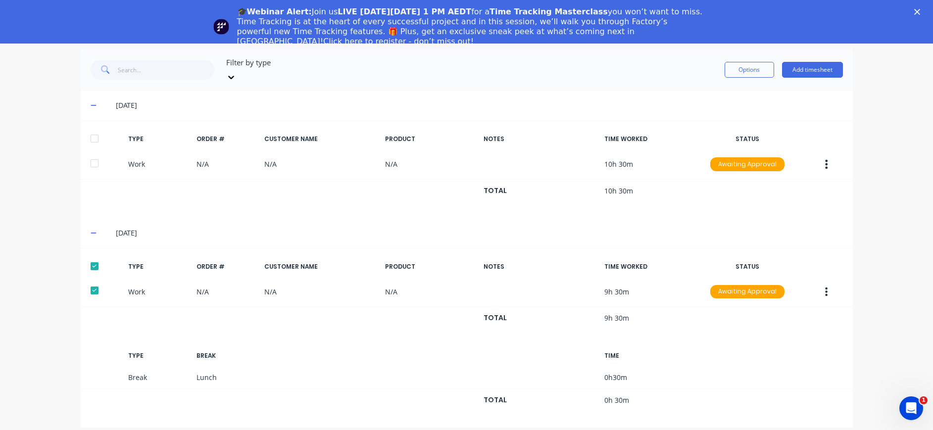
drag, startPoint x: 821, startPoint y: 281, endPoint x: 824, endPoint y: 323, distance: 42.1
click at [827, 332] on div "TYPE ORDER # CUSTOMER NAME PRODUCT NOTES TIME WORKED STATUS Work N/A N/A N/A 9h…" at bounding box center [467, 338] width 772 height 164
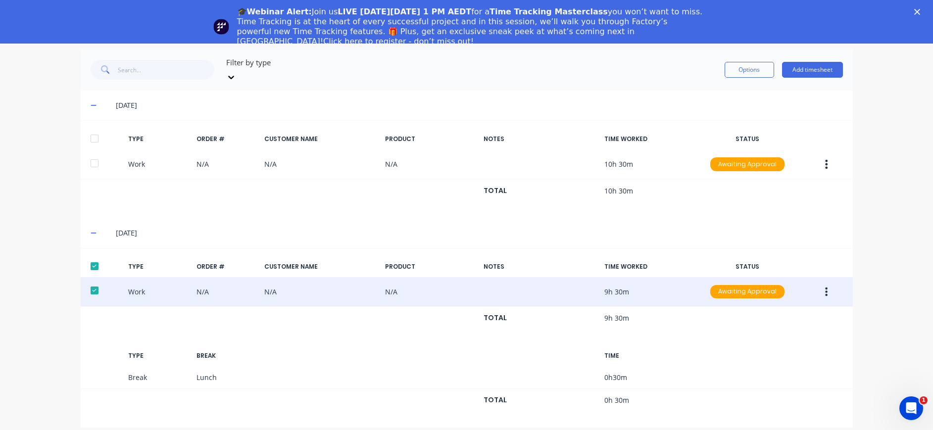
click at [826, 287] on icon "button" at bounding box center [827, 291] width 2 height 9
click at [793, 287] on div "Duplicate" at bounding box center [791, 294] width 76 height 14
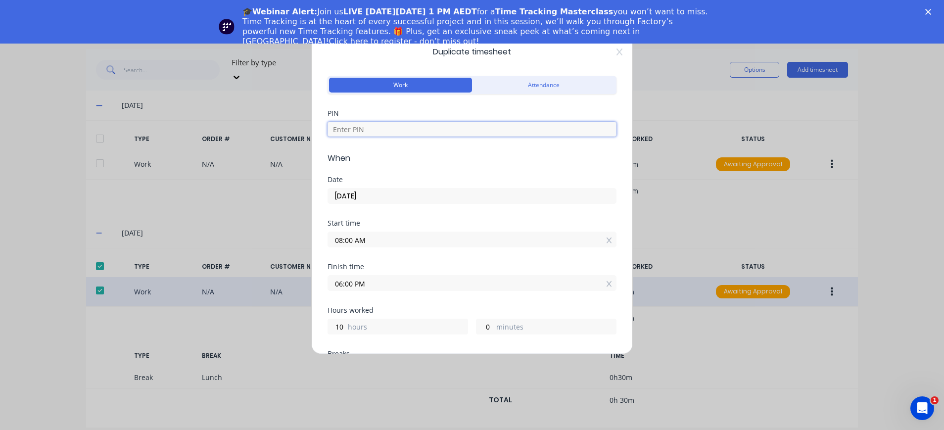
click at [367, 125] on input at bounding box center [472, 129] width 289 height 15
type input "4000"
click at [367, 196] on input "[DATE]" at bounding box center [472, 196] width 288 height 15
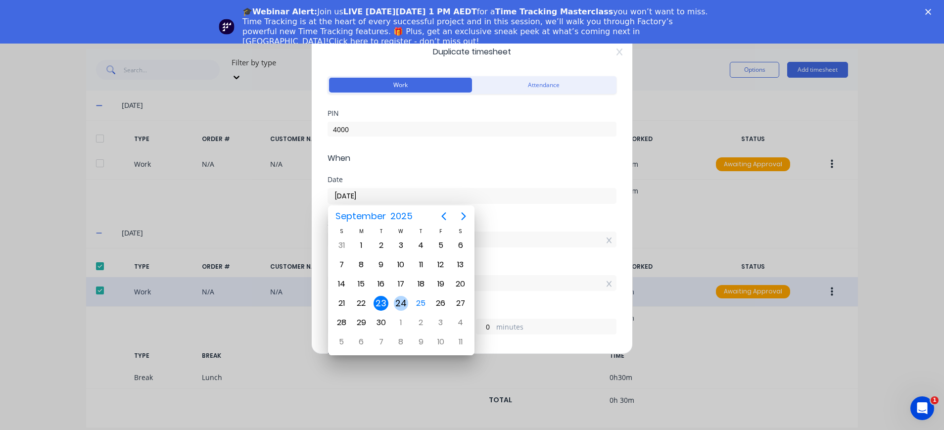
click at [403, 303] on div "24" at bounding box center [401, 303] width 15 height 15
type input "[DATE]"
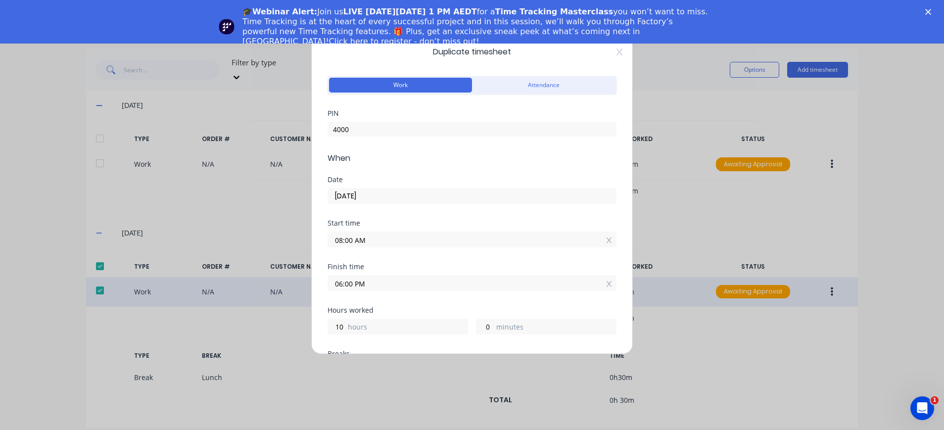
drag, startPoint x: 336, startPoint y: 240, endPoint x: 354, endPoint y: 240, distance: 18.3
click at [354, 240] on input "08:00 AM" at bounding box center [472, 239] width 288 height 15
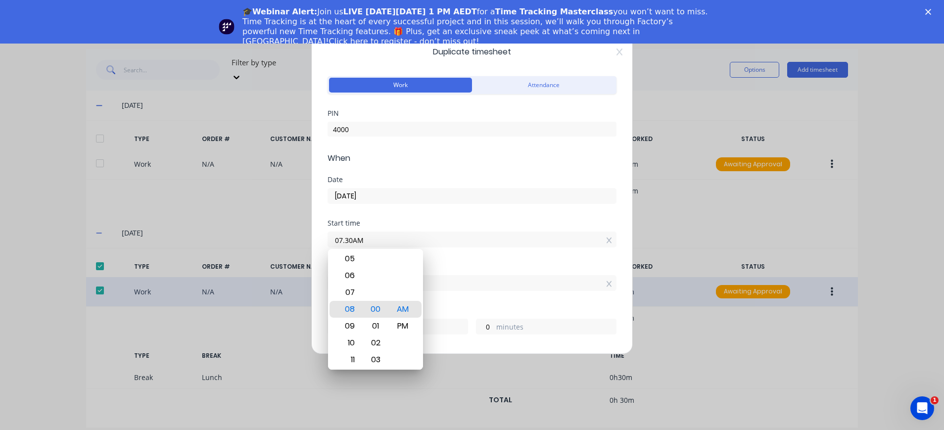
type input "07:30 AM"
type input "30"
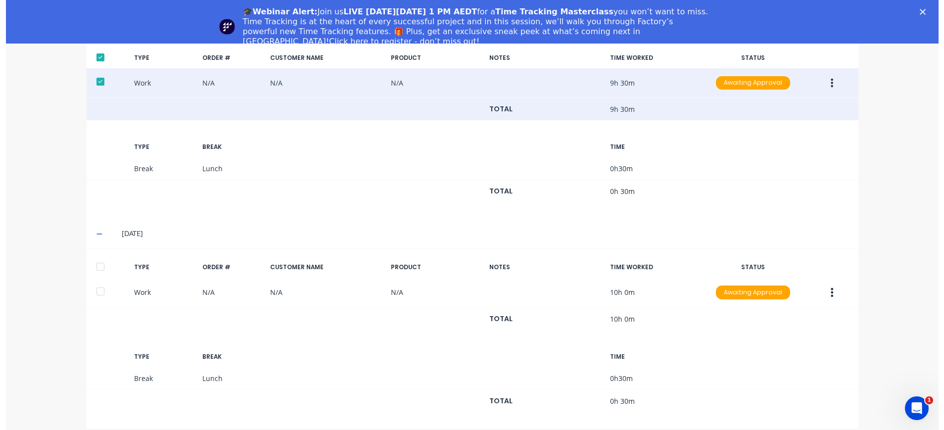
scroll to position [419, 0]
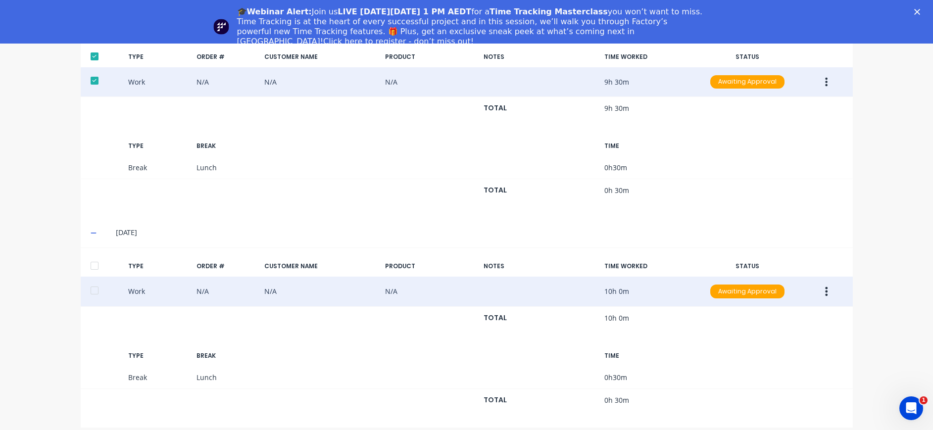
click at [825, 286] on icon "button" at bounding box center [826, 291] width 2 height 11
click at [774, 267] on div "Edit" at bounding box center [791, 274] width 76 height 14
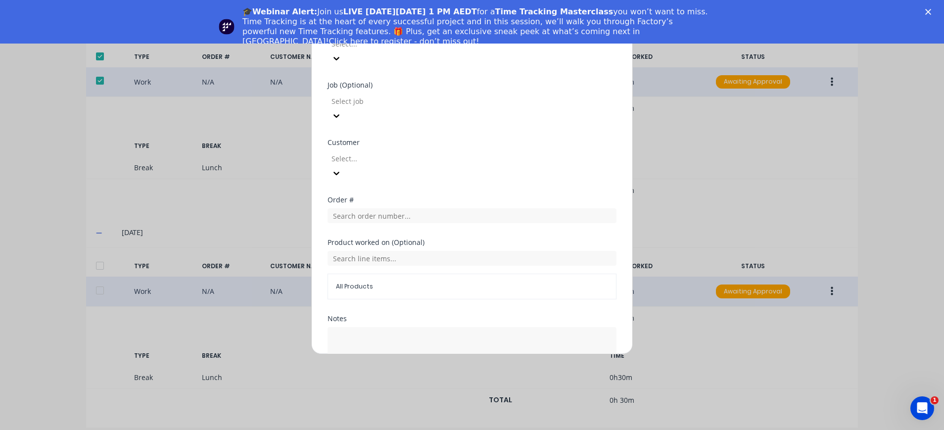
scroll to position [475, 0]
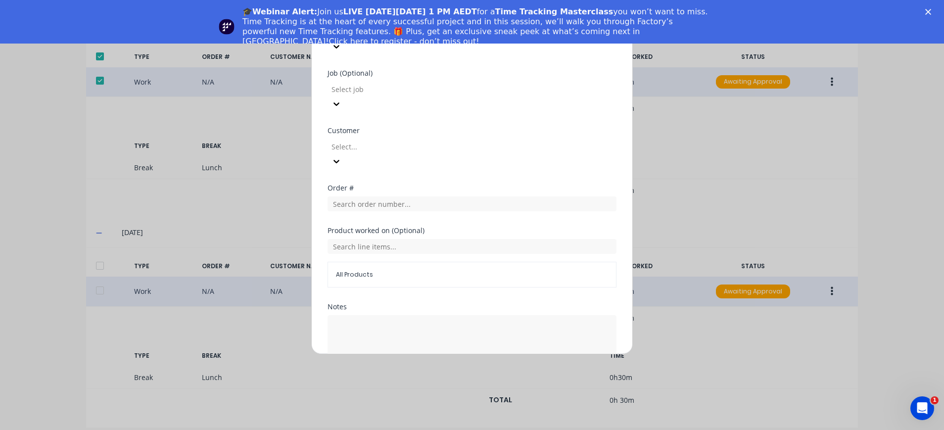
click at [448, 384] on button "Edit time tracking entry" at bounding box center [448, 392] width 85 height 16
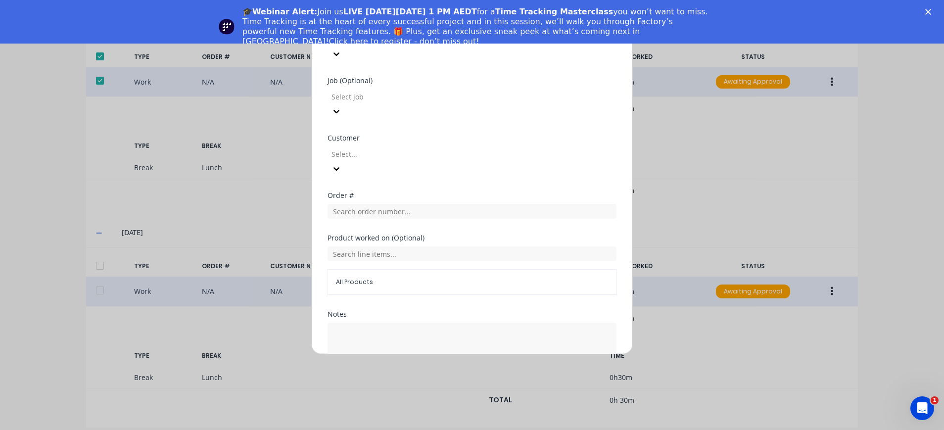
scroll to position [482, 0]
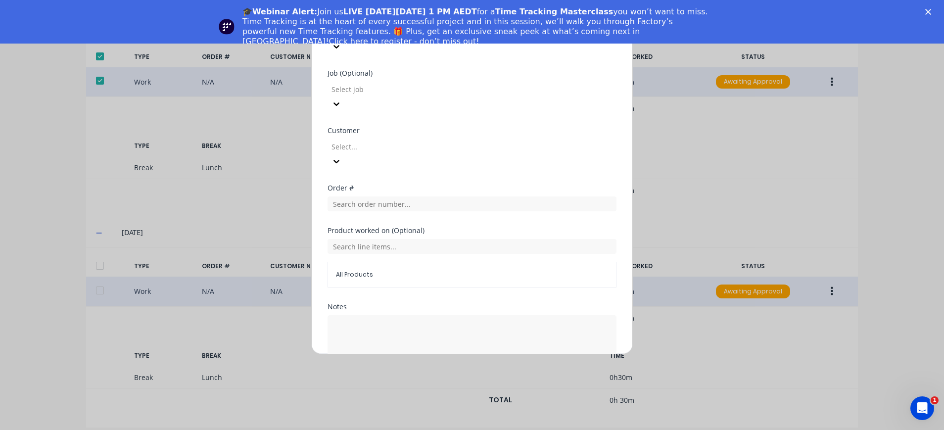
click at [447, 384] on button "Edit time tracking entry" at bounding box center [448, 392] width 85 height 16
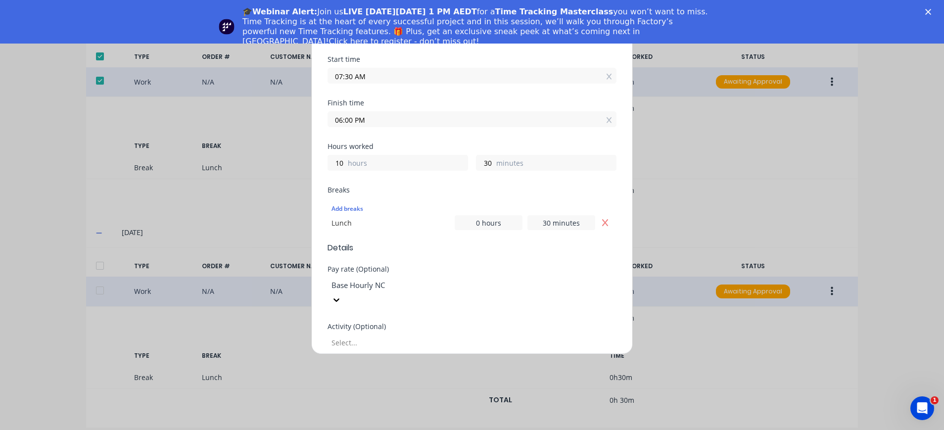
scroll to position [0, 0]
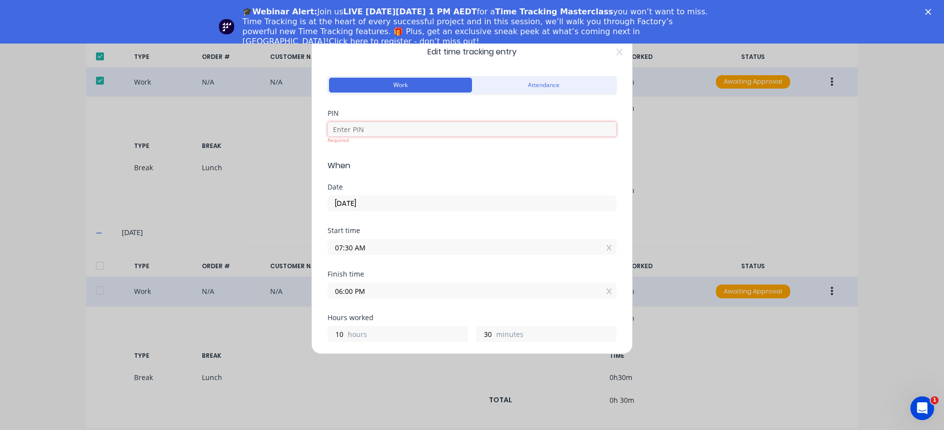
click at [355, 130] on input at bounding box center [472, 129] width 289 height 15
type input "4000"
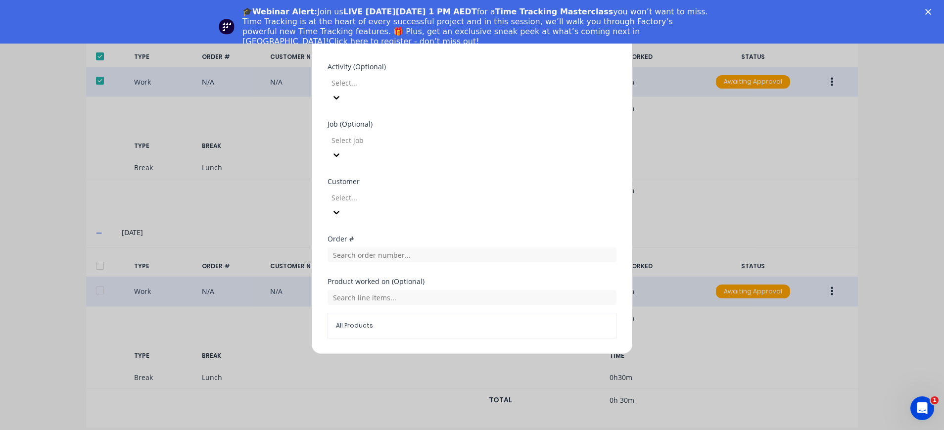
scroll to position [482, 0]
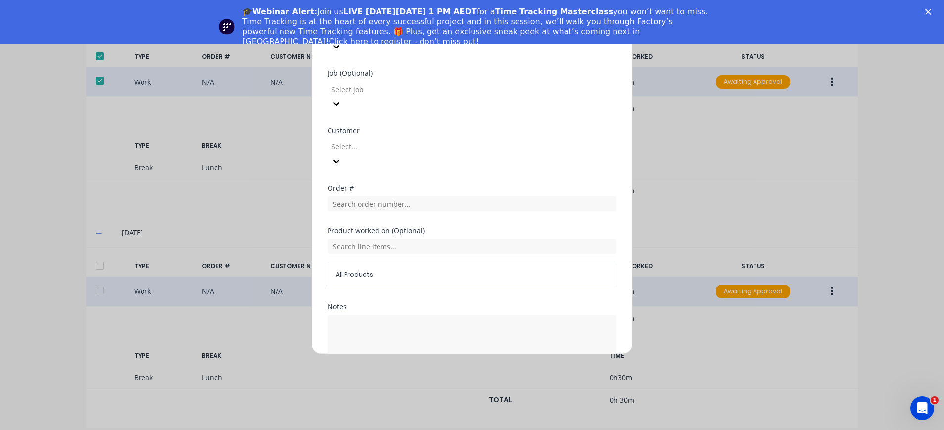
click at [470, 384] on button "Edit time tracking entry" at bounding box center [448, 392] width 85 height 16
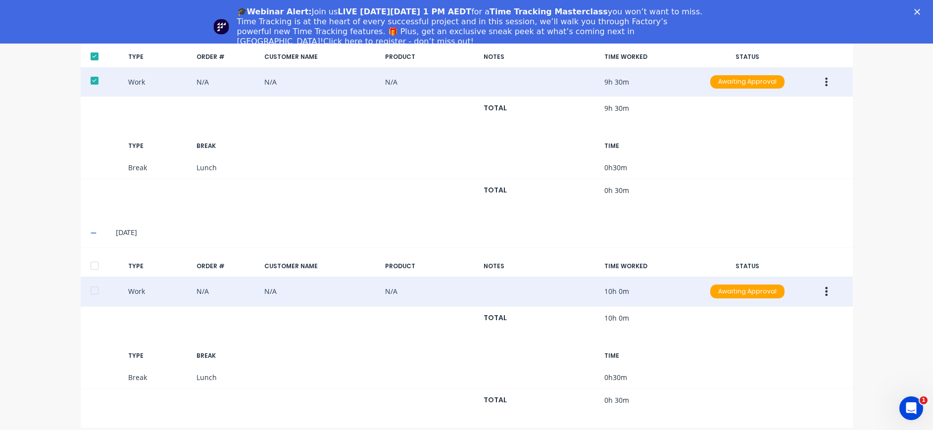
click at [825, 286] on icon "button" at bounding box center [826, 291] width 2 height 11
click at [807, 287] on div "Duplicate" at bounding box center [791, 294] width 76 height 14
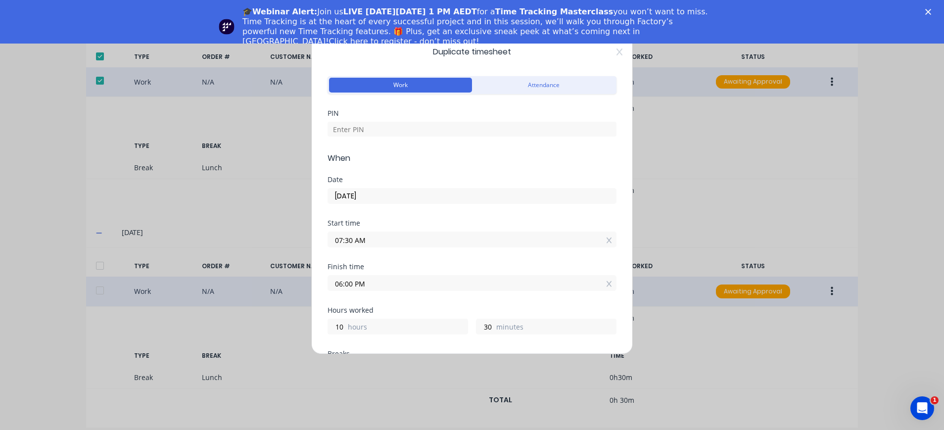
click at [365, 190] on input "[DATE]" at bounding box center [472, 196] width 288 height 15
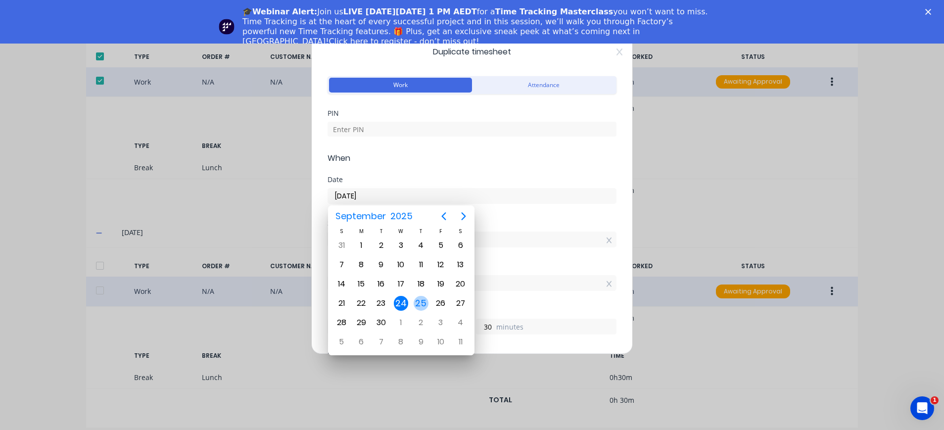
click at [420, 298] on div "25" at bounding box center [421, 303] width 15 height 15
type input "[DATE]"
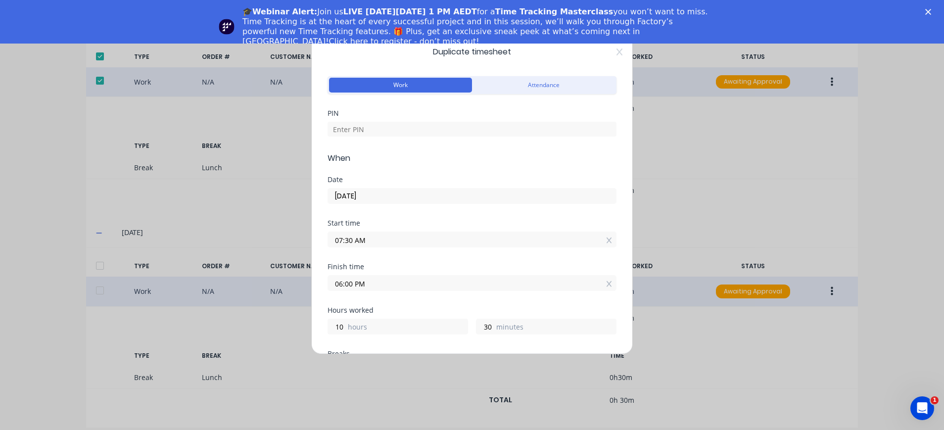
click at [372, 286] on input "06:00 PM" at bounding box center [472, 283] width 288 height 15
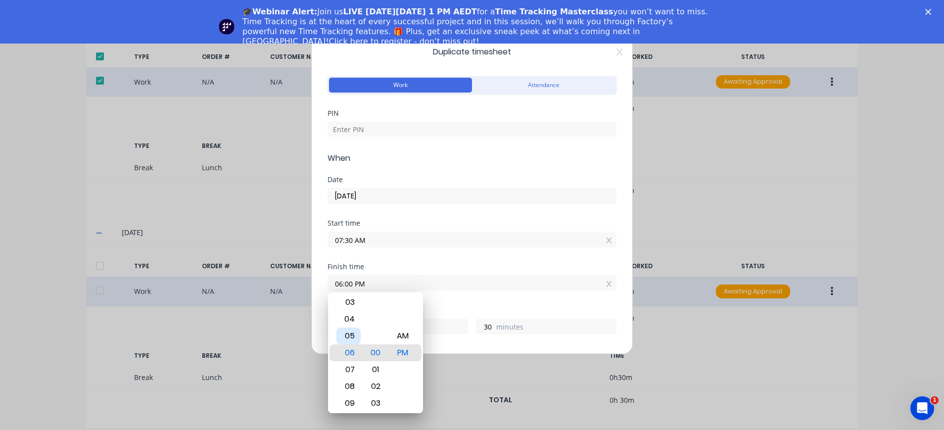
click at [353, 340] on div "05" at bounding box center [349, 336] width 24 height 17
type input "05:00 PM"
type input "9"
click at [376, 350] on div "00" at bounding box center [376, 353] width 24 height 17
click at [486, 283] on input "05:00 PM" at bounding box center [472, 283] width 288 height 15
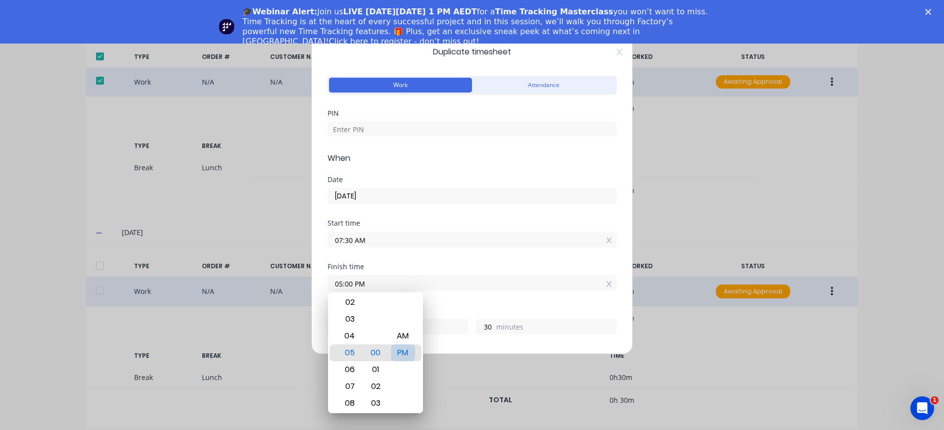
click at [409, 348] on div "PM" at bounding box center [403, 353] width 24 height 17
click at [504, 276] on label "05:00 PM" at bounding box center [472, 283] width 289 height 16
click at [504, 276] on input "05:00 PM" at bounding box center [472, 283] width 288 height 15
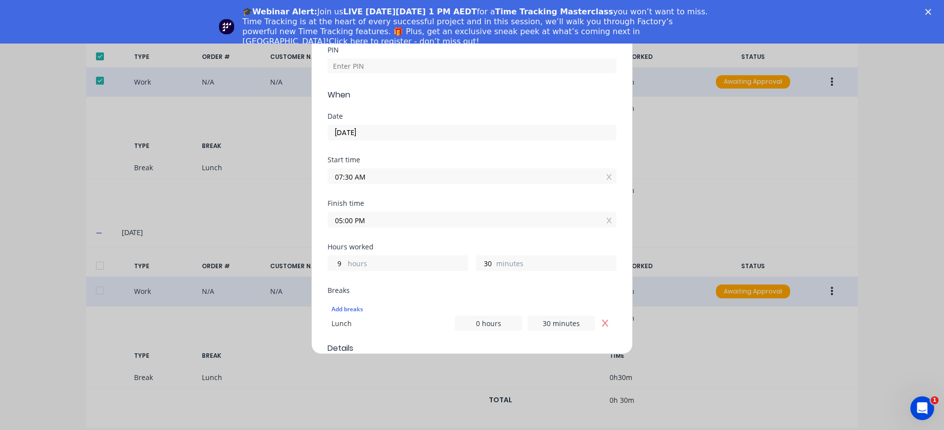
scroll to position [0, 0]
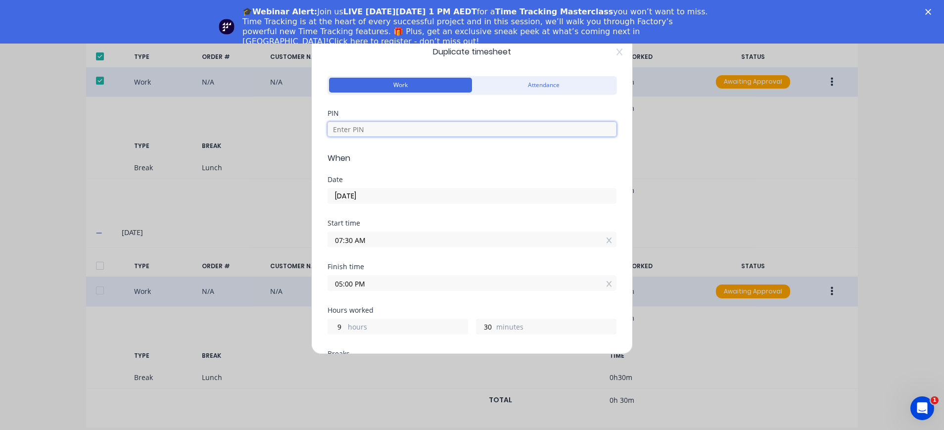
click at [383, 130] on input at bounding box center [472, 129] width 289 height 15
type input "4000"
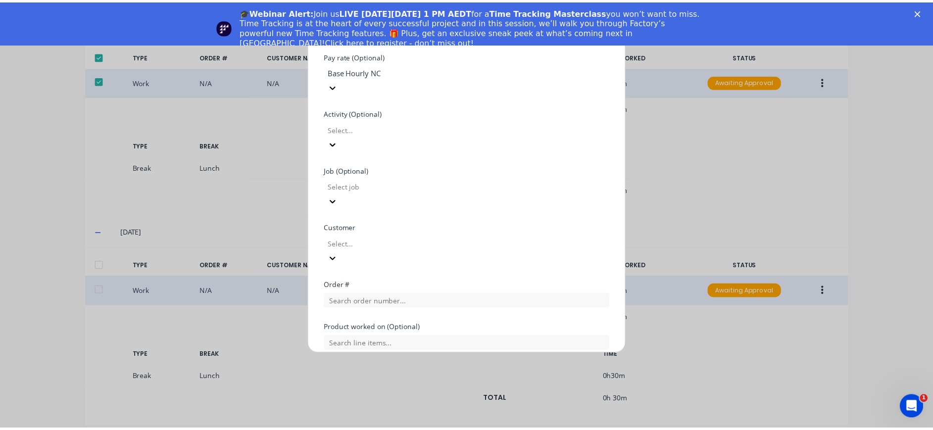
scroll to position [475, 0]
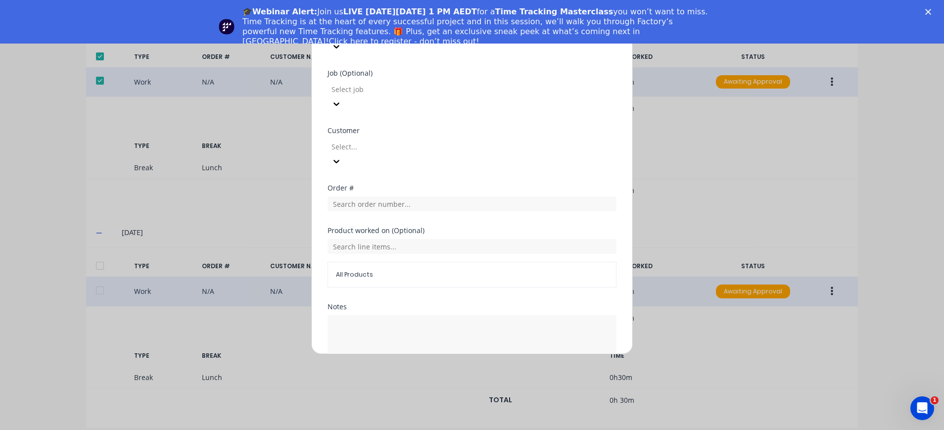
click at [445, 384] on button "Duplicate time entry" at bounding box center [448, 392] width 77 height 16
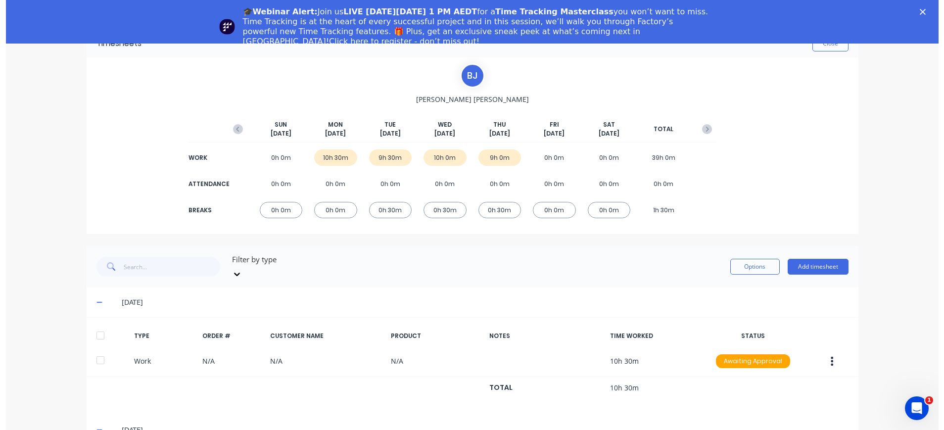
scroll to position [0, 0]
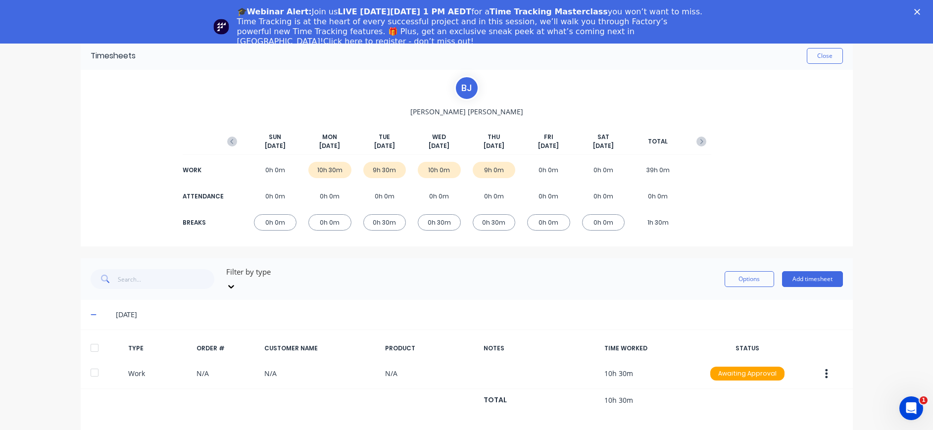
click at [318, 221] on div "0h 0m" at bounding box center [329, 222] width 43 height 16
click at [825, 368] on icon "button" at bounding box center [826, 373] width 2 height 11
click at [791, 349] on div "Edit" at bounding box center [791, 356] width 76 height 14
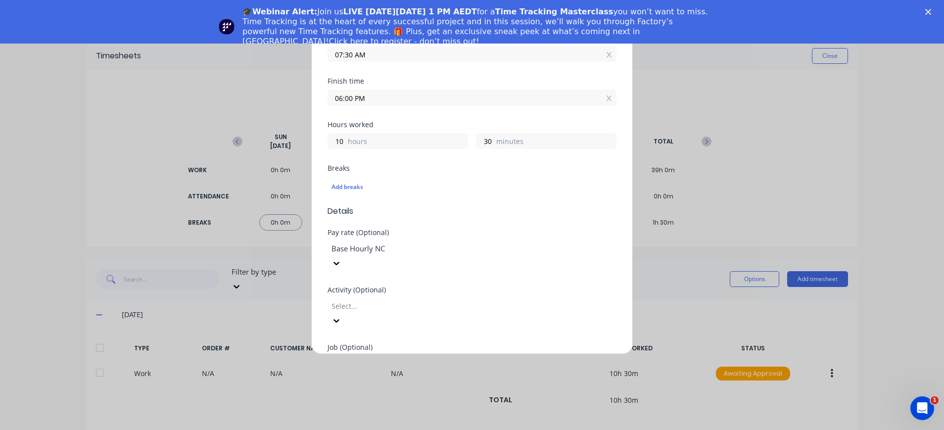
scroll to position [198, 0]
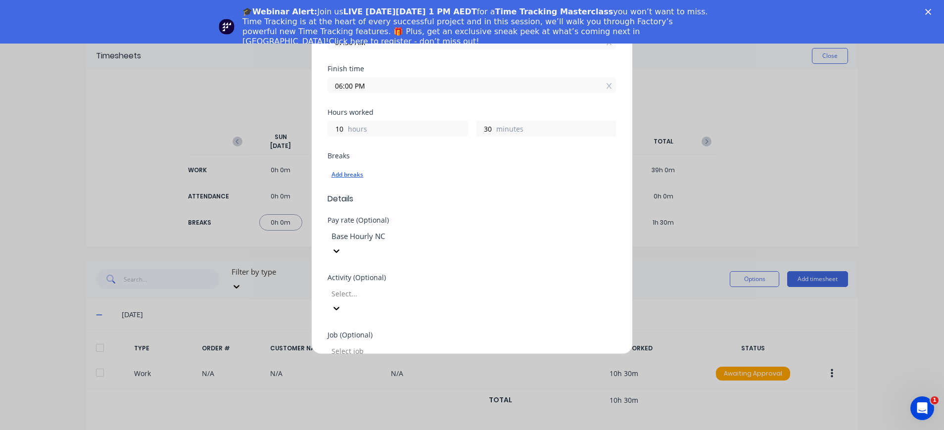
click at [354, 174] on div "Add breaks" at bounding box center [472, 174] width 281 height 13
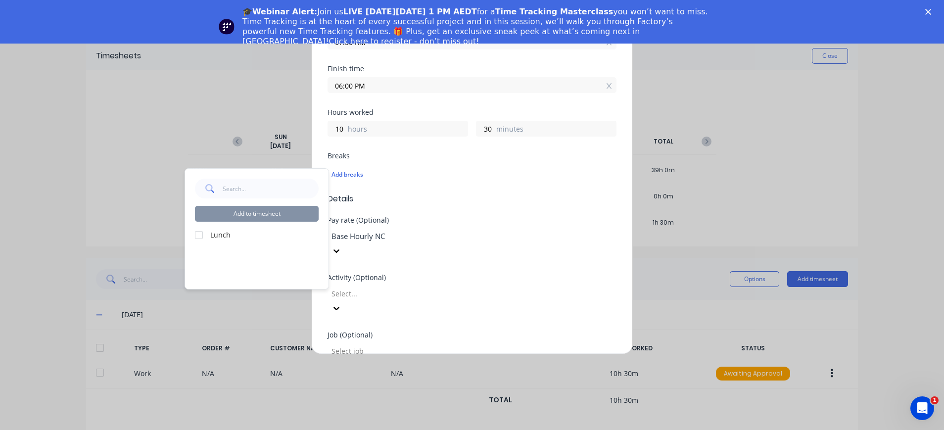
click at [202, 235] on div at bounding box center [199, 235] width 20 height 20
click at [298, 215] on button "Add to timesheet" at bounding box center [257, 214] width 124 height 16
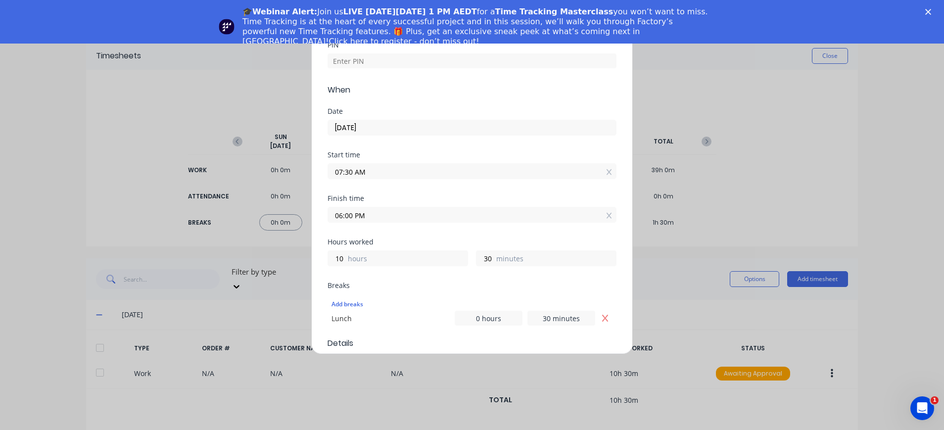
scroll to position [0, 0]
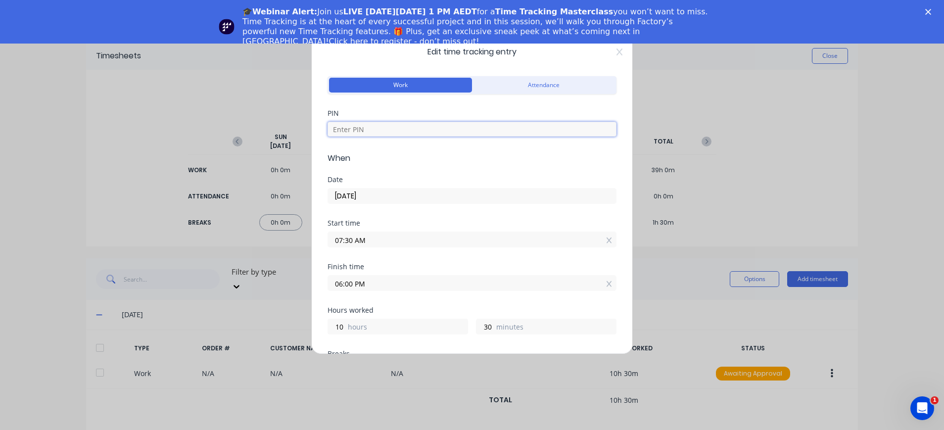
click at [389, 130] on input at bounding box center [472, 129] width 289 height 15
type input "4000"
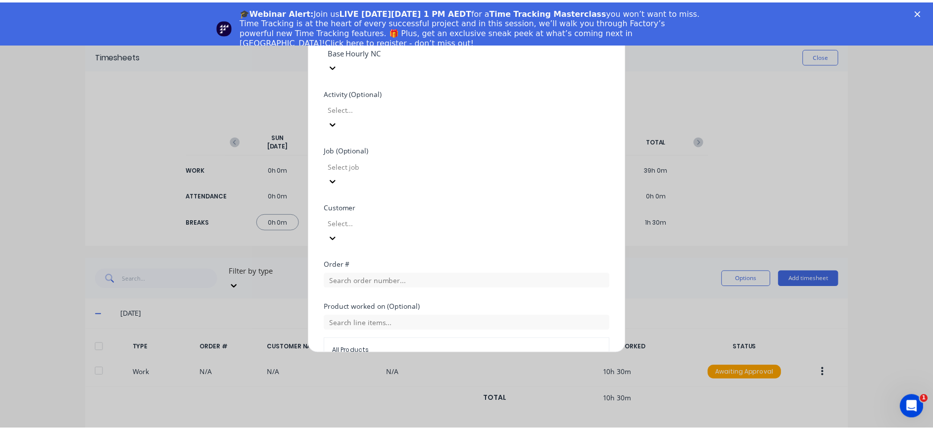
scroll to position [475, 0]
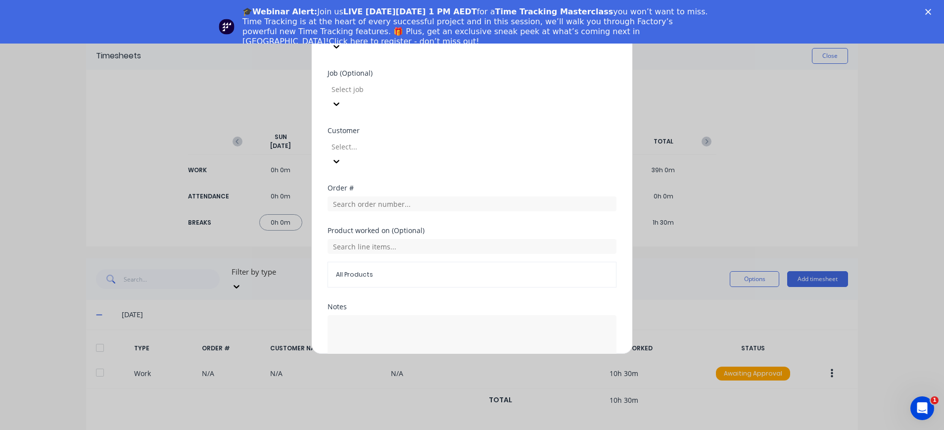
click at [474, 384] on button "Edit time tracking entry" at bounding box center [448, 392] width 85 height 16
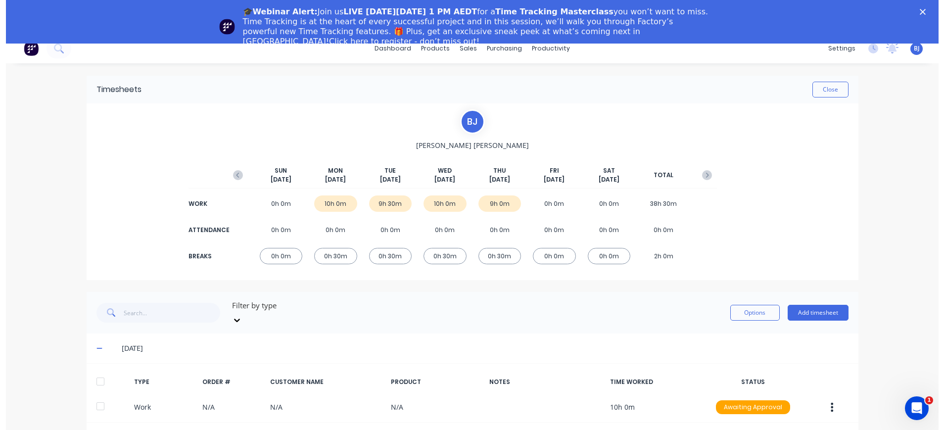
scroll to position [0, 0]
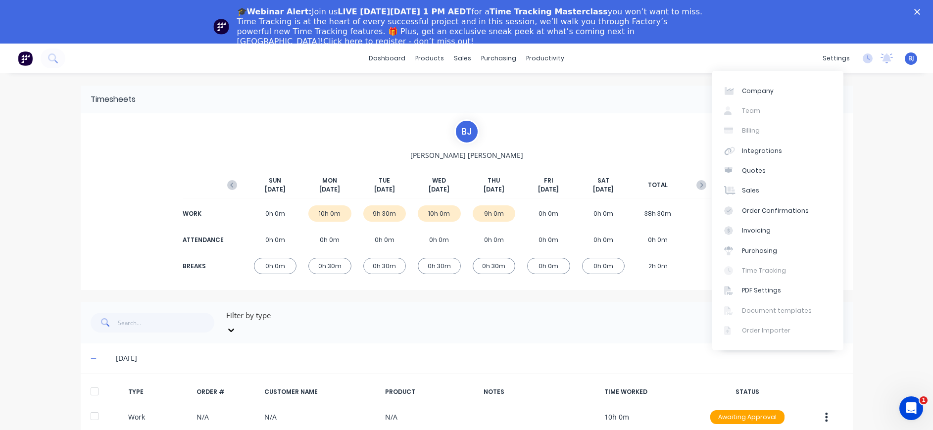
click at [638, 104] on div "Close" at bounding box center [489, 100] width 707 height 16
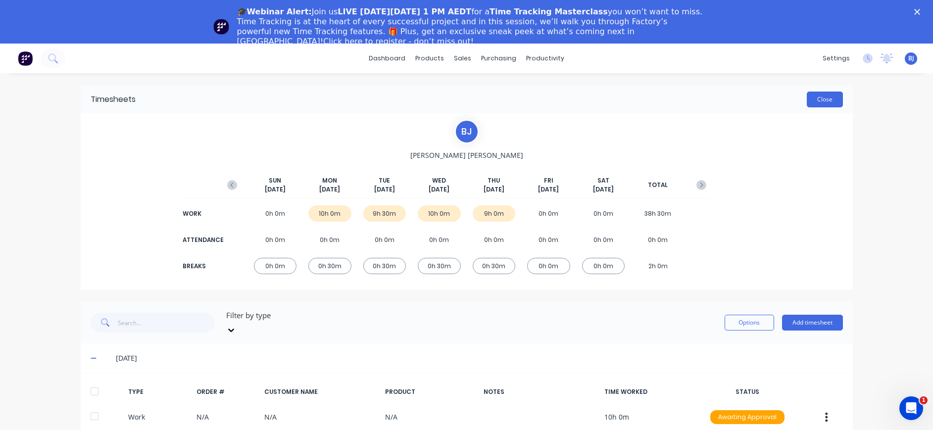
click at [815, 100] on button "Close" at bounding box center [825, 100] width 36 height 16
